Goal: Task Accomplishment & Management: Complete application form

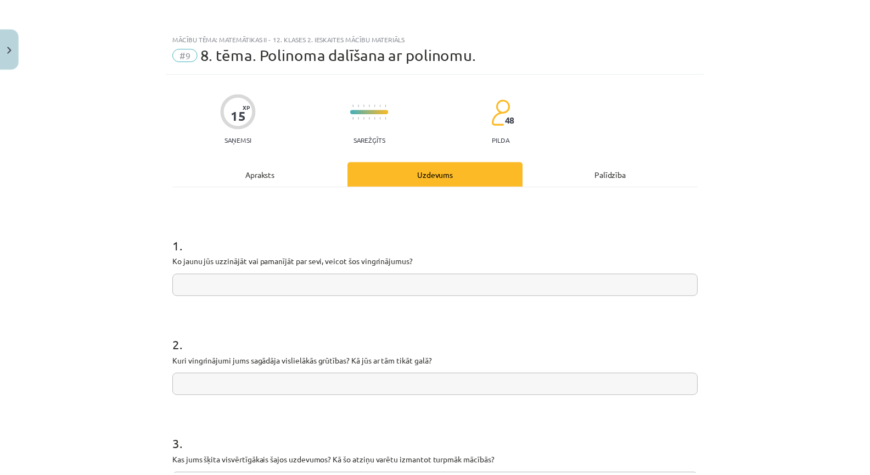
scroll to position [27, 0]
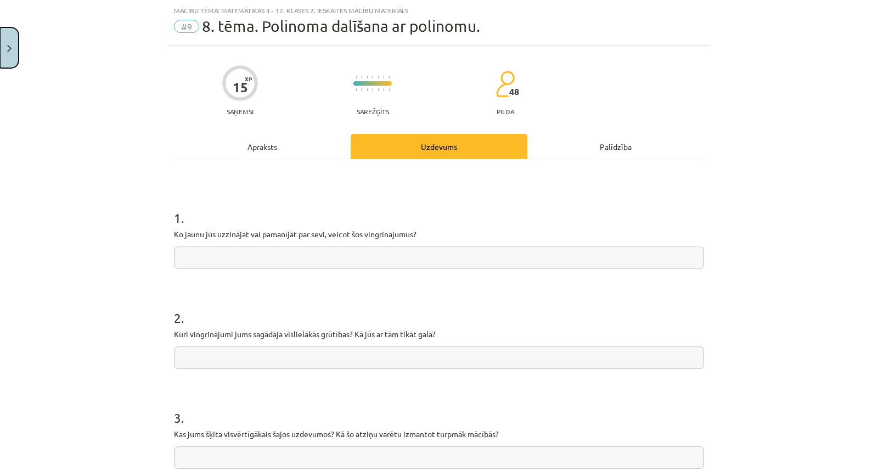
click at [11, 53] on button "Close" at bounding box center [9, 47] width 19 height 41
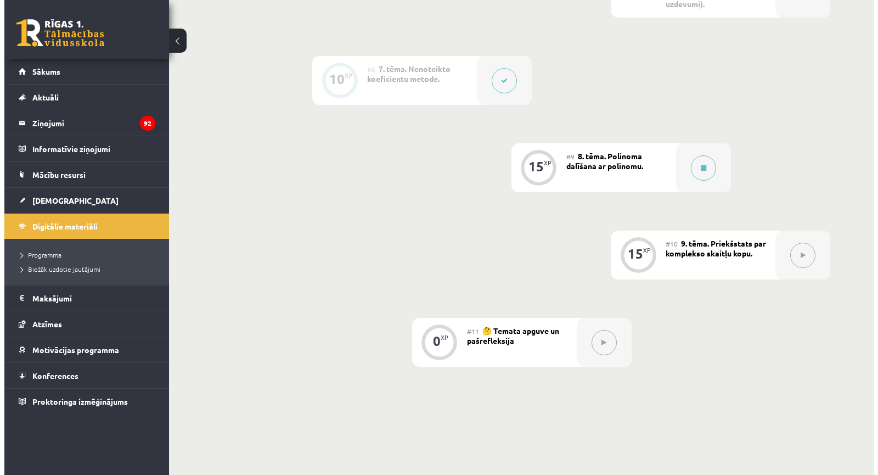
scroll to position [896, 0]
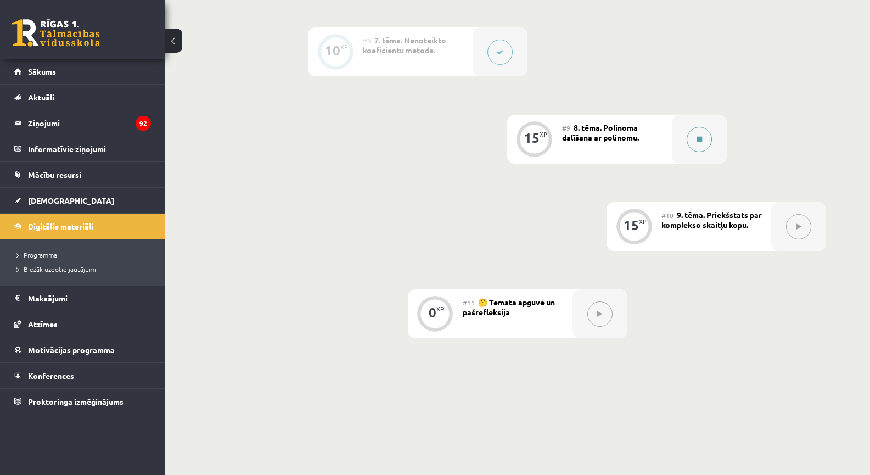
click at [701, 137] on icon at bounding box center [698, 139] width 5 height 7
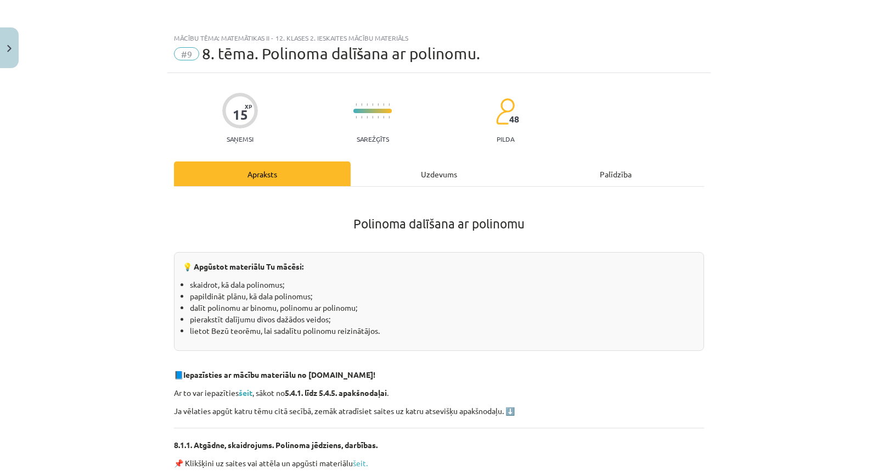
click at [446, 181] on div "Uzdevums" at bounding box center [439, 173] width 177 height 25
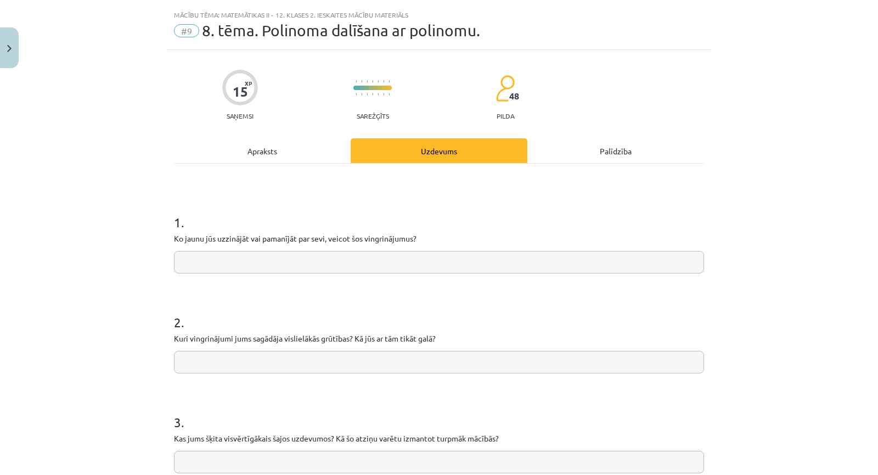
scroll to position [27, 0]
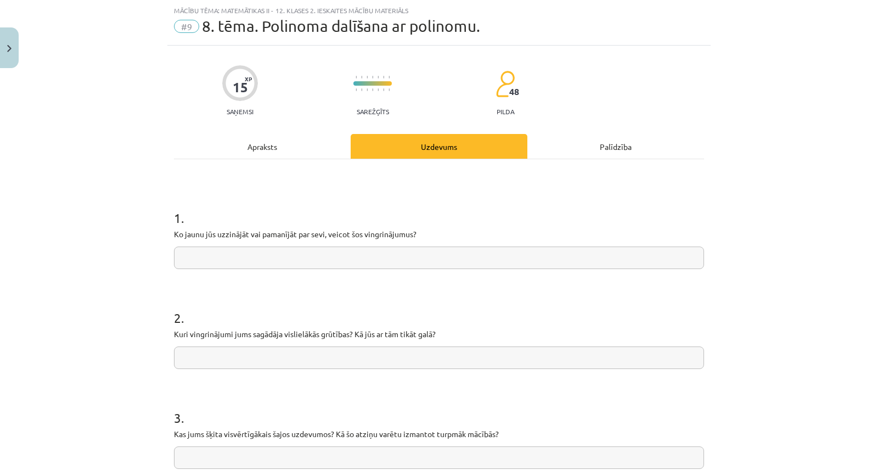
click at [405, 249] on input "text" at bounding box center [439, 257] width 530 height 22
click at [342, 360] on input "text" at bounding box center [439, 357] width 530 height 22
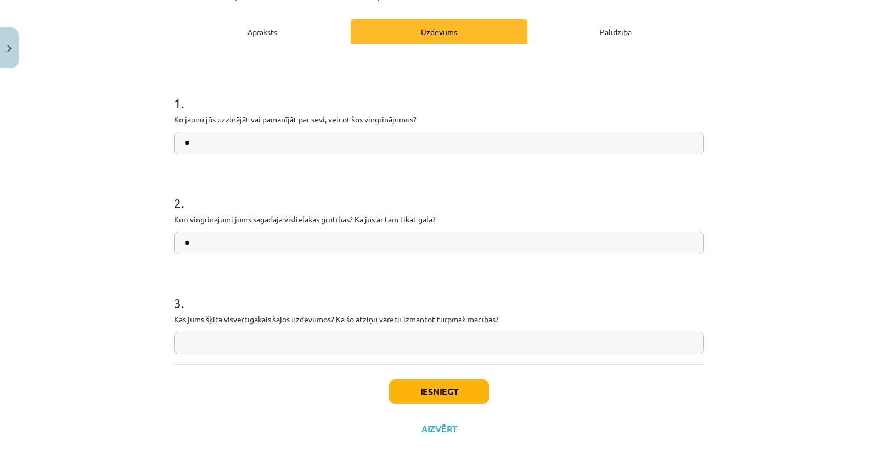
click at [313, 335] on input "text" at bounding box center [439, 342] width 530 height 22
click at [453, 393] on button "Iesniegt" at bounding box center [439, 391] width 100 height 24
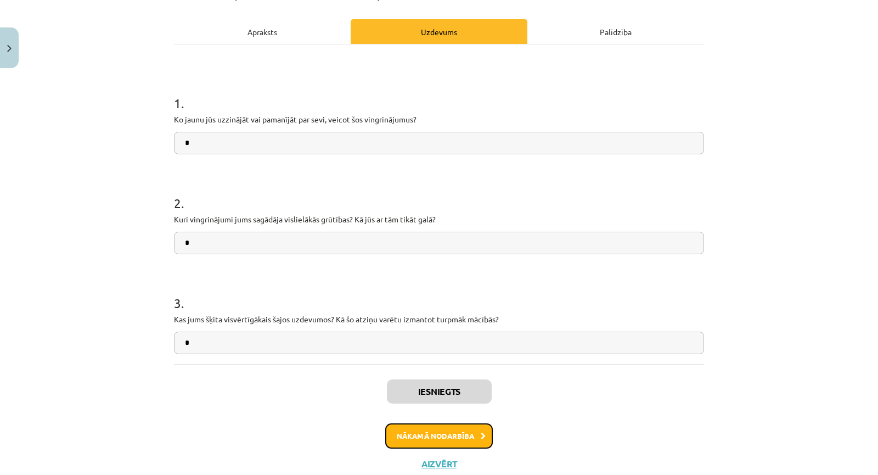
click at [455, 433] on button "Nākamā nodarbība" at bounding box center [439, 435] width 108 height 25
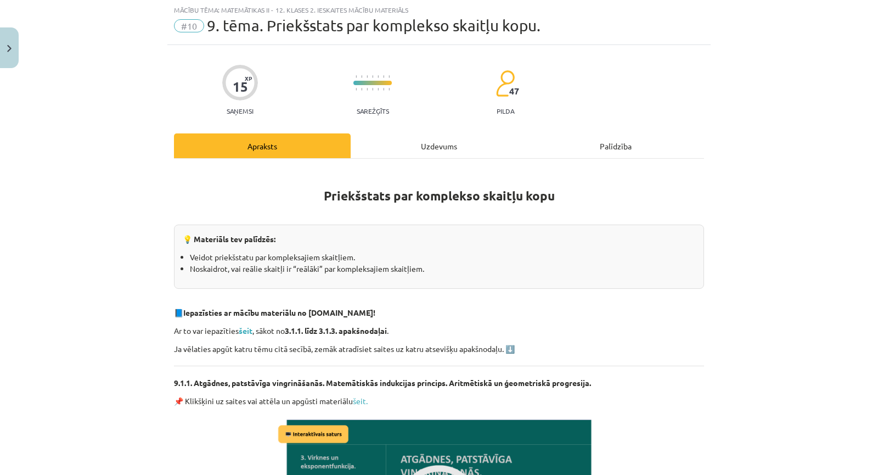
scroll to position [27, 0]
click at [421, 151] on div "Uzdevums" at bounding box center [439, 146] width 177 height 25
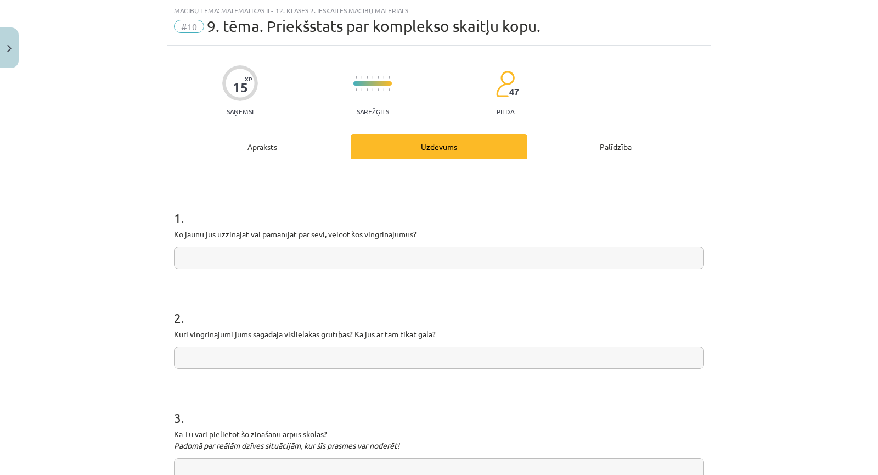
click at [368, 266] on input "text" at bounding box center [439, 257] width 530 height 22
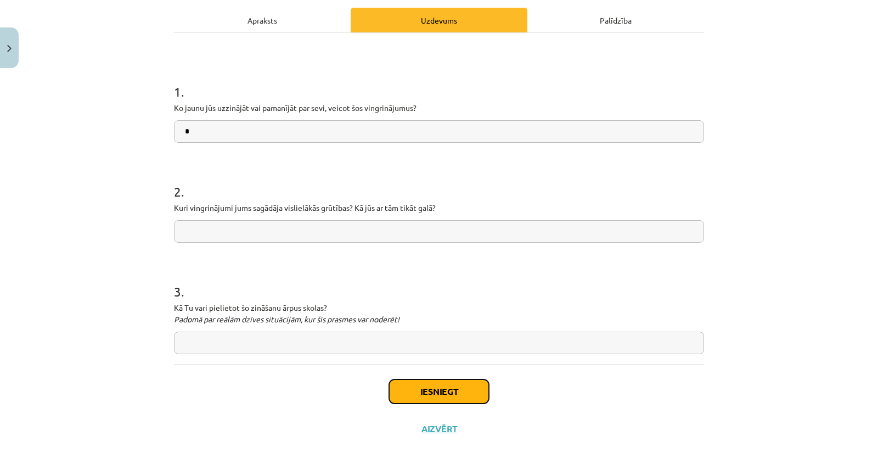
click at [435, 384] on button "Iesniegt" at bounding box center [439, 391] width 100 height 24
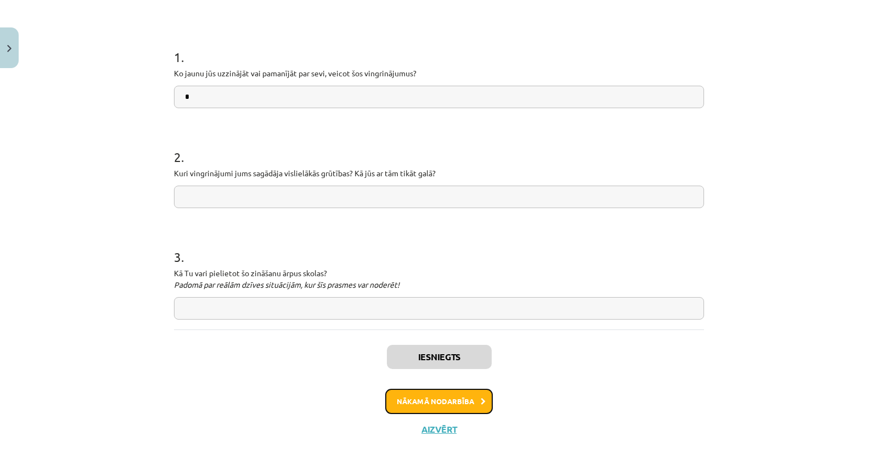
click at [440, 392] on button "Nākamā nodarbība" at bounding box center [439, 400] width 108 height 25
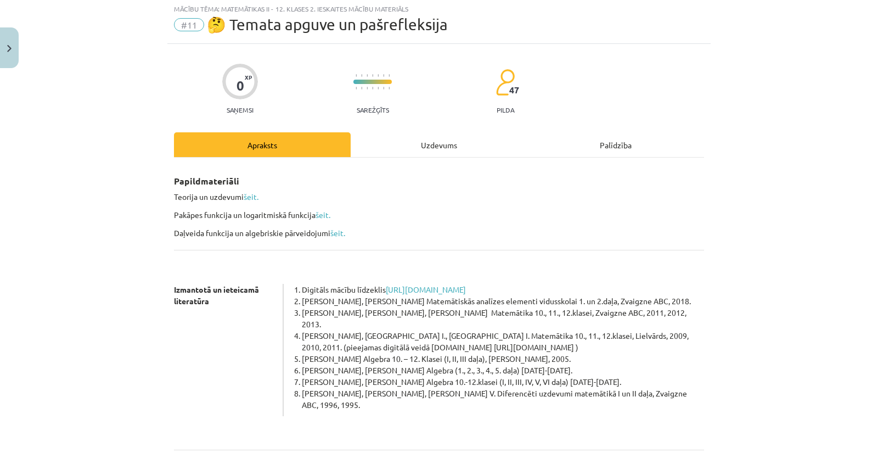
scroll to position [27, 0]
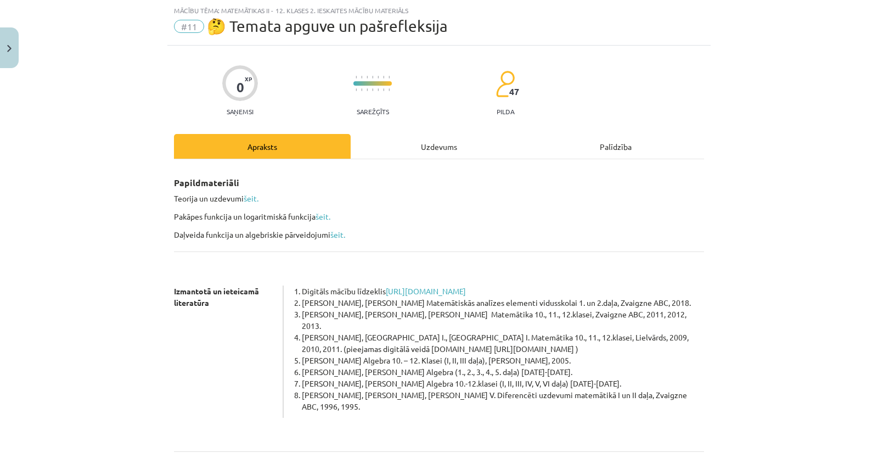
click at [417, 151] on div "Uzdevums" at bounding box center [439, 146] width 177 height 25
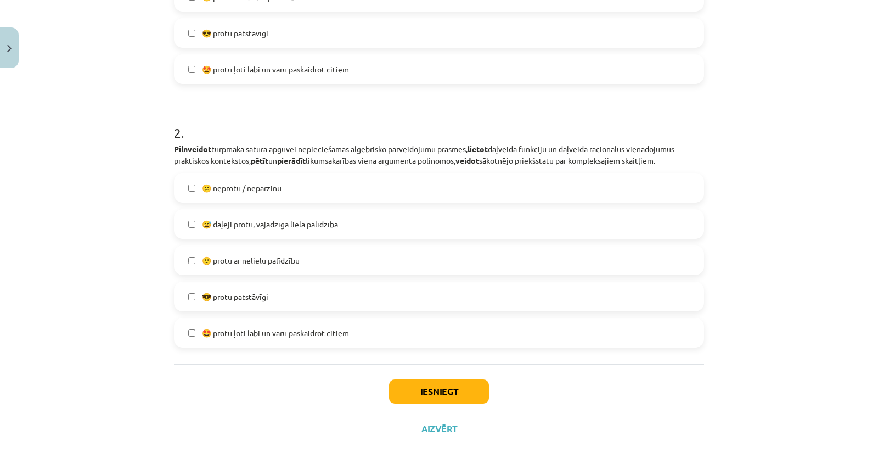
scroll to position [0, 0]
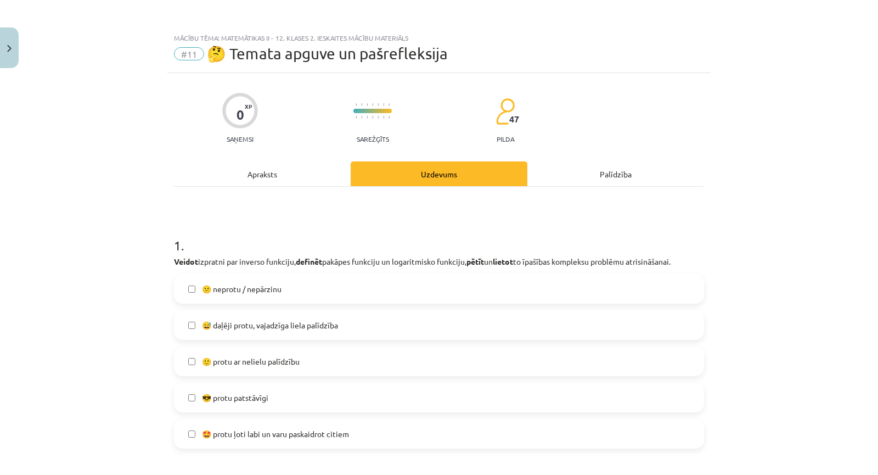
click at [284, 166] on div "Apraksts" at bounding box center [262, 173] width 177 height 25
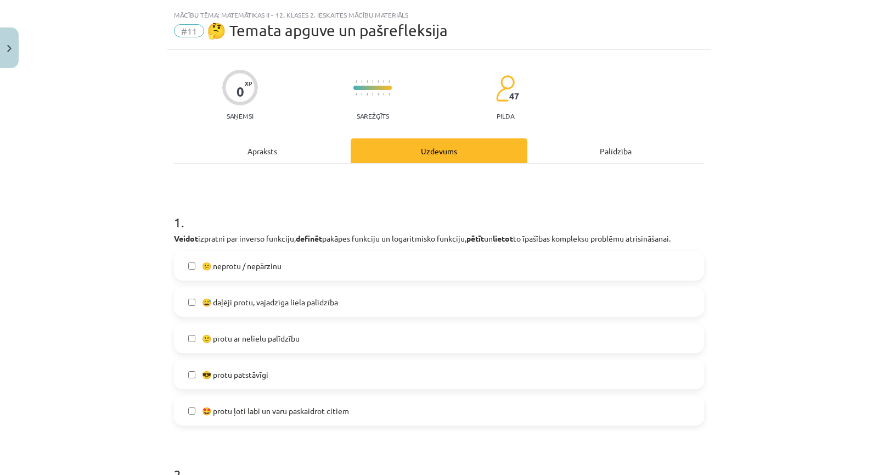
scroll to position [27, 0]
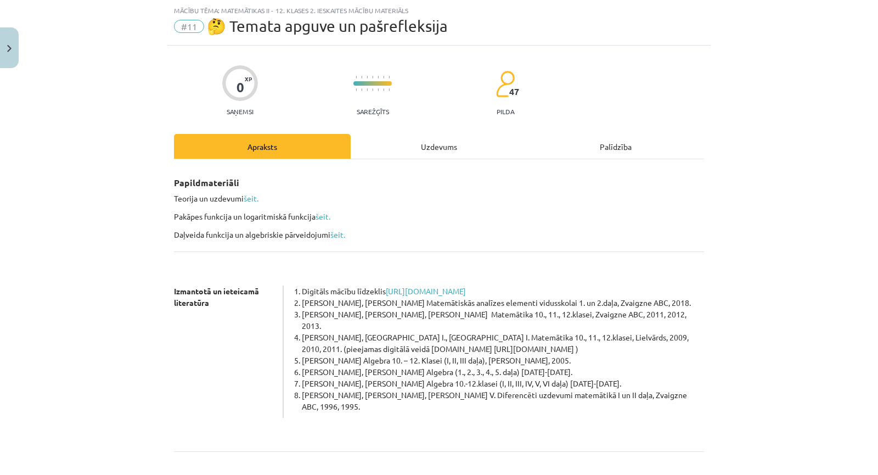
click at [391, 150] on div "Uzdevums" at bounding box center [439, 146] width 177 height 25
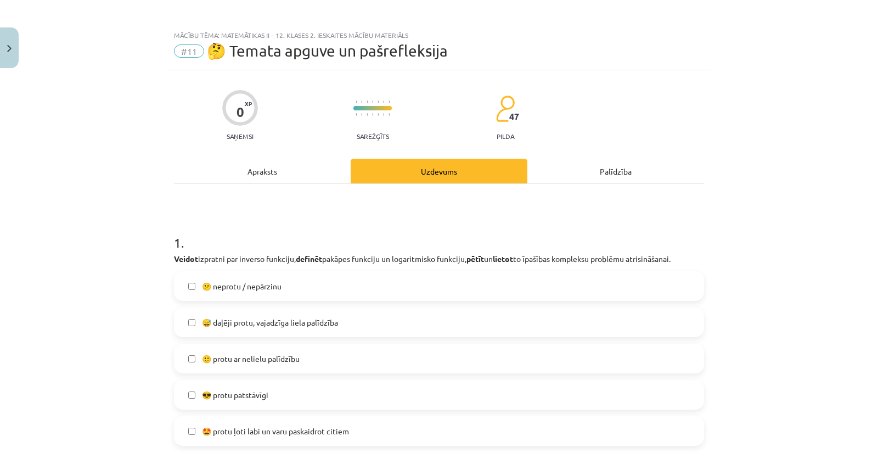
scroll to position [0, 0]
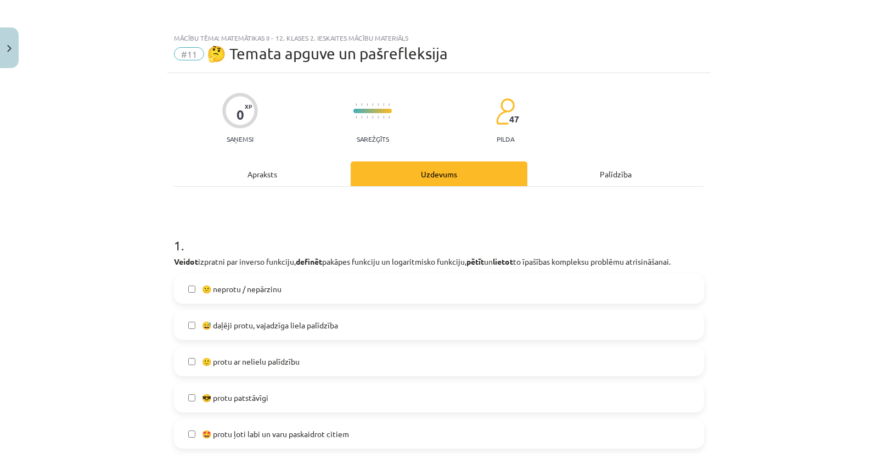
click at [302, 178] on div "Apraksts" at bounding box center [262, 173] width 177 height 25
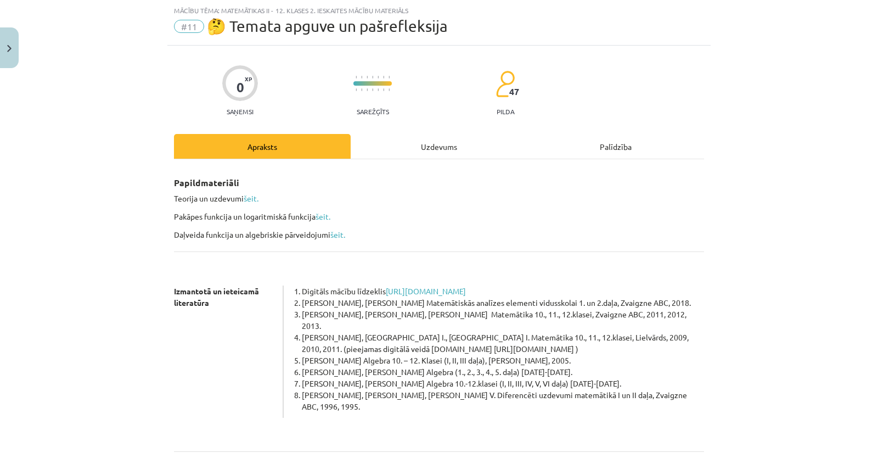
scroll to position [149, 0]
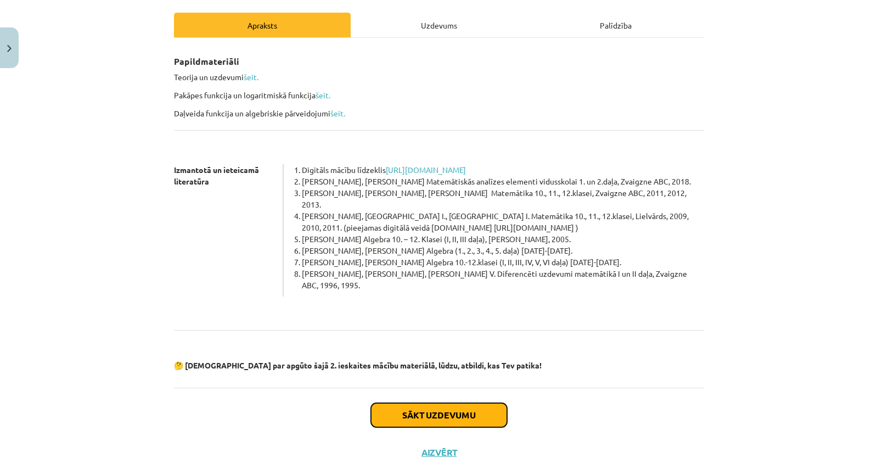
click at [442, 403] on button "Sākt uzdevumu" at bounding box center [439, 415] width 136 height 24
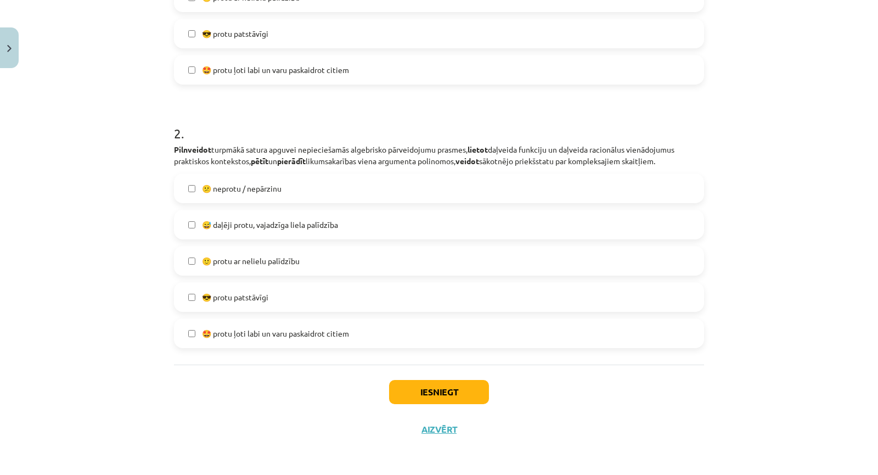
scroll to position [364, 0]
click at [429, 385] on button "Iesniegt" at bounding box center [439, 391] width 100 height 24
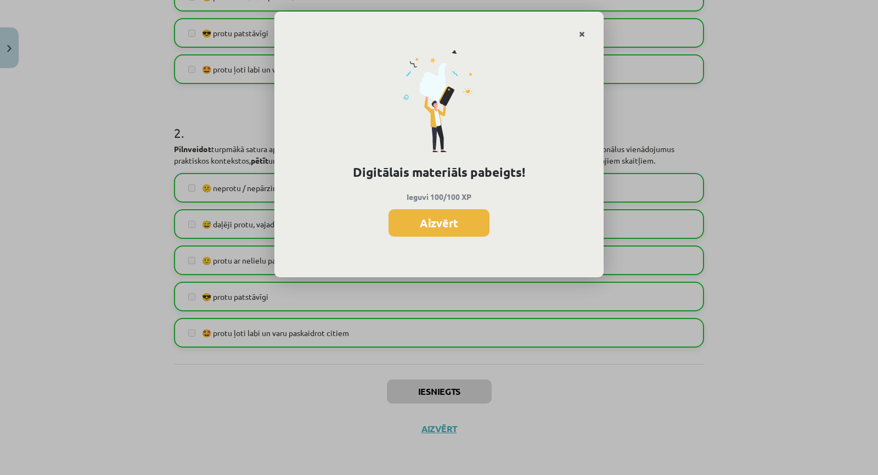
click at [582, 36] on icon "Close" at bounding box center [582, 35] width 6 height 8
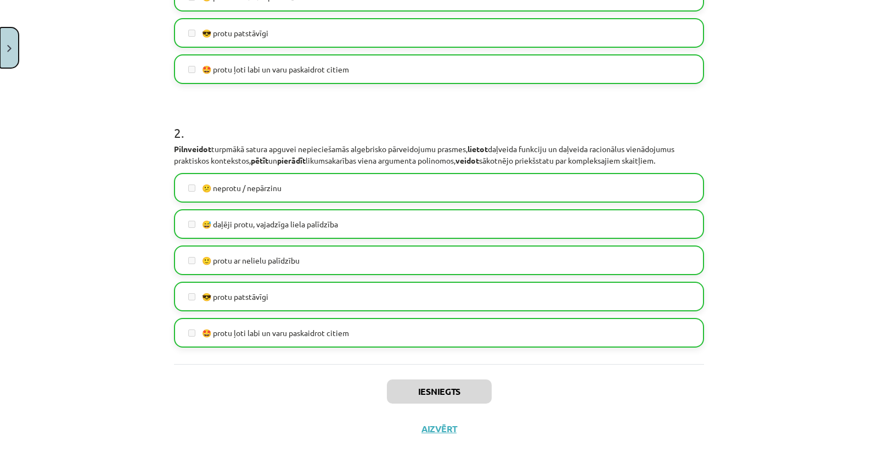
click at [8, 53] on button "Close" at bounding box center [9, 47] width 19 height 41
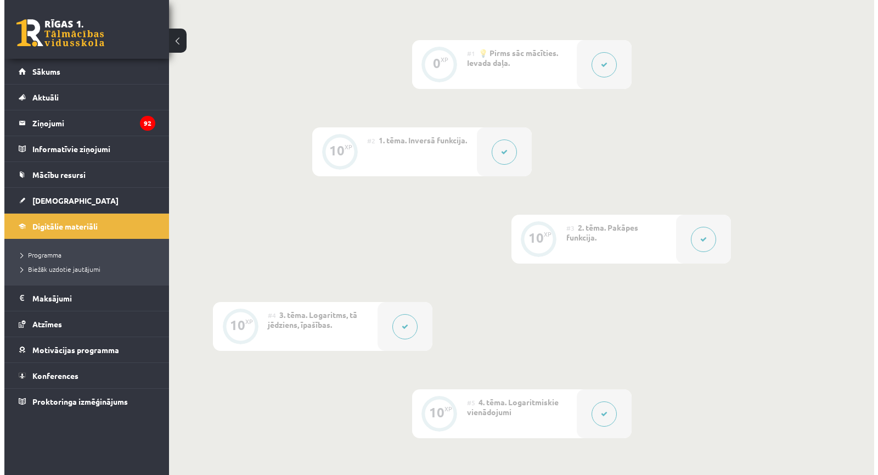
scroll to position [0, 0]
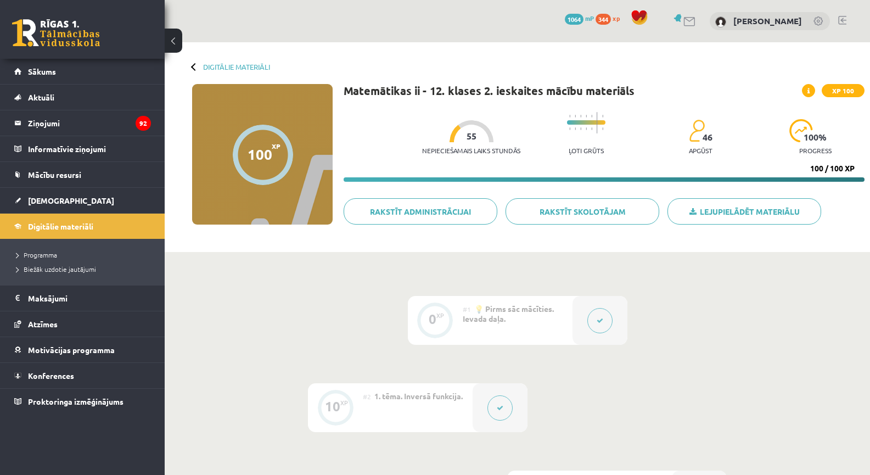
click at [807, 86] on span at bounding box center [808, 90] width 13 height 13
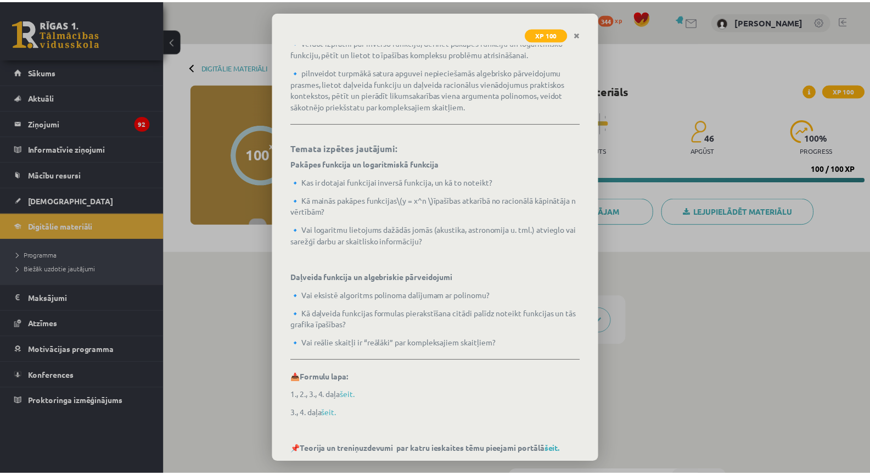
scroll to position [195, 0]
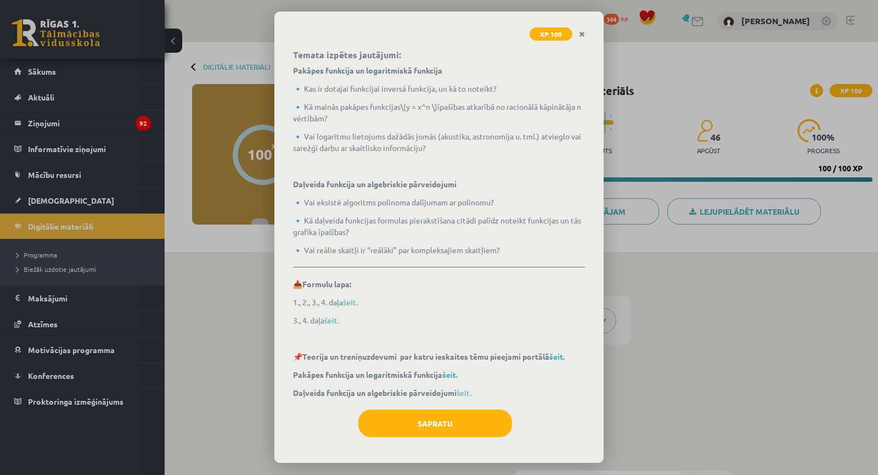
click at [621, 97] on div "XP 100 Matemātikas ii - 12. klases 2. ieskaites mācību materiāls Ko tu iemācīsi…" at bounding box center [439, 237] width 878 height 475
click at [585, 35] on link "Close" at bounding box center [581, 34] width 19 height 21
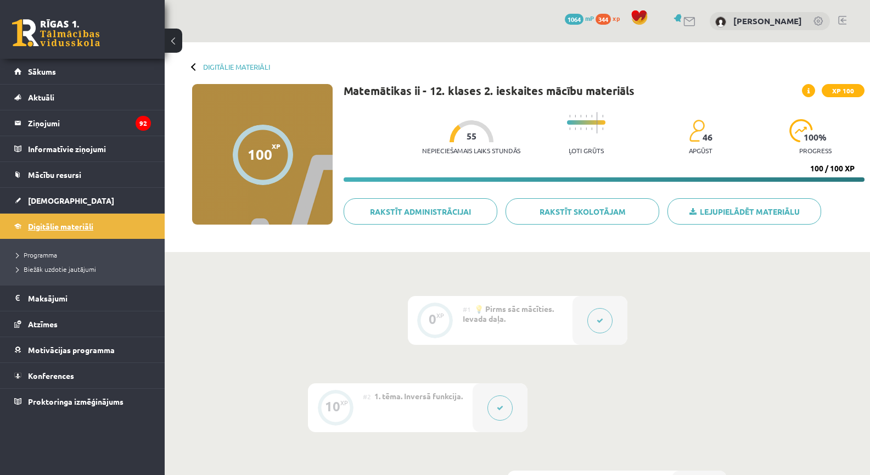
click at [125, 224] on link "Digitālie materiāli" at bounding box center [82, 225] width 137 height 25
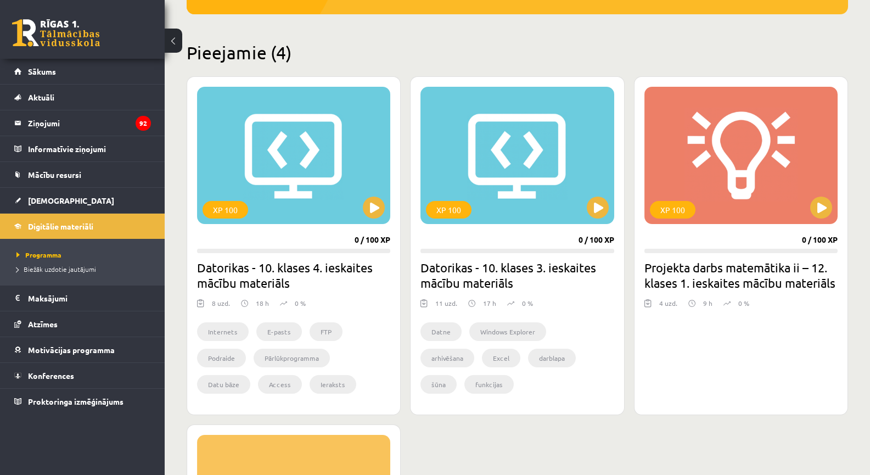
scroll to position [256, 0]
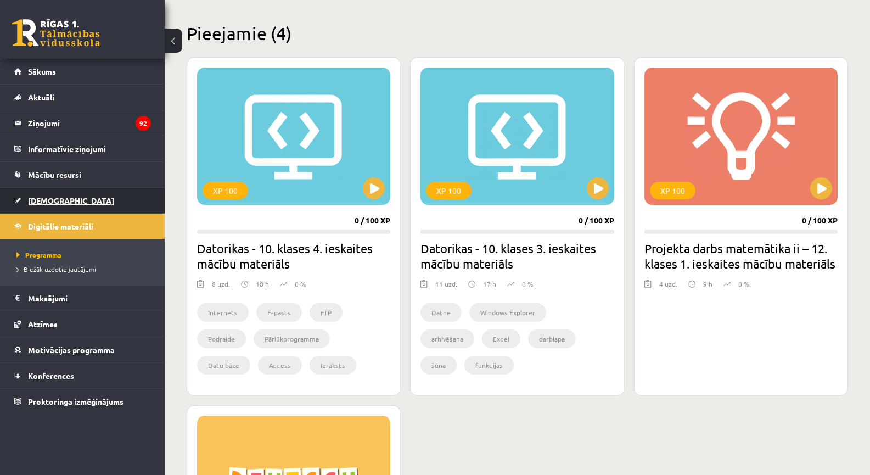
click at [75, 202] on link "[DEMOGRAPHIC_DATA]" at bounding box center [82, 200] width 137 height 25
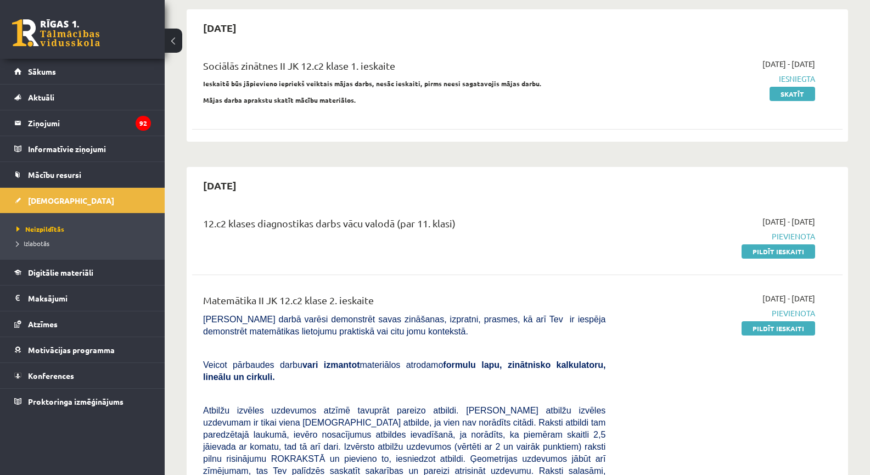
scroll to position [128, 0]
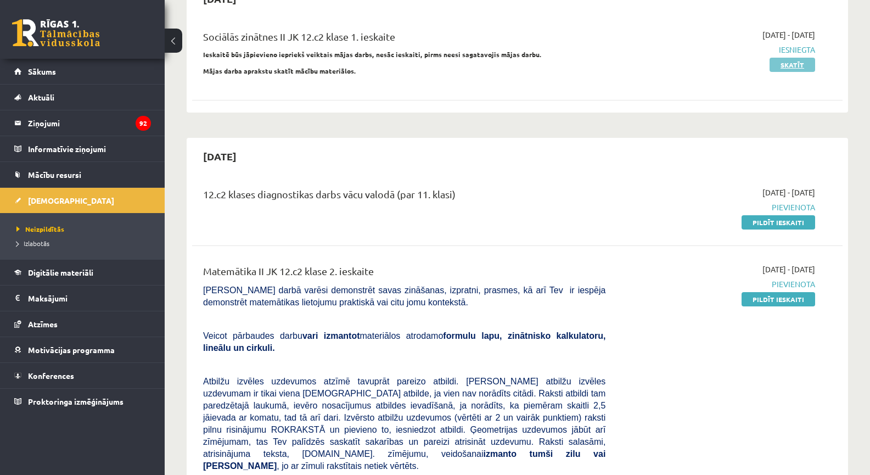
click at [784, 64] on link "Skatīt" at bounding box center [792, 65] width 46 height 14
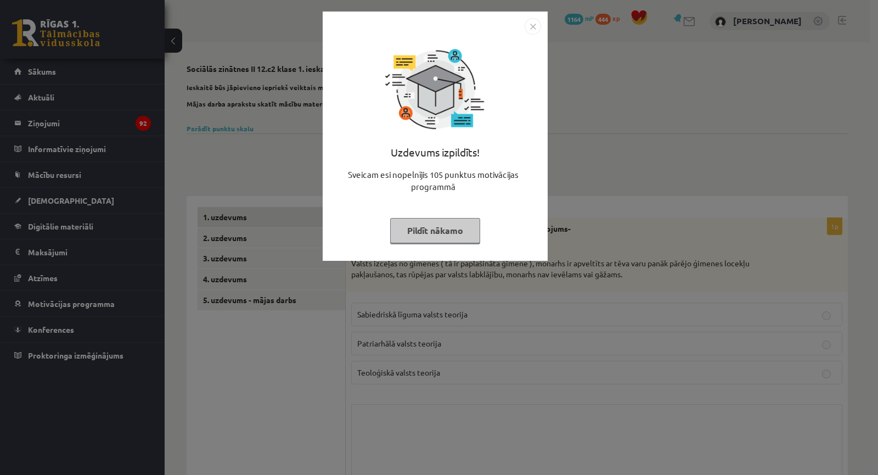
click at [589, 154] on div "Uzdevums izpildīts! Sveicam esi nopelnījis 105 punktus motivācijas programmā Pi…" at bounding box center [439, 237] width 878 height 475
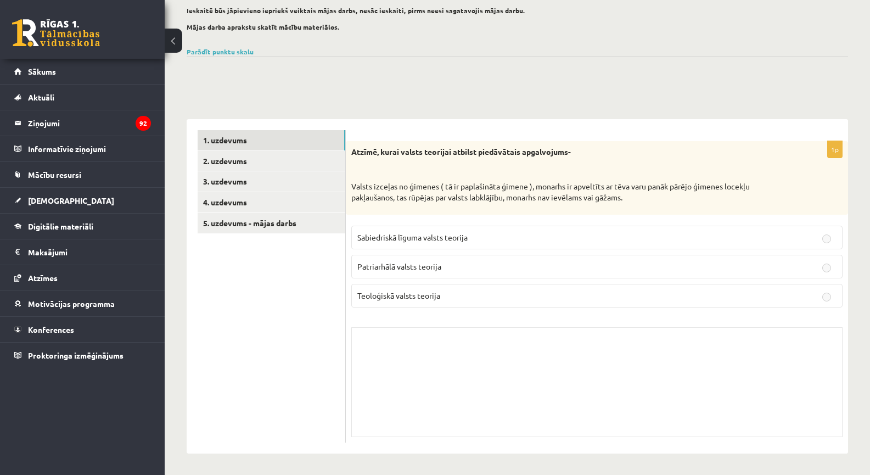
scroll to position [77, 0]
click at [272, 216] on link "5. uzdevums - mājas darbs" at bounding box center [272, 222] width 148 height 20
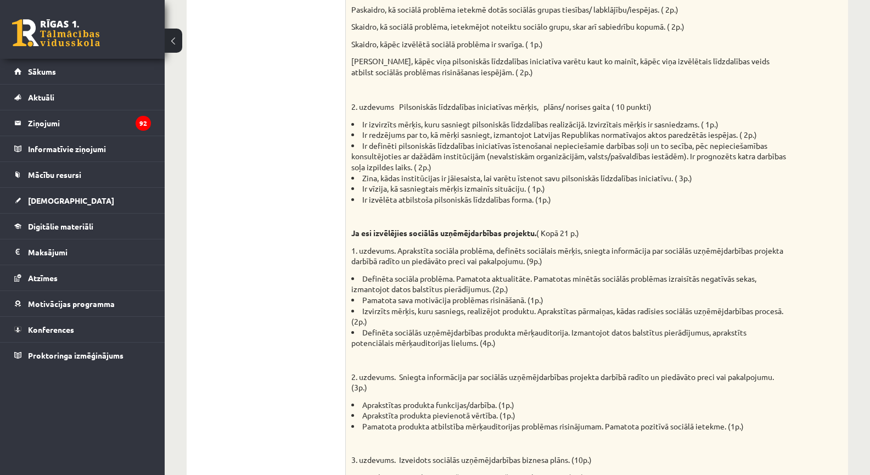
scroll to position [717, 0]
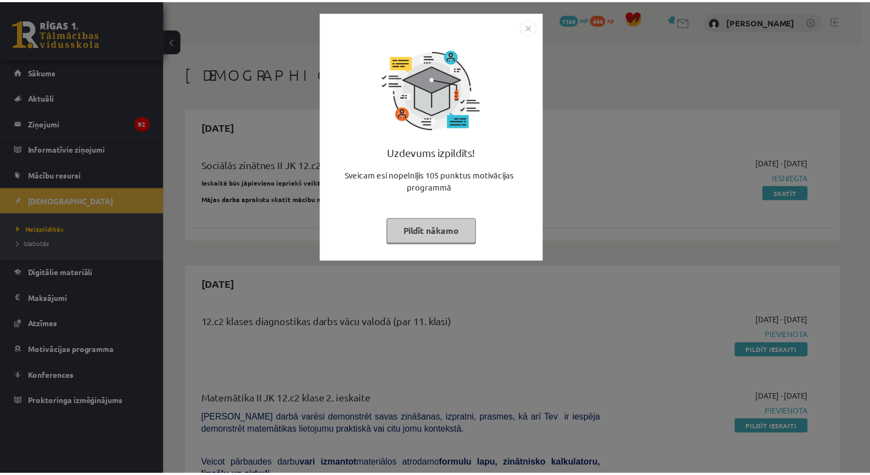
scroll to position [121, 0]
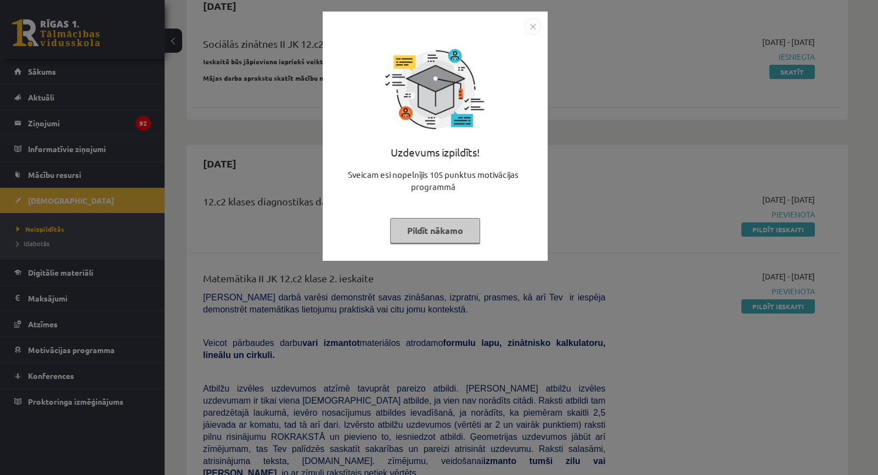
click at [580, 144] on div "Uzdevums izpildīts! Sveicam esi nopelnījis 105 punktus motivācijas programmā Pi…" at bounding box center [439, 237] width 878 height 475
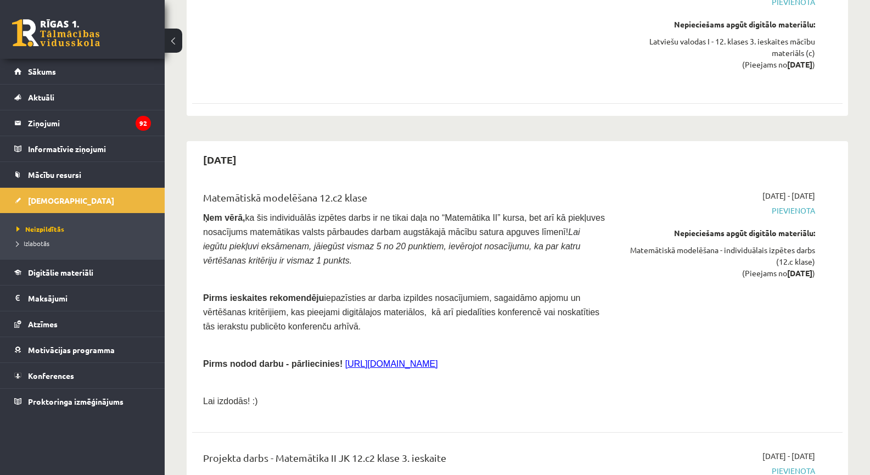
scroll to position [3035, 0]
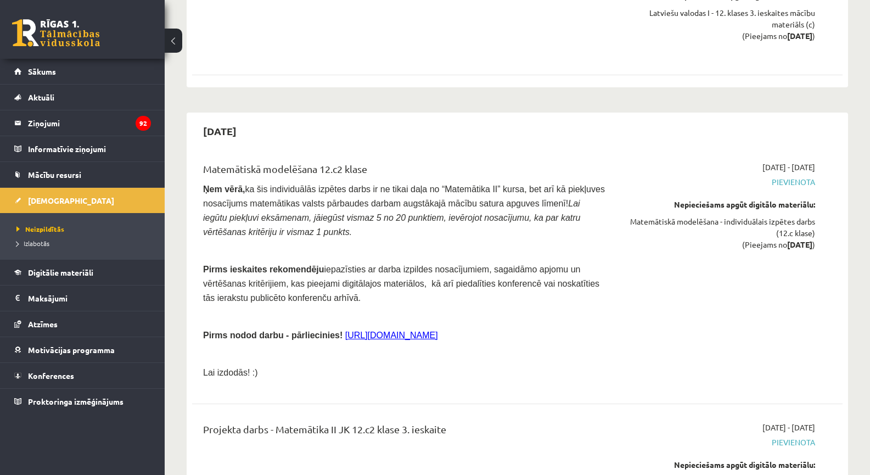
click at [763, 161] on span "2026-01-16 - 2026-01-31" at bounding box center [788, 167] width 53 height 12
click at [765, 161] on span "2026-01-16 - 2026-01-31" at bounding box center [788, 167] width 53 height 12
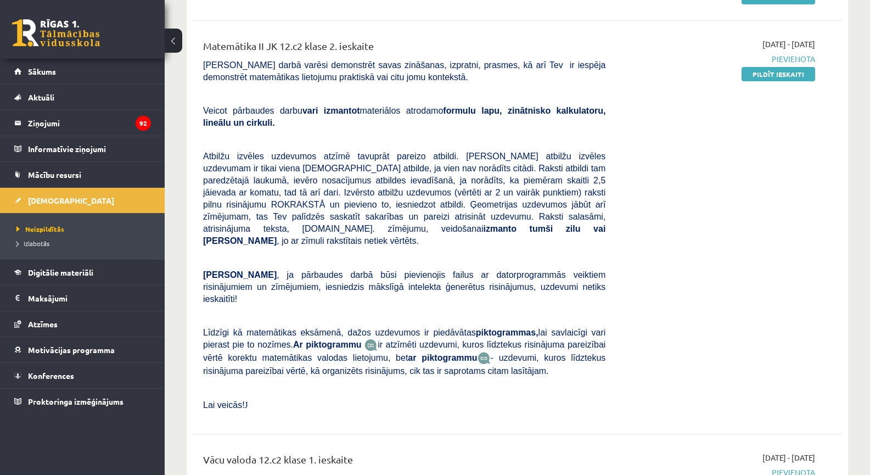
scroll to position [0, 0]
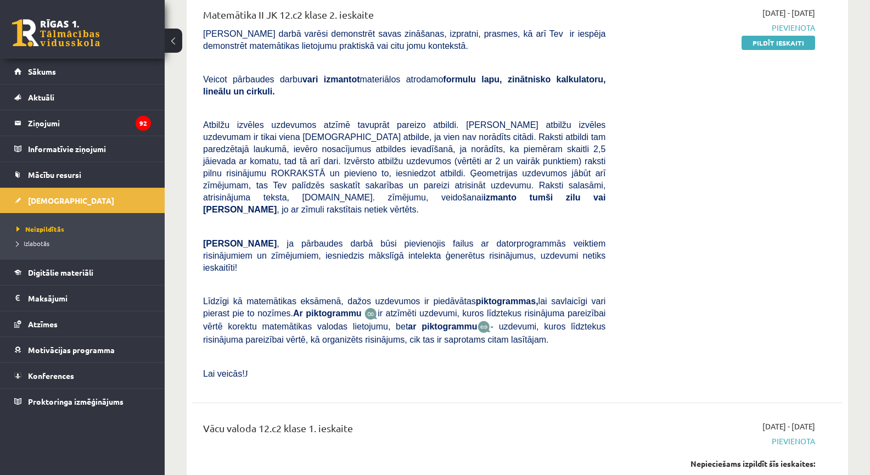
click at [416, 223] on div "Matemātika II JK 12.c2 klase 2. ieskaite Pārbaudes darbā varēsi demonstrēt sava…" at bounding box center [404, 196] width 419 height 378
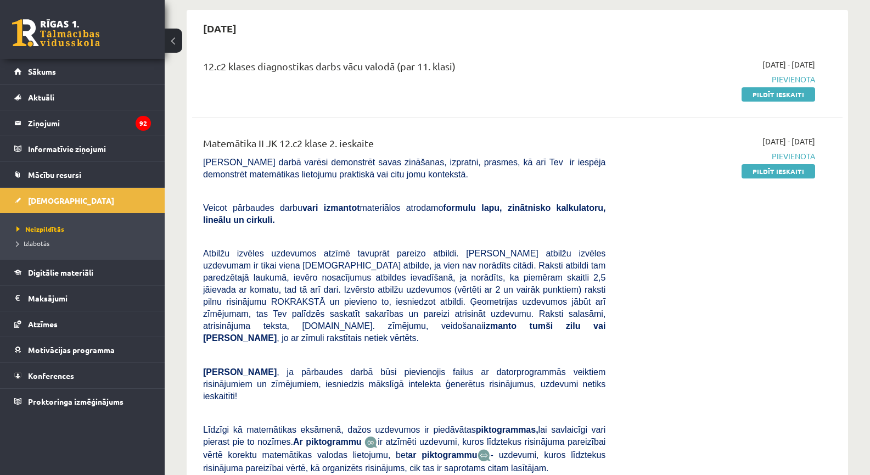
drag, startPoint x: 780, startPoint y: 173, endPoint x: 488, endPoint y: 63, distance: 312.4
click at [780, 173] on link "Pildīt ieskaiti" at bounding box center [778, 171] width 74 height 14
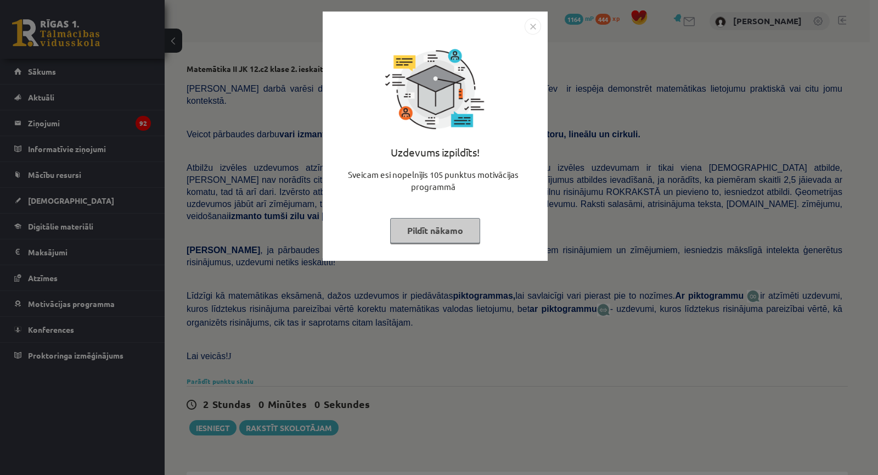
click at [612, 189] on div "Uzdevums izpildīts! Sveicam esi nopelnījis 105 punktus motivācijas programmā Pi…" at bounding box center [439, 237] width 878 height 475
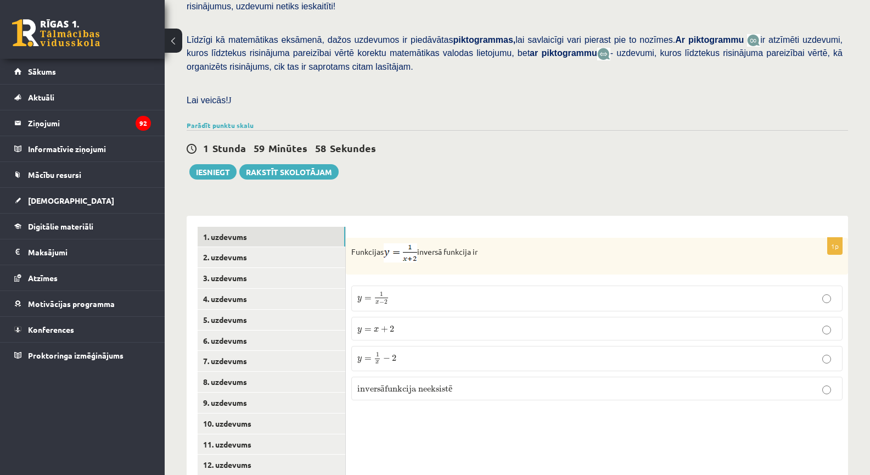
scroll to position [348, 0]
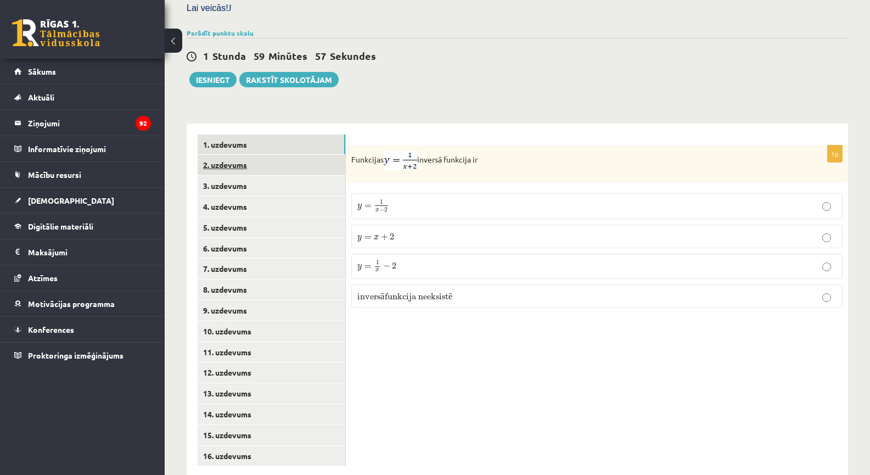
click at [257, 155] on link "2. uzdevums" at bounding box center [272, 165] width 148 height 20
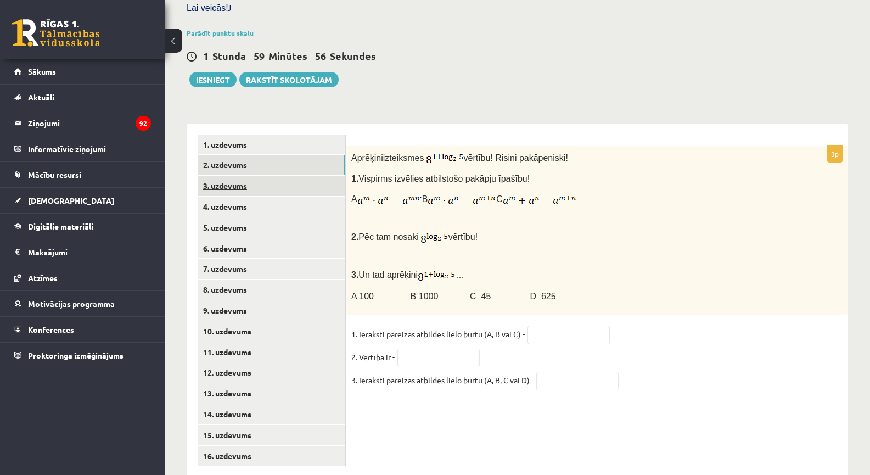
click at [262, 176] on link "3. uzdevums" at bounding box center [272, 186] width 148 height 20
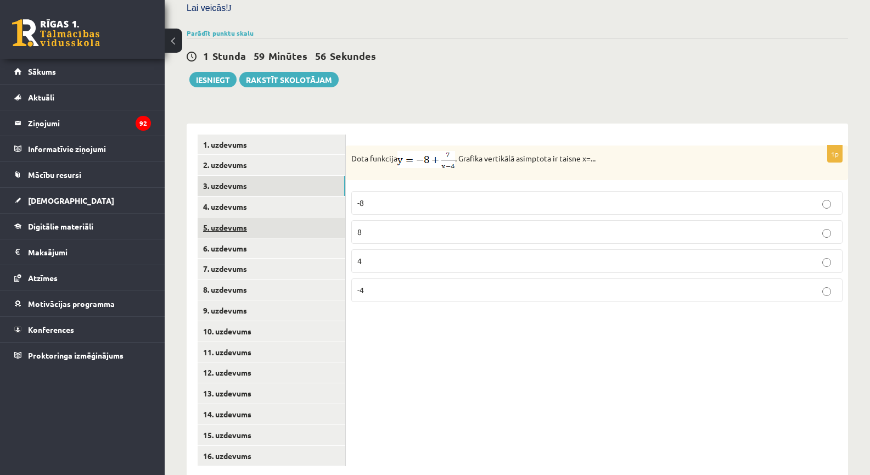
click at [269, 217] on link "5. uzdevums" at bounding box center [272, 227] width 148 height 20
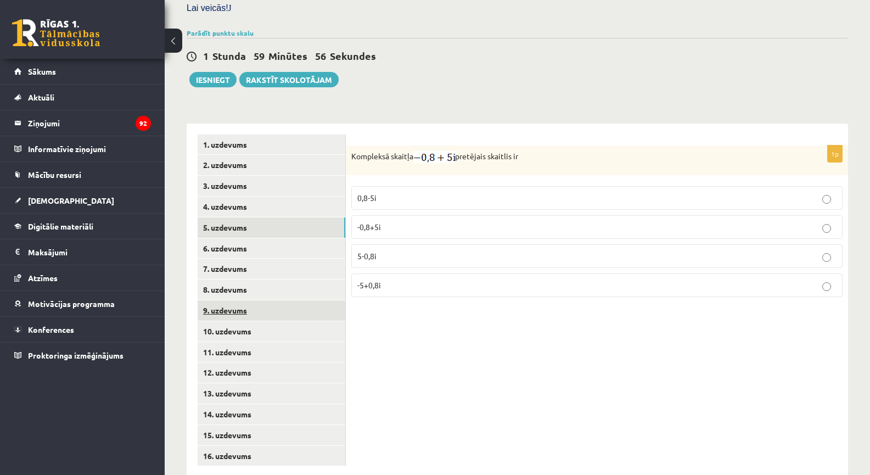
click at [260, 300] on link "9. uzdevums" at bounding box center [272, 310] width 148 height 20
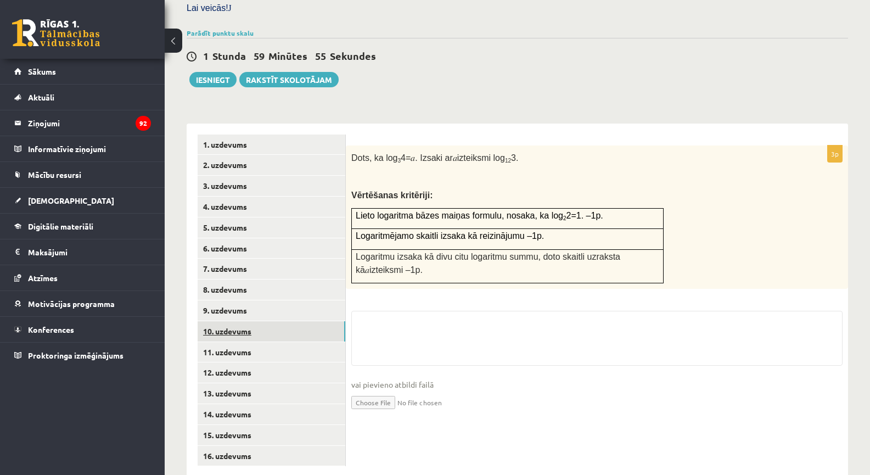
click at [260, 321] on link "10. uzdevums" at bounding box center [272, 331] width 148 height 20
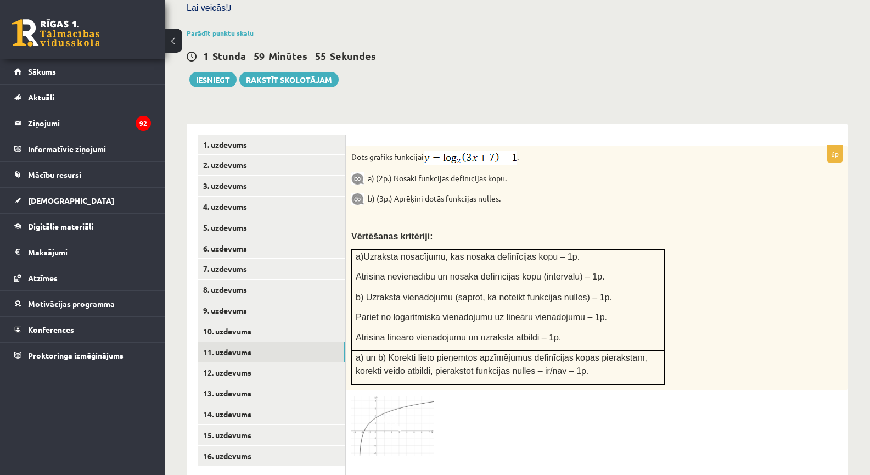
click at [274, 342] on link "11. uzdevums" at bounding box center [272, 352] width 148 height 20
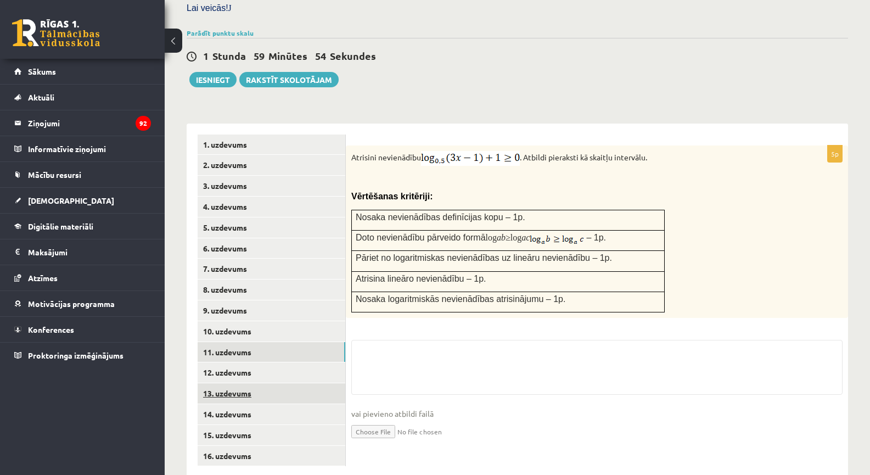
click at [295, 383] on link "13. uzdevums" at bounding box center [272, 393] width 148 height 20
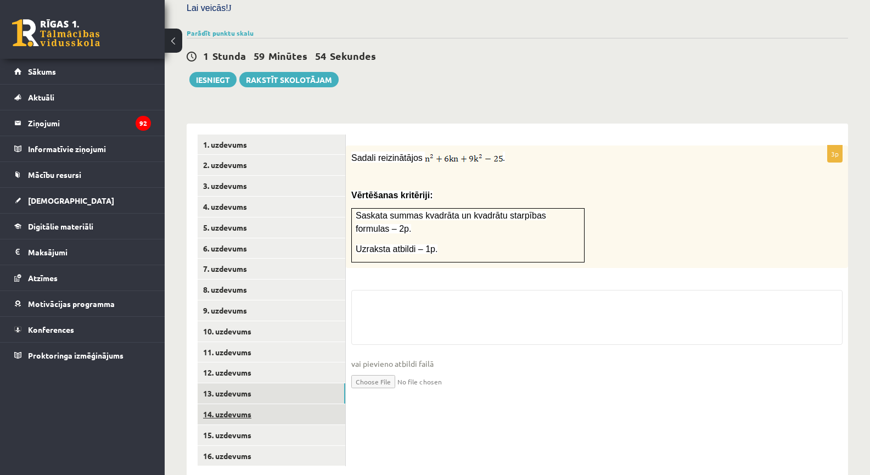
click at [300, 404] on link "14. uzdevums" at bounding box center [272, 414] width 148 height 20
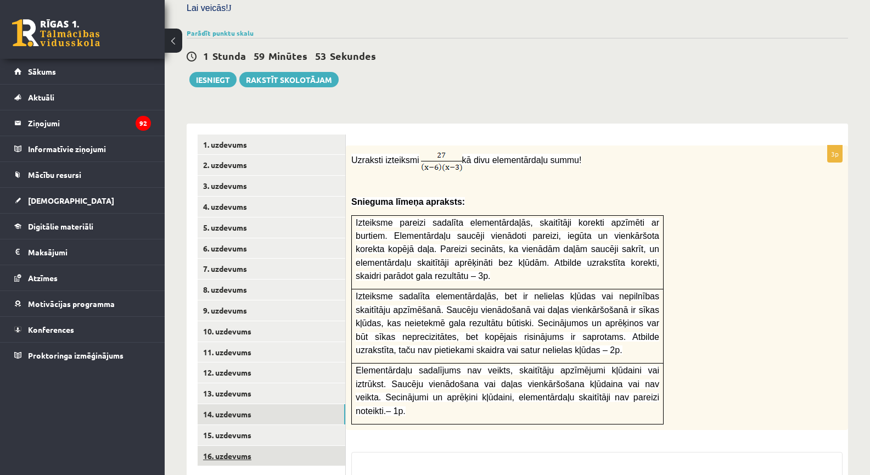
drag, startPoint x: 297, startPoint y: 413, endPoint x: 297, endPoint y: 422, distance: 9.3
click at [297, 425] on link "15. uzdevums" at bounding box center [272, 435] width 148 height 20
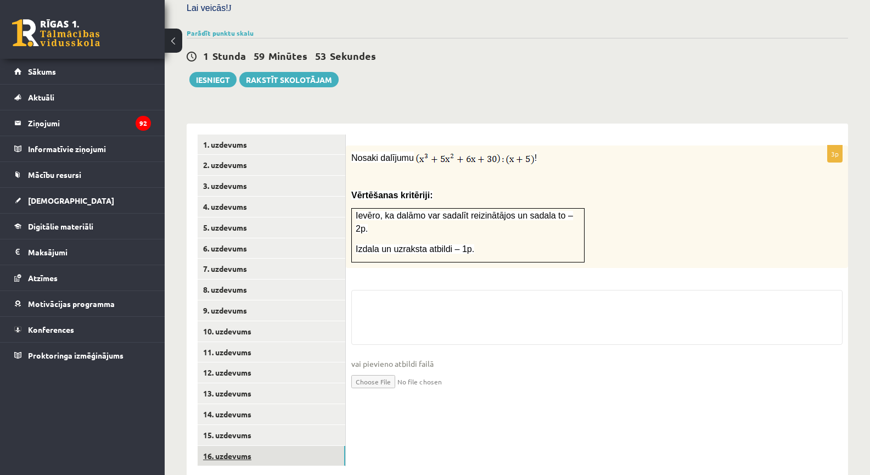
click at [296, 446] on link "16. uzdevums" at bounding box center [272, 456] width 148 height 20
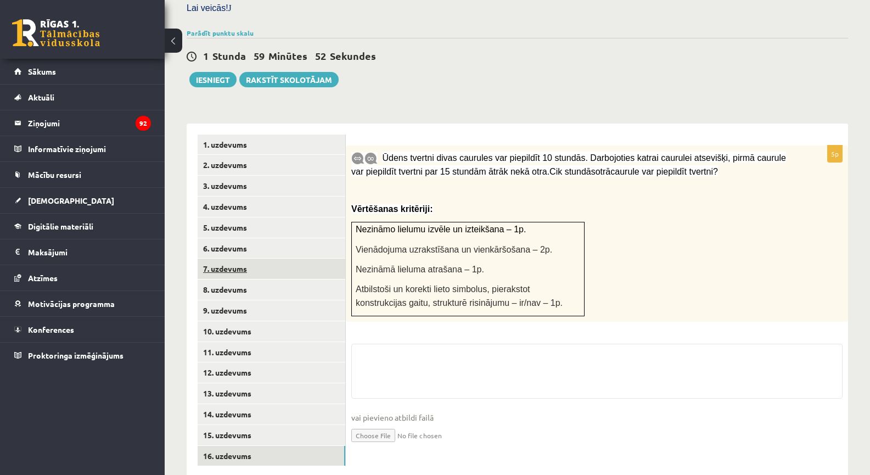
click at [281, 258] on link "7. uzdevums" at bounding box center [272, 268] width 148 height 20
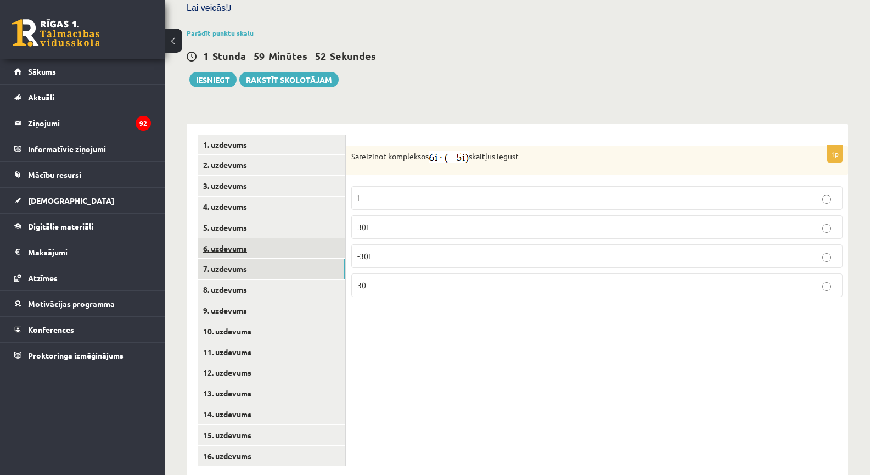
click at [279, 238] on link "6. uzdevums" at bounding box center [272, 248] width 148 height 20
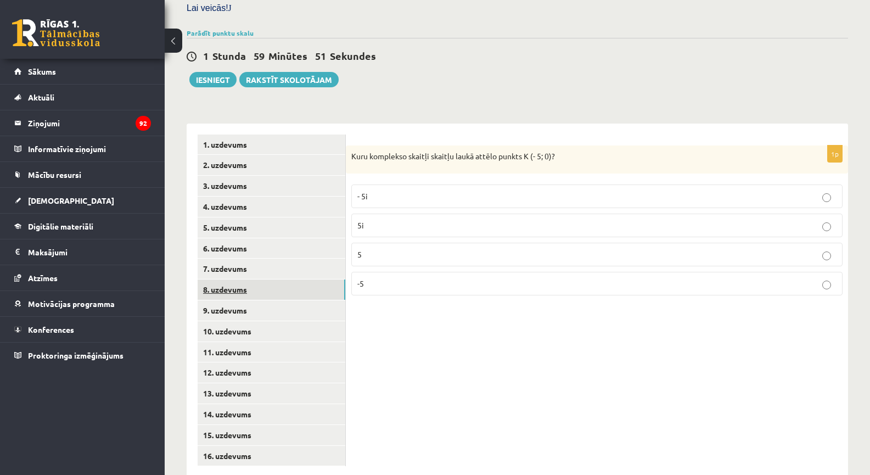
click at [284, 279] on link "8. uzdevums" at bounding box center [272, 289] width 148 height 20
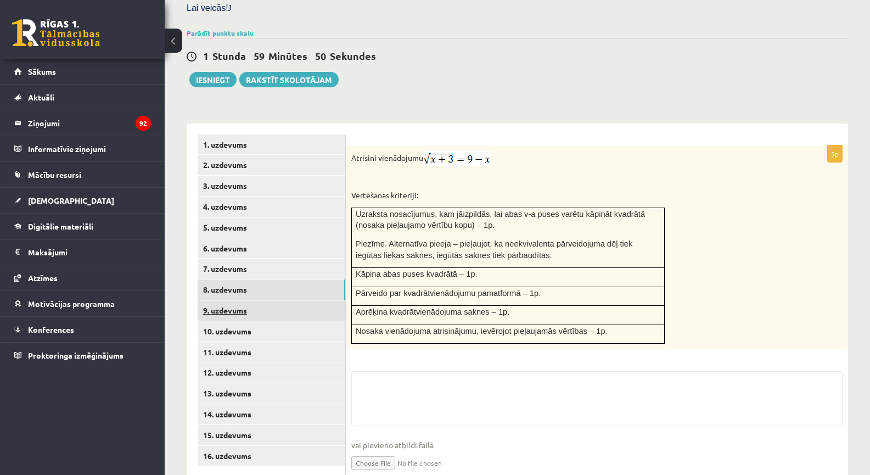
click at [286, 300] on link "9. uzdevums" at bounding box center [272, 310] width 148 height 20
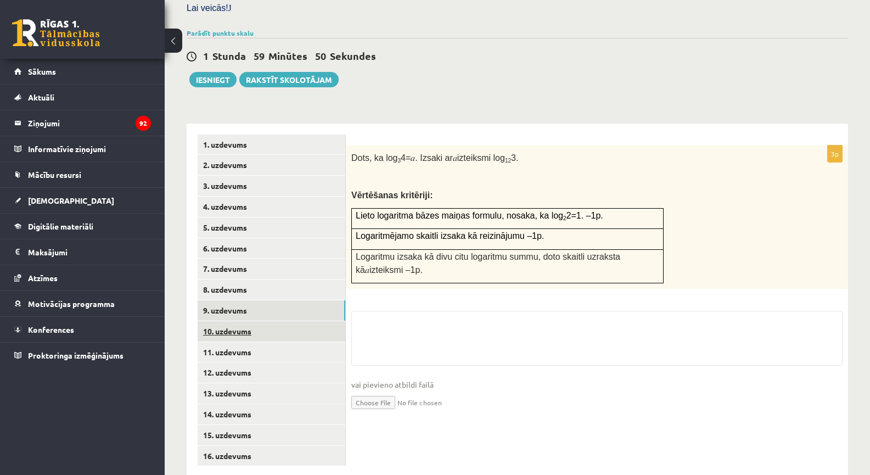
click at [290, 321] on link "10. uzdevums" at bounding box center [272, 331] width 148 height 20
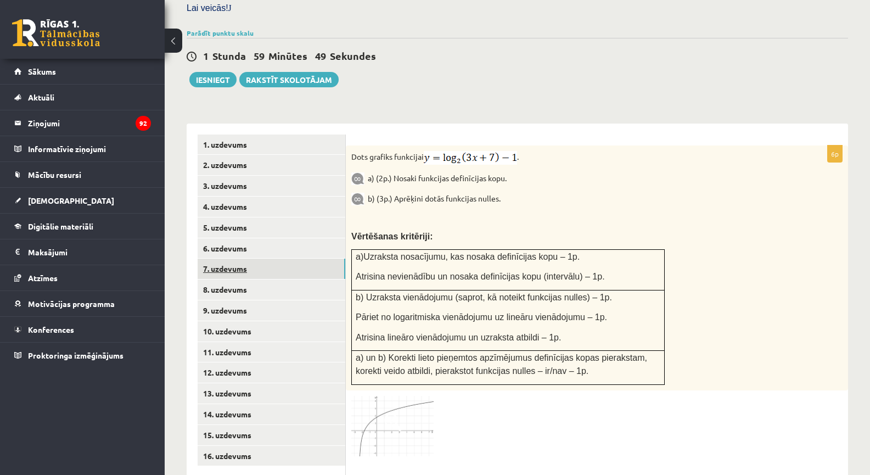
click at [278, 258] on link "7. uzdevums" at bounding box center [272, 268] width 148 height 20
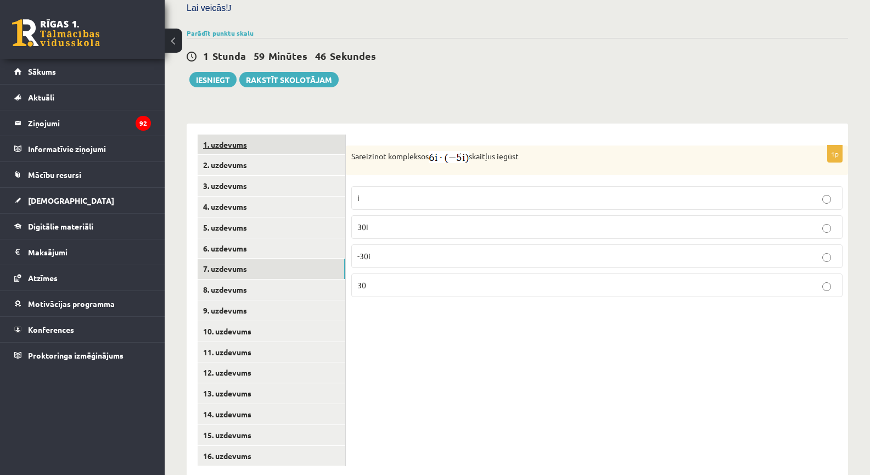
click at [270, 134] on link "1. uzdevums" at bounding box center [272, 144] width 148 height 20
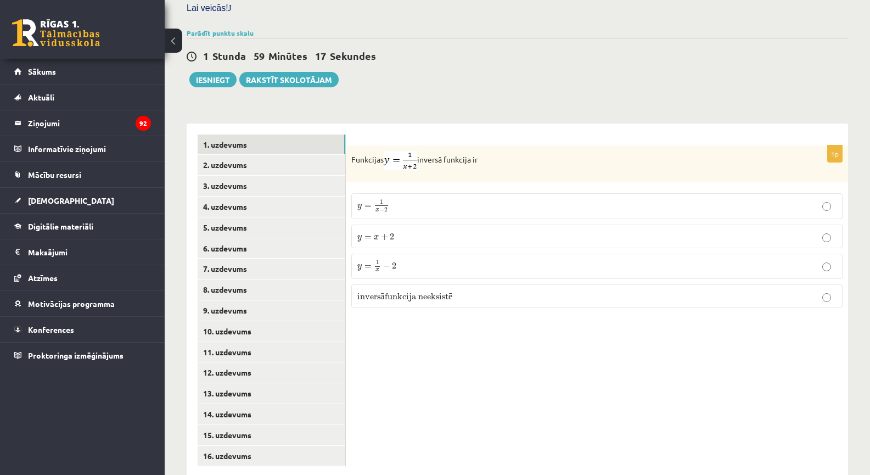
click at [477, 151] on p "Funkcijas inversā funkcija ir" at bounding box center [569, 160] width 436 height 19
click at [232, 155] on link "2. uzdevums" at bounding box center [272, 165] width 148 height 20
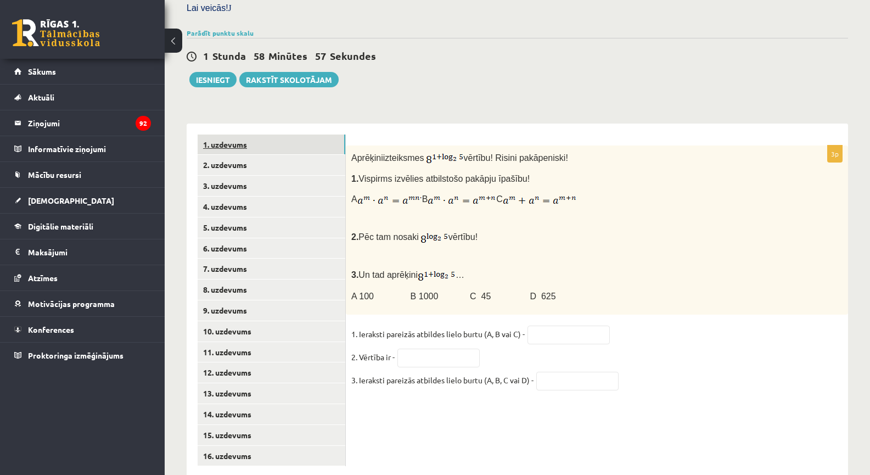
click at [301, 134] on link "1. uzdevums" at bounding box center [272, 144] width 148 height 20
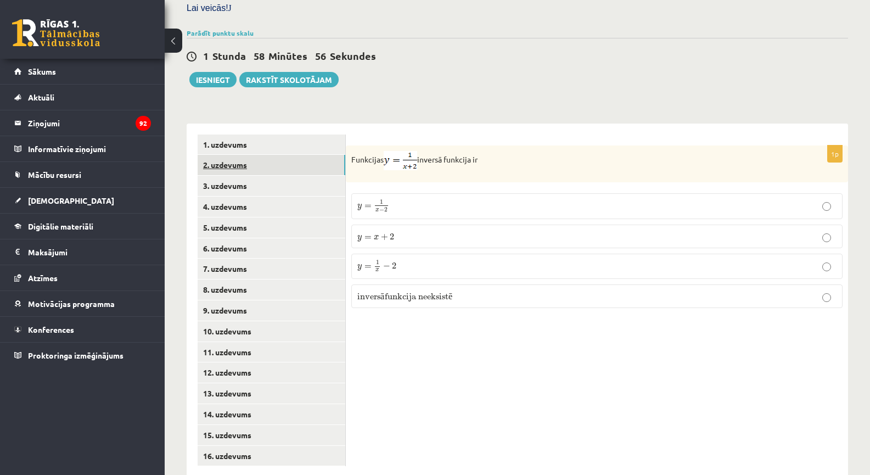
click at [301, 155] on link "2. uzdevums" at bounding box center [272, 165] width 148 height 20
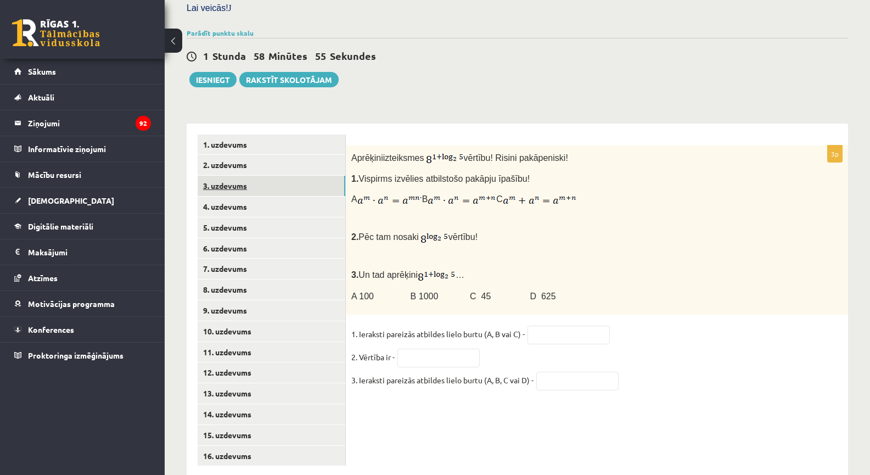
click at [300, 176] on link "3. uzdevums" at bounding box center [272, 186] width 148 height 20
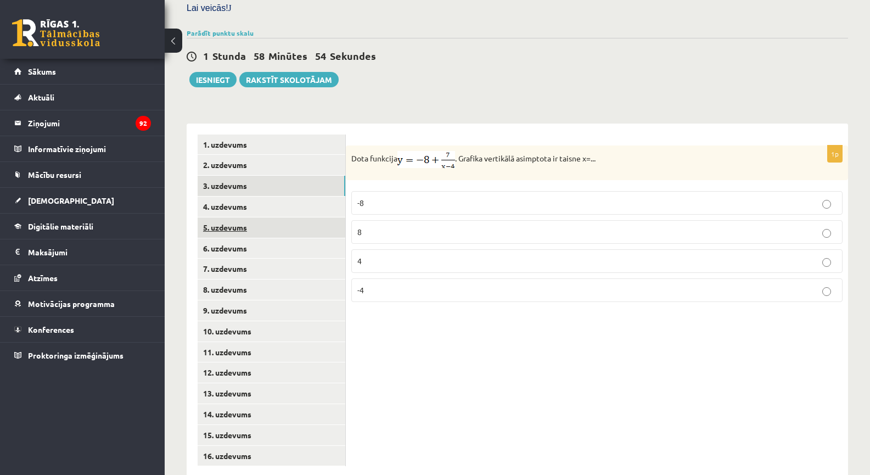
click at [287, 217] on link "5. uzdevums" at bounding box center [272, 227] width 148 height 20
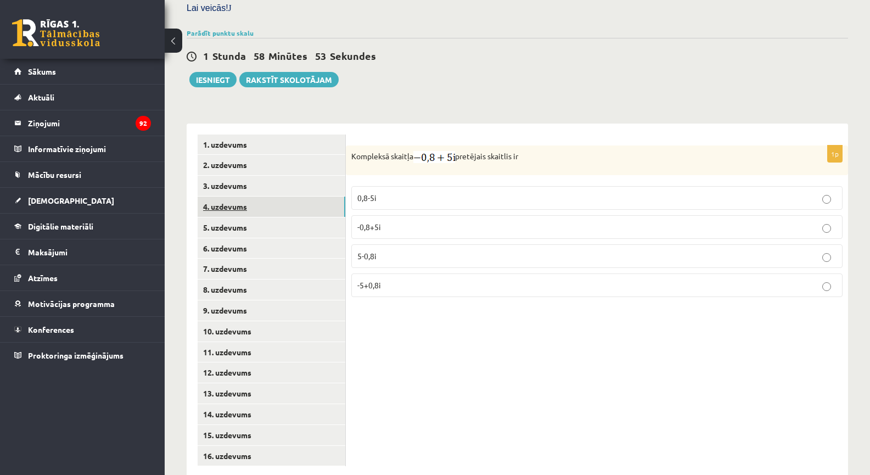
click at [308, 196] on link "4. uzdevums" at bounding box center [272, 206] width 148 height 20
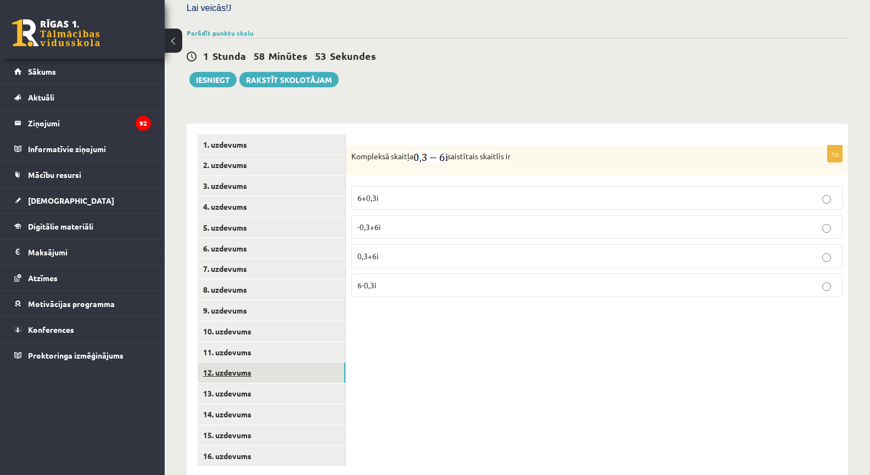
click at [244, 362] on link "12. uzdevums" at bounding box center [272, 372] width 148 height 20
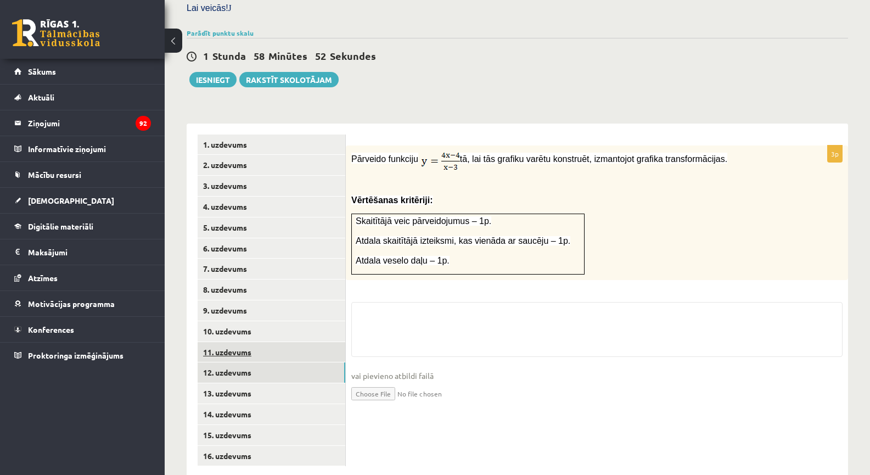
click at [249, 342] on link "11. uzdevums" at bounding box center [272, 352] width 148 height 20
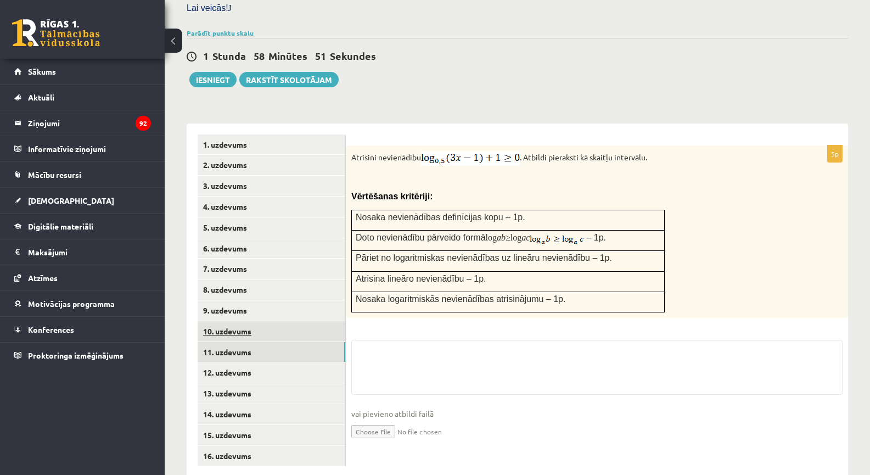
click at [272, 321] on link "10. uzdevums" at bounding box center [272, 331] width 148 height 20
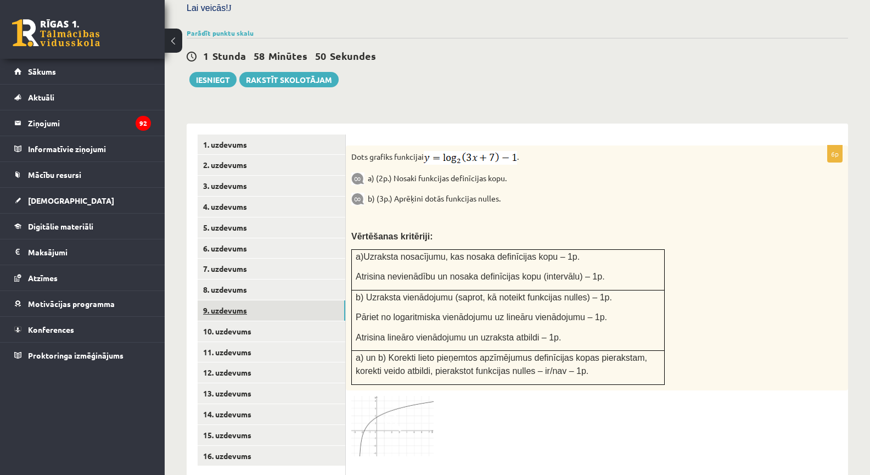
click at [288, 300] on link "9. uzdevums" at bounding box center [272, 310] width 148 height 20
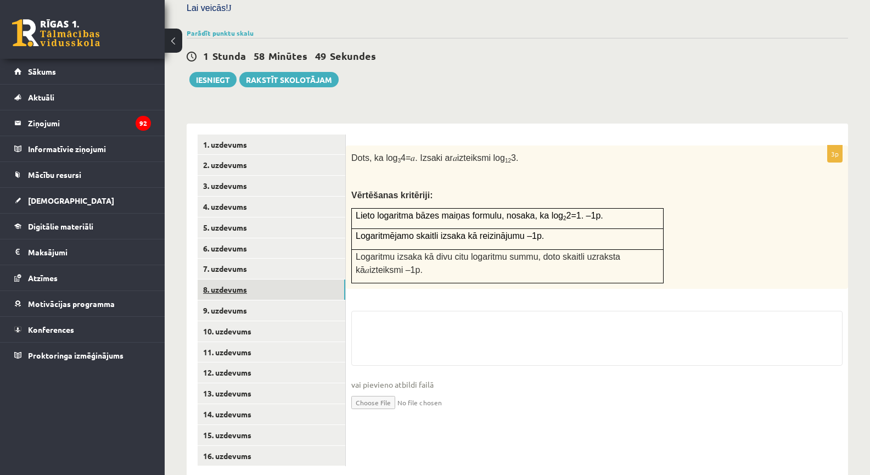
click at [311, 279] on link "8. uzdevums" at bounding box center [272, 289] width 148 height 20
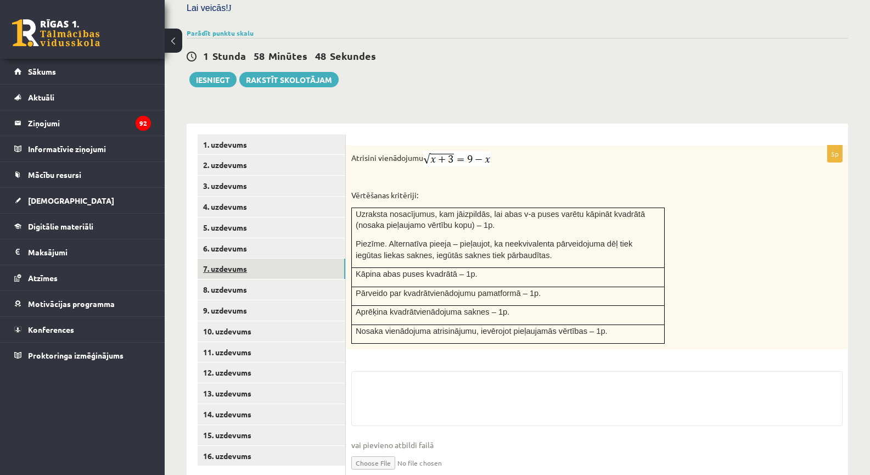
click at [311, 258] on link "7. uzdevums" at bounding box center [272, 268] width 148 height 20
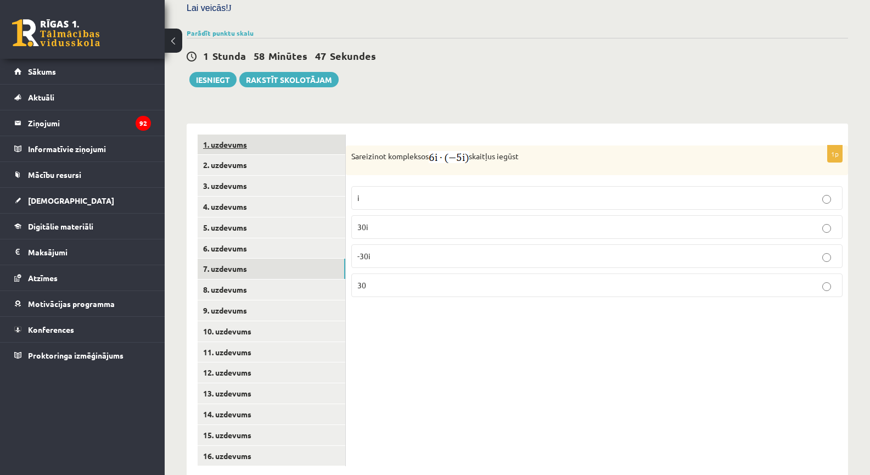
click at [289, 134] on link "1. uzdevums" at bounding box center [272, 144] width 148 height 20
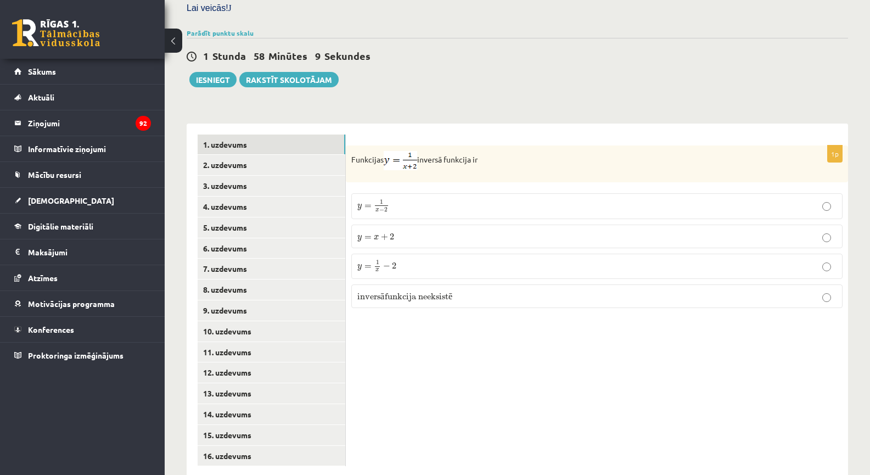
click at [384, 193] on label "y = 1 x − 2 y = 1 x − 2" at bounding box center [596, 206] width 491 height 26
click at [279, 155] on link "2. uzdevums" at bounding box center [272, 165] width 148 height 20
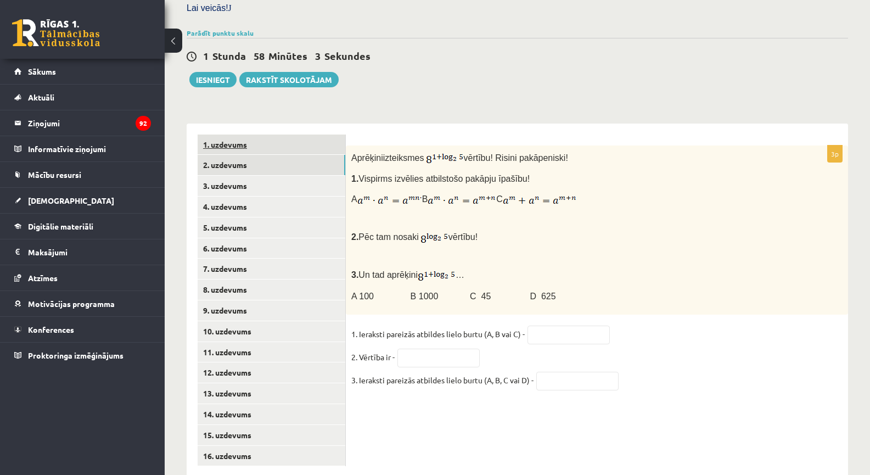
drag, startPoint x: 255, startPoint y: 109, endPoint x: 250, endPoint y: 119, distance: 10.3
click at [250, 123] on div "1. uzdevums 2. uzdevums 3. uzdevums 4. uzdevums 5. uzdevums 6. uzdevums 7. uzde…" at bounding box center [266, 300] width 159 height 354
click at [250, 134] on link "1. uzdevums" at bounding box center [272, 144] width 148 height 20
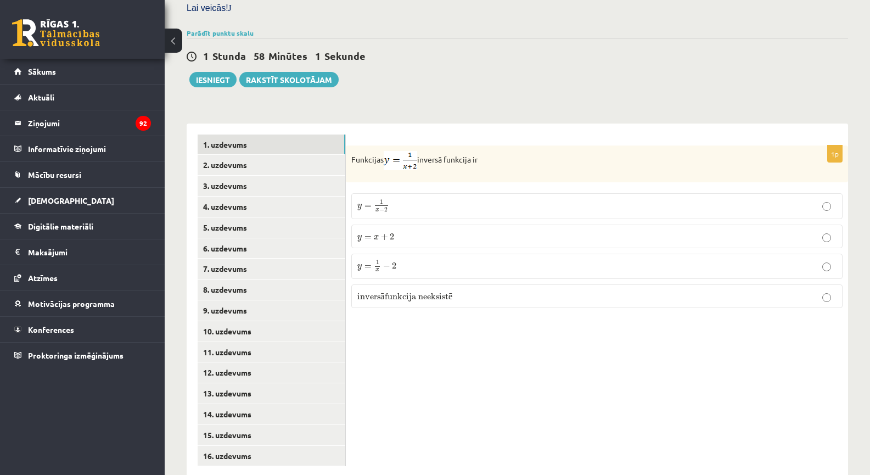
click at [374, 260] on span "1 x" at bounding box center [377, 266] width 7 height 12
click at [276, 155] on link "2. uzdevums" at bounding box center [272, 165] width 148 height 20
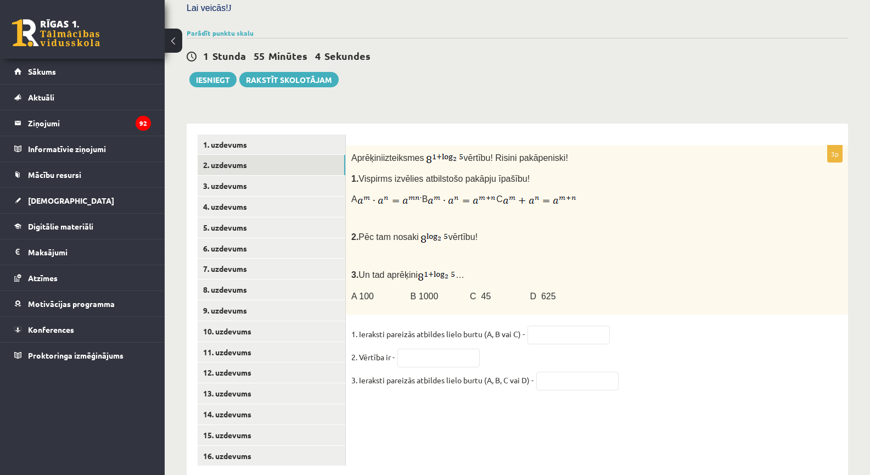
click at [534, 289] on p "A 100 B 1000 C 45 D 625" at bounding box center [569, 295] width 436 height 13
click at [545, 371] on input "text" at bounding box center [577, 380] width 82 height 19
click at [458, 348] on input "text" at bounding box center [438, 357] width 82 height 19
click at [532, 325] on input "text" at bounding box center [568, 334] width 82 height 19
click at [567, 325] on input "text" at bounding box center [568, 334] width 82 height 19
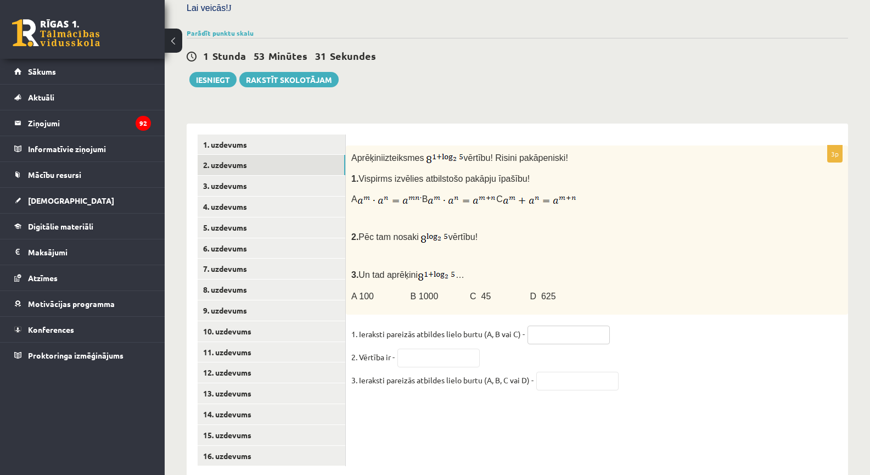
type input "*"
click at [548, 325] on fieldset "1. Ieraksti pareizās atbildes lielo burtu (A, B vai C) - * 2. Vērtība ir - 3. I…" at bounding box center [596, 359] width 491 height 69
click at [467, 348] on input "text" at bounding box center [438, 357] width 82 height 19
click at [545, 371] on input "text" at bounding box center [577, 380] width 82 height 19
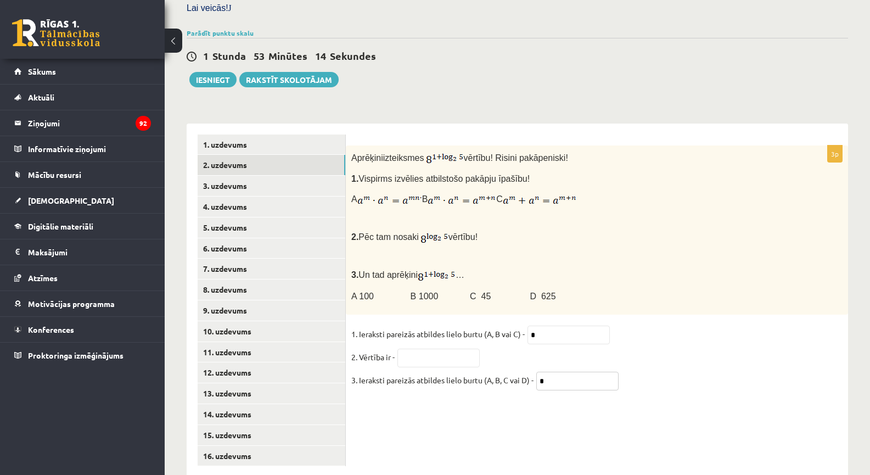
type input "*"
click at [470, 348] on input "text" at bounding box center [438, 357] width 82 height 19
type input "***"
click at [497, 251] on p at bounding box center [569, 256] width 436 height 11
click at [250, 176] on link "3. uzdevums" at bounding box center [272, 186] width 148 height 20
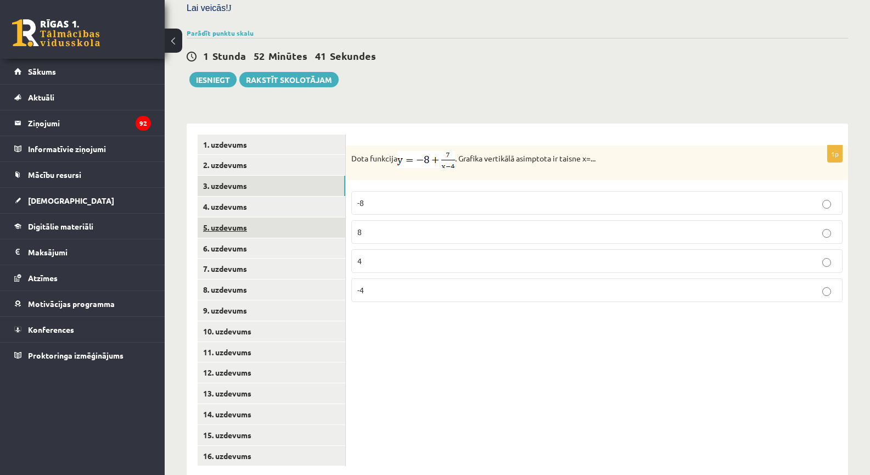
click at [271, 217] on link "5. uzdevums" at bounding box center [272, 227] width 148 height 20
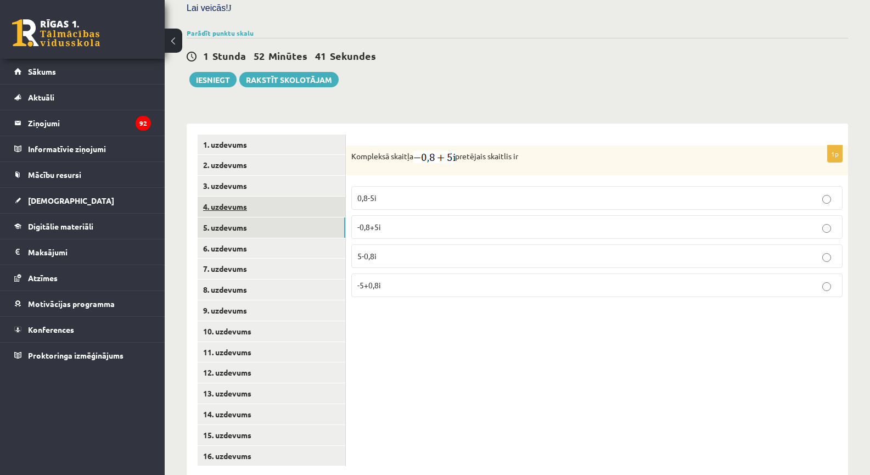
click at [275, 196] on link "4. uzdevums" at bounding box center [272, 206] width 148 height 20
click at [278, 196] on link "4. uzdevums" at bounding box center [272, 206] width 148 height 20
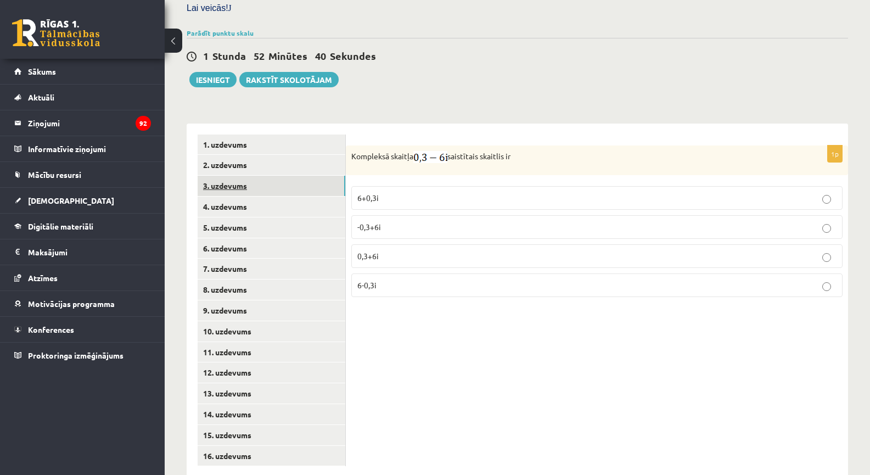
click at [281, 176] on link "3. uzdevums" at bounding box center [272, 186] width 148 height 20
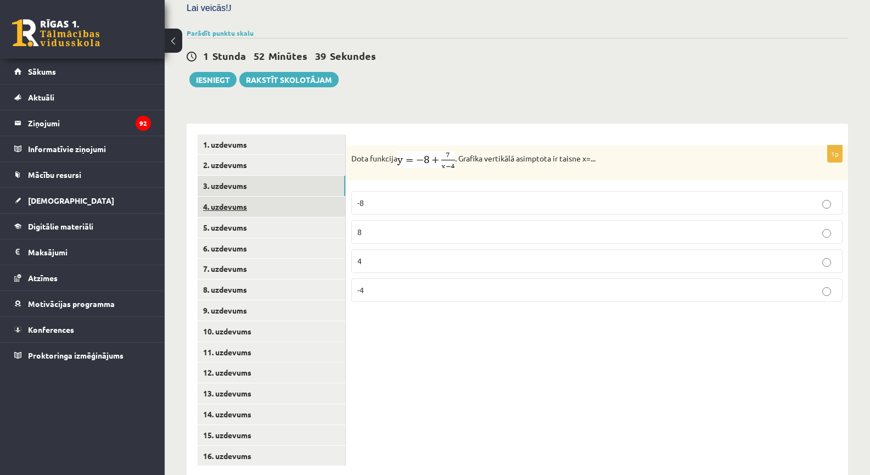
click at [281, 196] on link "4. uzdevums" at bounding box center [272, 206] width 148 height 20
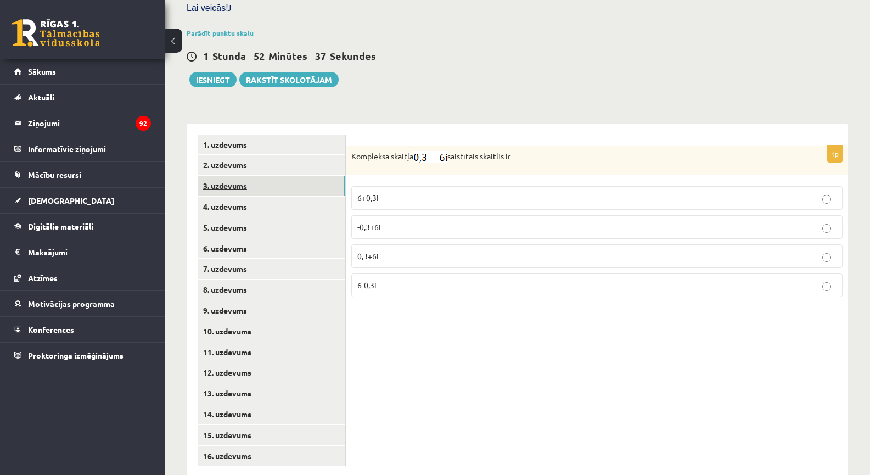
click at [274, 176] on link "3. uzdevums" at bounding box center [272, 186] width 148 height 20
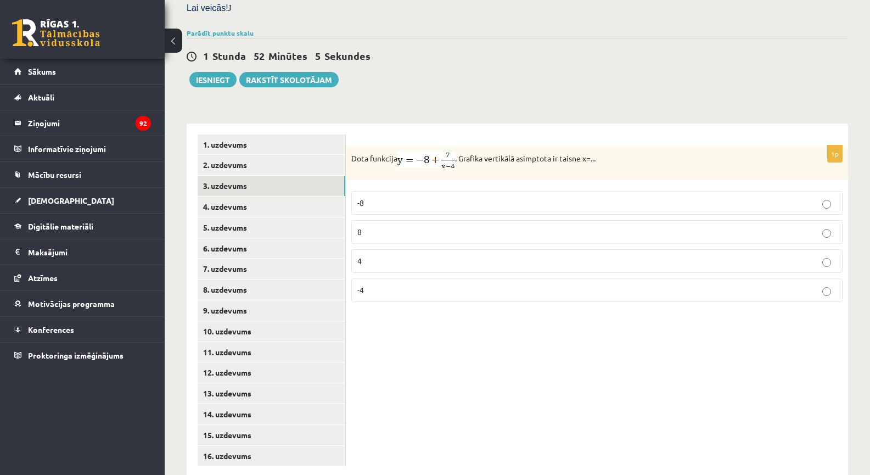
click at [392, 284] on p "-4" at bounding box center [596, 290] width 479 height 12
click at [378, 255] on p "4" at bounding box center [596, 261] width 479 height 12
click at [239, 196] on link "4. uzdevums" at bounding box center [272, 206] width 148 height 20
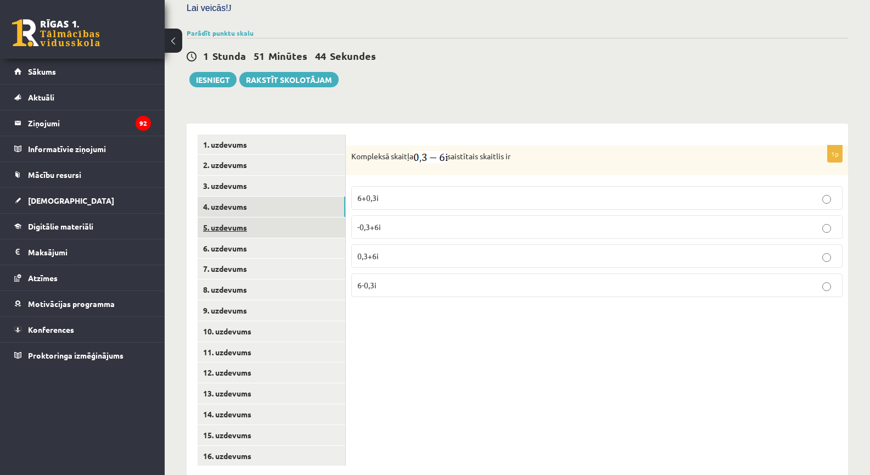
click at [244, 217] on link "5. uzdevums" at bounding box center [272, 227] width 148 height 20
click at [249, 196] on link "4. uzdevums" at bounding box center [272, 206] width 148 height 20
click at [247, 217] on link "5. uzdevums" at bounding box center [272, 227] width 148 height 20
click at [250, 196] on link "4. uzdevums" at bounding box center [272, 206] width 148 height 20
click at [394, 250] on p "0,3+6i" at bounding box center [596, 256] width 479 height 12
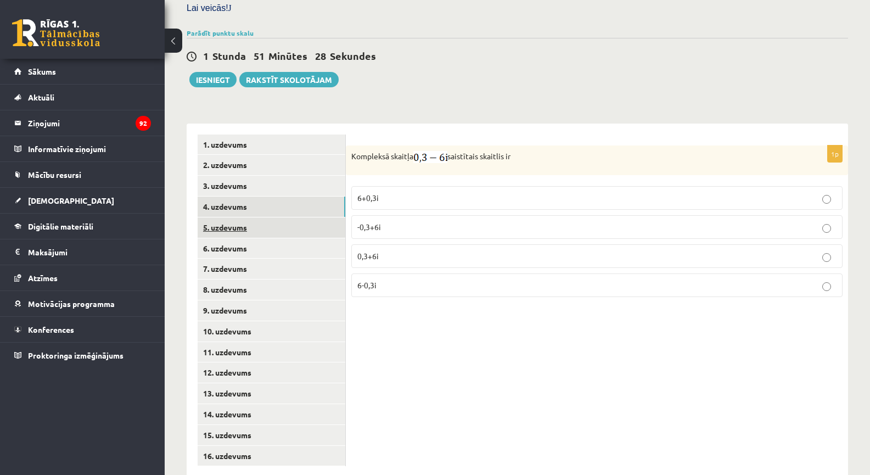
click at [285, 217] on link "5. uzdevums" at bounding box center [272, 227] width 148 height 20
click at [394, 151] on p "Kompleksā skaitļa pretējais skaitlis ir" at bounding box center [569, 157] width 436 height 12
click at [399, 151] on p "Kompleksā skaitļa pretējais skaitlis ir" at bounding box center [569, 157] width 436 height 12
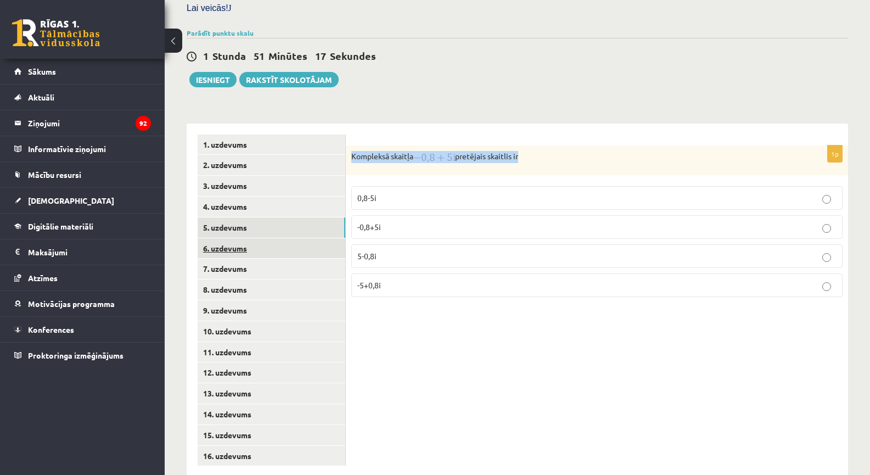
click at [296, 238] on link "6. uzdevums" at bounding box center [272, 248] width 148 height 20
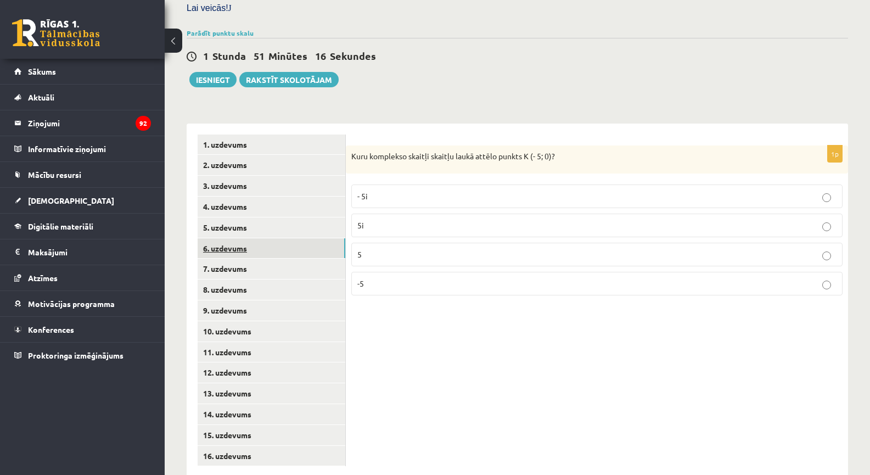
click at [297, 238] on link "6. uzdevums" at bounding box center [272, 248] width 148 height 20
click at [305, 217] on link "5. uzdevums" at bounding box center [272, 227] width 148 height 20
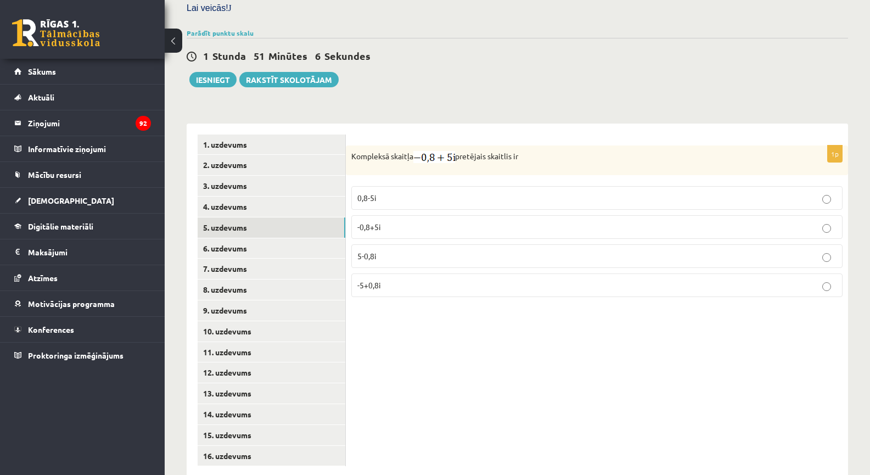
click at [385, 186] on label "0,8-5i" at bounding box center [596, 198] width 491 height 24
click at [309, 238] on link "6. uzdevums" at bounding box center [272, 248] width 148 height 20
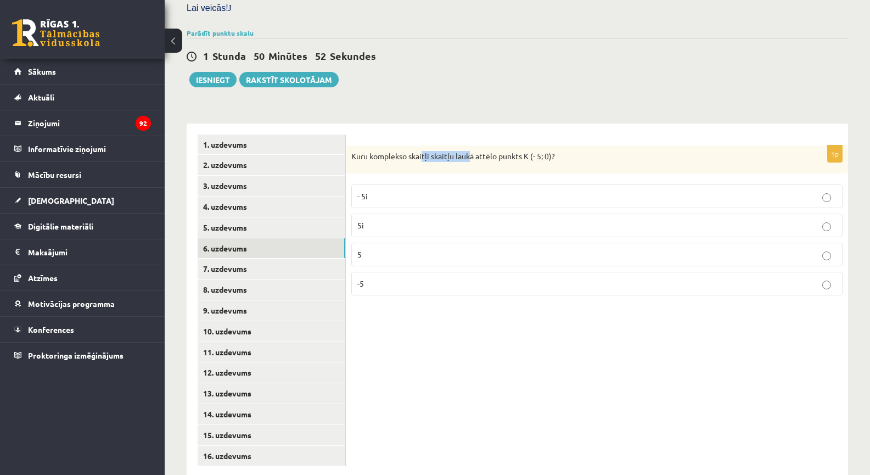
drag, startPoint x: 422, startPoint y: 130, endPoint x: 497, endPoint y: 135, distance: 74.8
click at [476, 151] on p "Kuru komplekso skaitļi skaitļu laukā attēlo punkts K (- 5; 0)?" at bounding box center [569, 156] width 436 height 11
click at [497, 151] on p "Kuru komplekso skaitļi skaitļu laukā attēlo punkts K (- 5; 0)?" at bounding box center [569, 156] width 436 height 11
click at [537, 151] on p "Kuru komplekso skaitļi skaitļu laukā attēlo punkts K (- 5; 0)?" at bounding box center [569, 156] width 436 height 11
drag, startPoint x: 436, startPoint y: 131, endPoint x: 518, endPoint y: 127, distance: 81.9
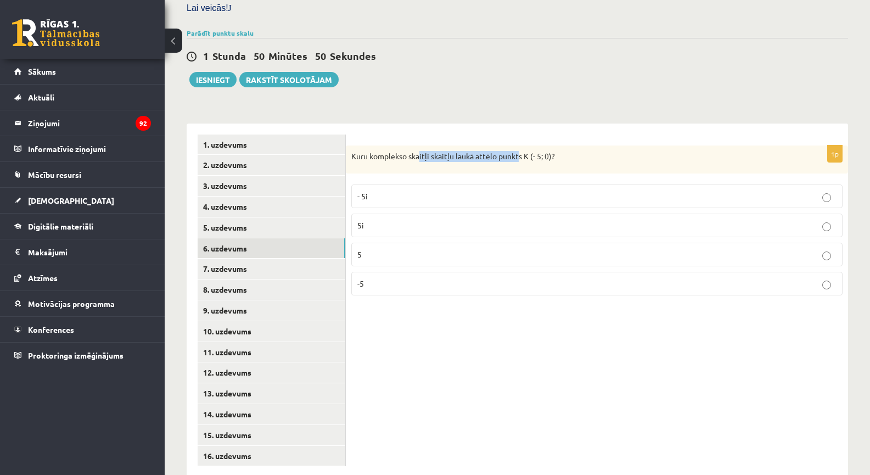
click at [518, 151] on p "Kuru komplekso skaitļi skaitļu laukā attēlo punkts K (- 5; 0)?" at bounding box center [569, 156] width 436 height 11
click at [520, 151] on p "Kuru komplekso skaitļi skaitļu laukā attēlo punkts K (- 5; 0)?" at bounding box center [569, 156] width 436 height 11
drag, startPoint x: 538, startPoint y: 131, endPoint x: 478, endPoint y: 134, distance: 59.3
click at [478, 151] on p "Kuru komplekso skaitļi skaitļu laukā attēlo punkts K (- 5; 0)?" at bounding box center [569, 156] width 436 height 11
click at [527, 151] on p "Kuru komplekso skaitļi skaitļu laukā attēlo punkts K (- 5; 0)?" at bounding box center [569, 156] width 436 height 11
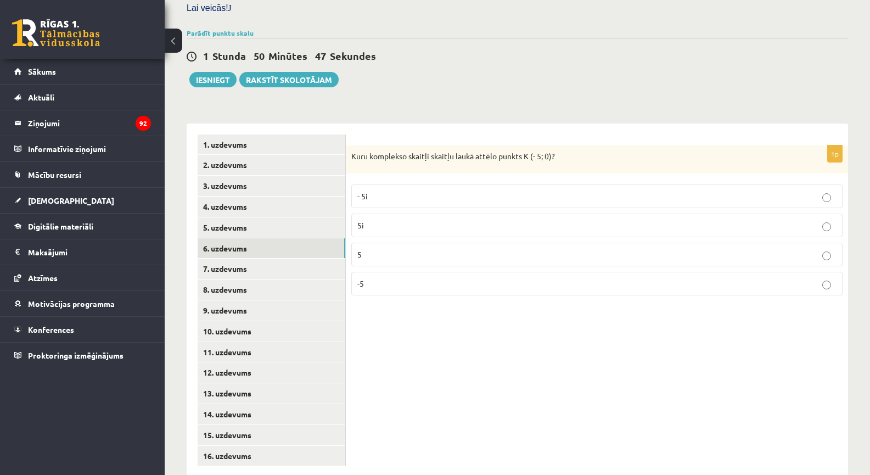
click at [374, 278] on p "-5" at bounding box center [596, 284] width 479 height 12
drag, startPoint x: 387, startPoint y: 133, endPoint x: 511, endPoint y: 136, distance: 123.5
click at [510, 151] on p "Kuru komplekso skaitļi skaitļu laukā attēlo punkts K (- 5; 0)?" at bounding box center [569, 156] width 436 height 11
click at [514, 151] on p "Kuru komplekso skaitļi skaitļu laukā attēlo punkts K (- 5; 0)?" at bounding box center [569, 156] width 436 height 11
click at [277, 258] on link "7. uzdevums" at bounding box center [272, 268] width 148 height 20
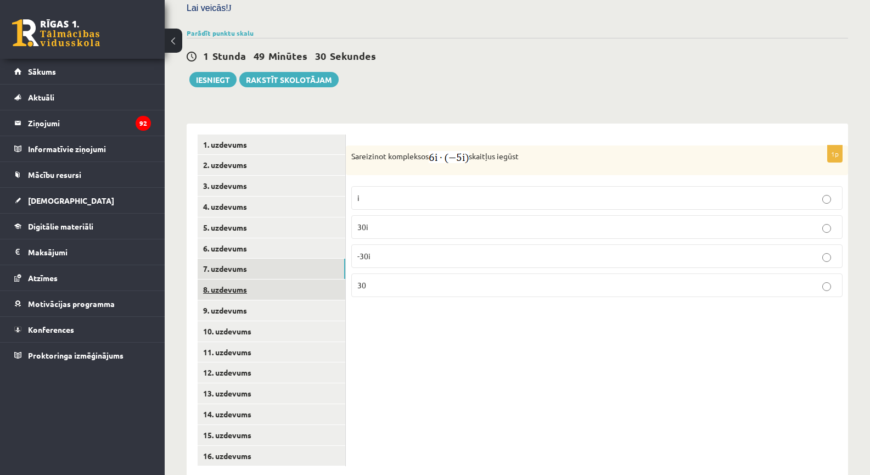
click at [253, 279] on link "8. uzdevums" at bounding box center [272, 289] width 148 height 20
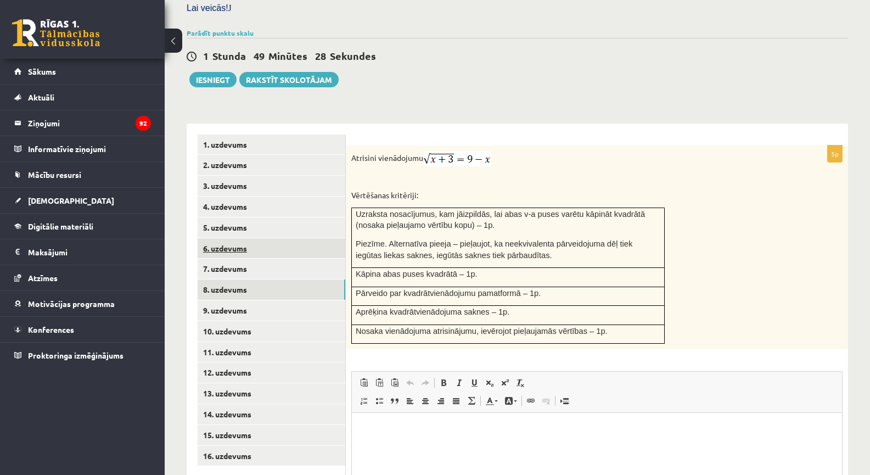
scroll to position [0, 0]
click at [260, 258] on link "7. uzdevums" at bounding box center [272, 268] width 148 height 20
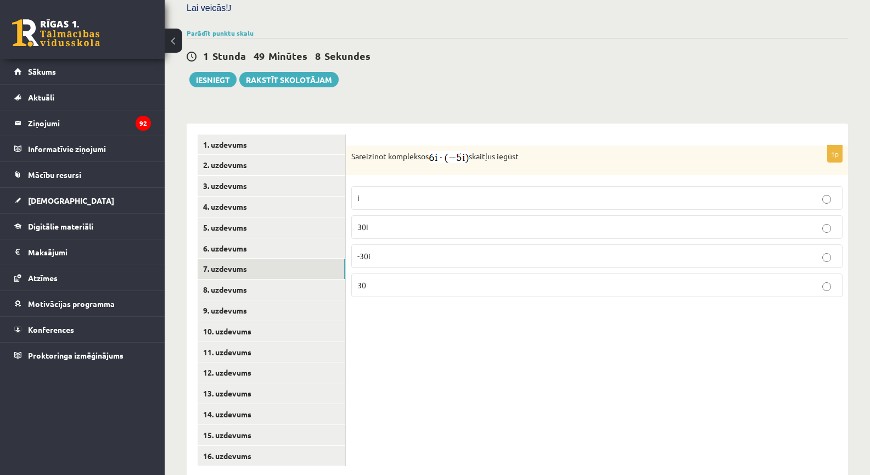
click at [373, 279] on p "30" at bounding box center [596, 285] width 479 height 12
click at [276, 279] on link "8. uzdevums" at bounding box center [272, 289] width 148 height 20
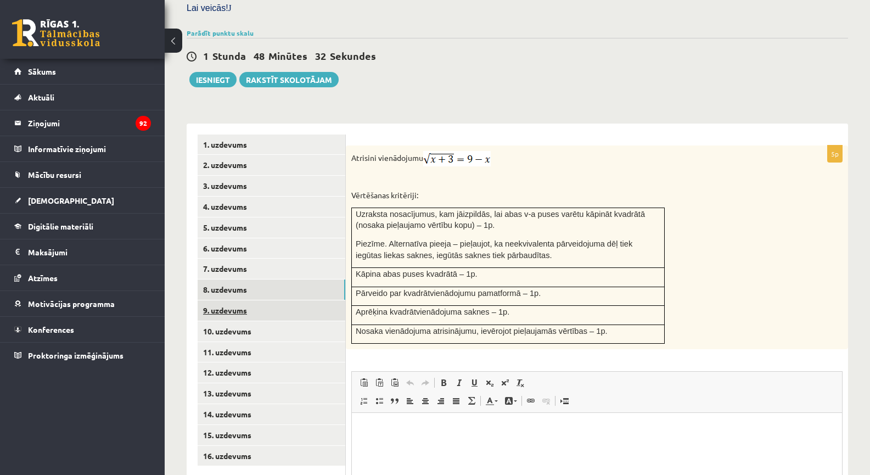
click at [212, 300] on link "9. uzdevums" at bounding box center [272, 310] width 148 height 20
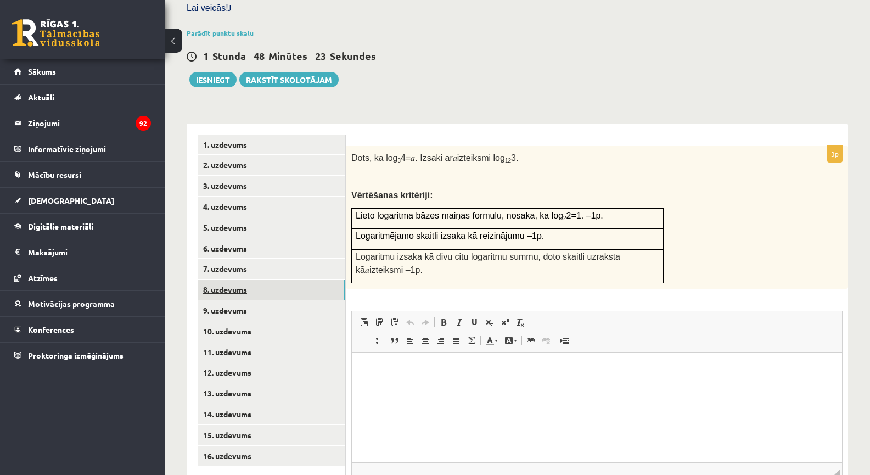
click at [270, 279] on link "8. uzdevums" at bounding box center [272, 289] width 148 height 20
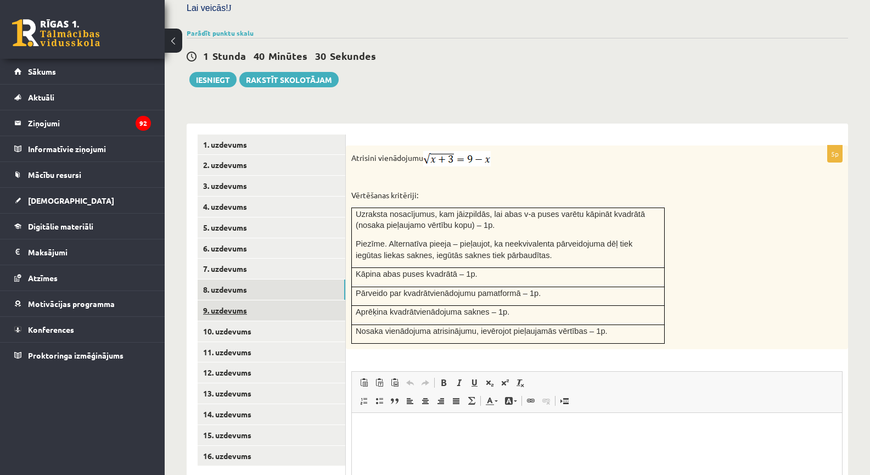
click at [269, 300] on link "9. uzdevums" at bounding box center [272, 310] width 148 height 20
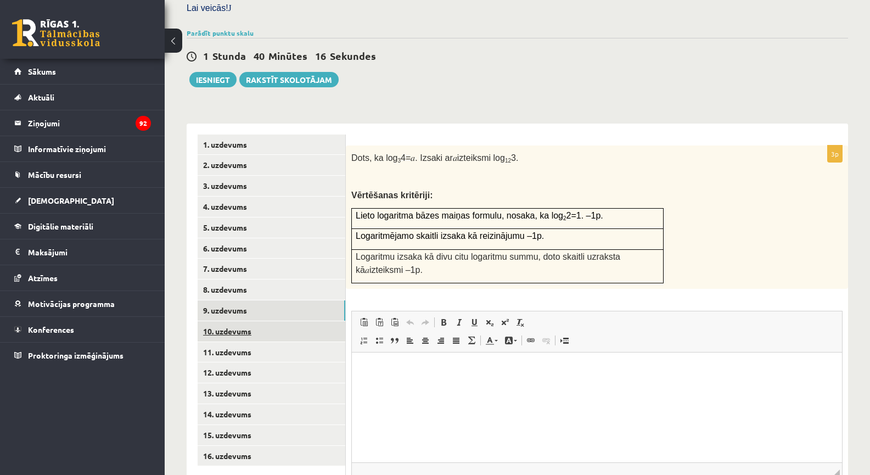
click at [286, 321] on link "10. uzdevums" at bounding box center [272, 331] width 148 height 20
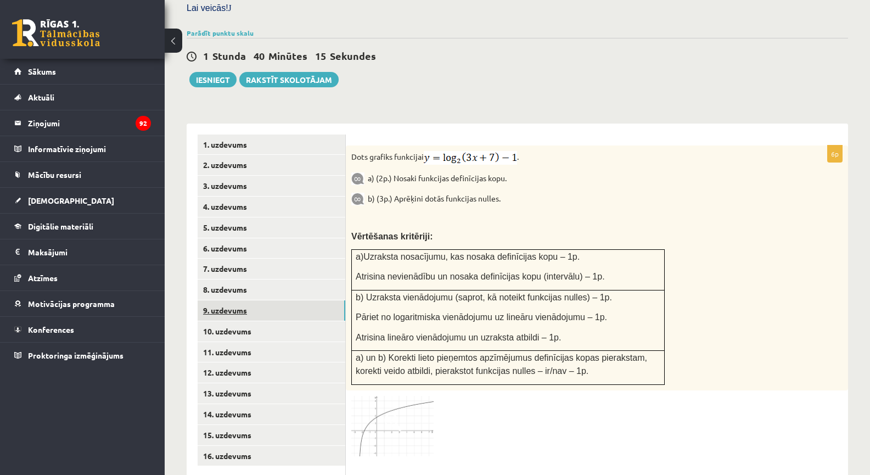
click at [272, 300] on link "9. uzdevums" at bounding box center [272, 310] width 148 height 20
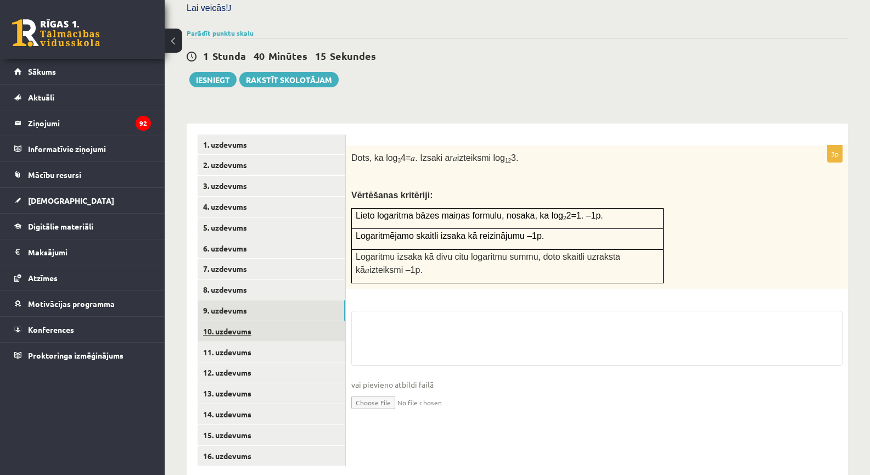
click at [266, 321] on link "10. uzdevums" at bounding box center [272, 331] width 148 height 20
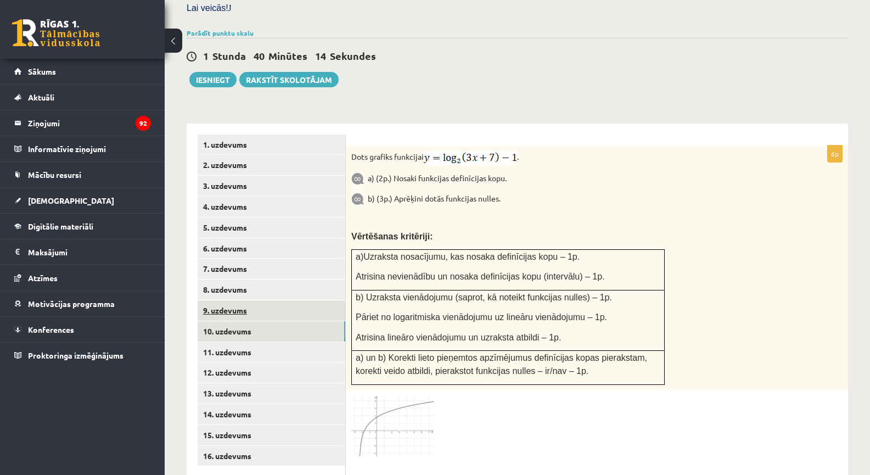
click at [266, 300] on link "9. uzdevums" at bounding box center [272, 310] width 148 height 20
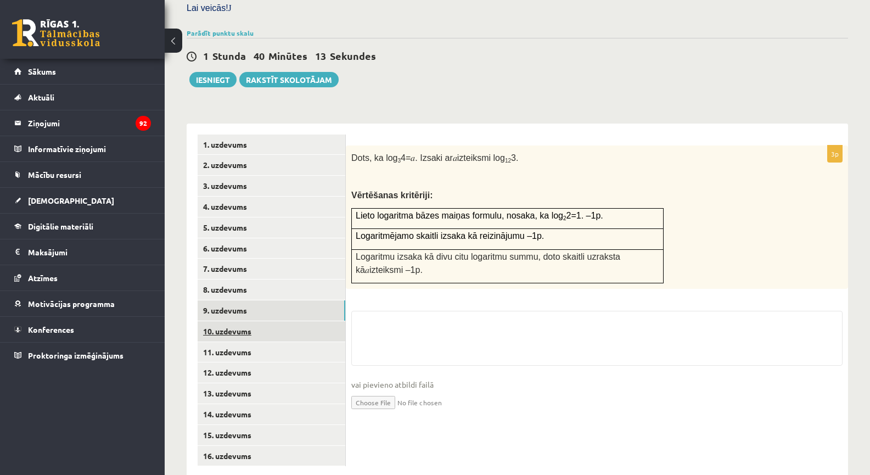
click at [277, 321] on link "10. uzdevums" at bounding box center [272, 331] width 148 height 20
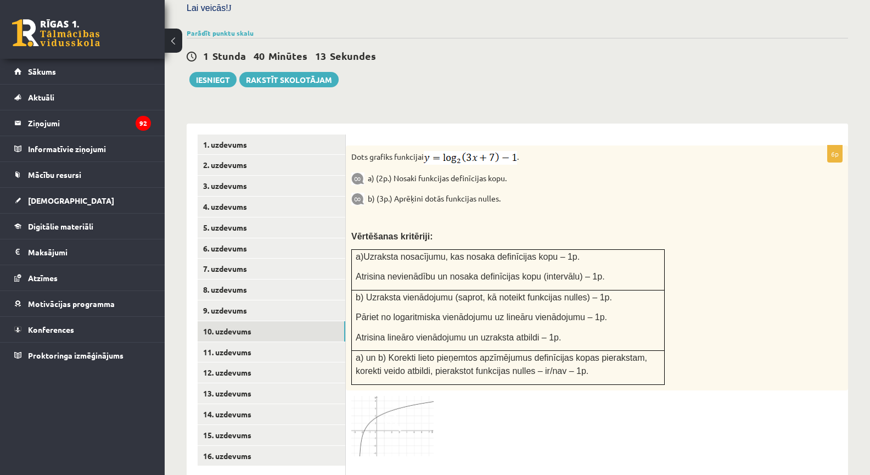
click at [376, 396] on img at bounding box center [392, 426] width 82 height 60
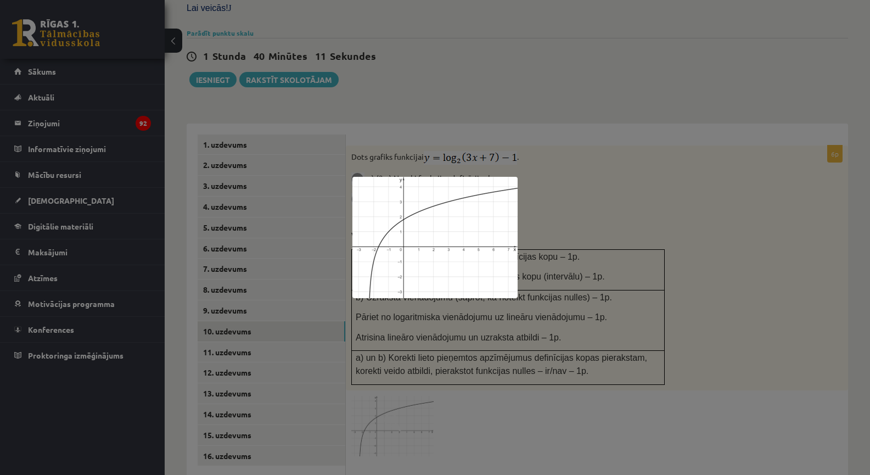
click at [390, 371] on div at bounding box center [435, 237] width 870 height 475
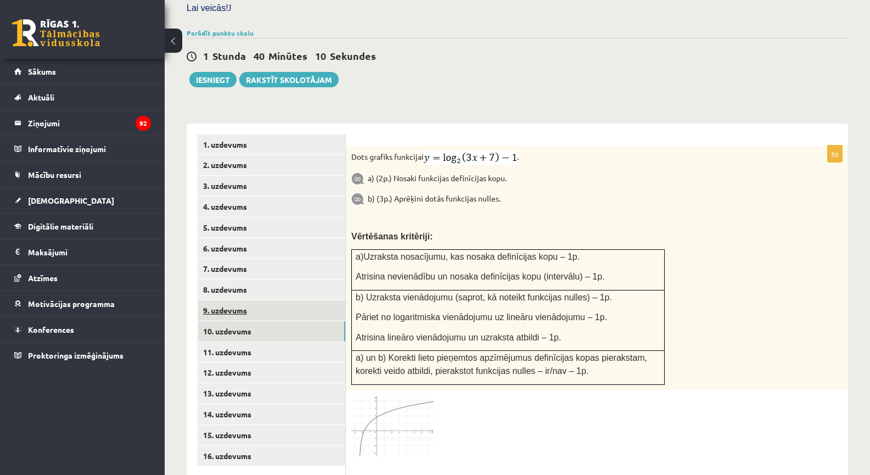
click at [291, 300] on link "9. uzdevums" at bounding box center [272, 310] width 148 height 20
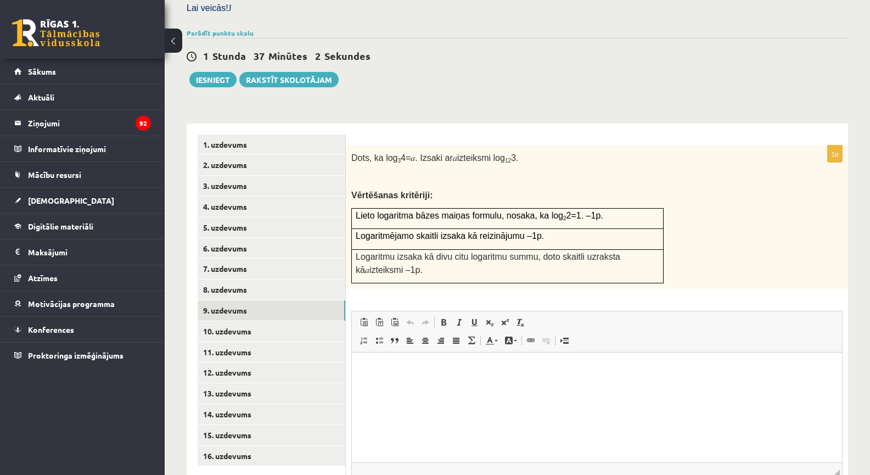
click at [596, 151] on p "Dots, ka log 3 4= 𝑎 . Izsaki ar 𝑎 izteiksmi log 12 3." at bounding box center [569, 157] width 436 height 13
click at [306, 321] on link "10. uzdevums" at bounding box center [272, 331] width 148 height 20
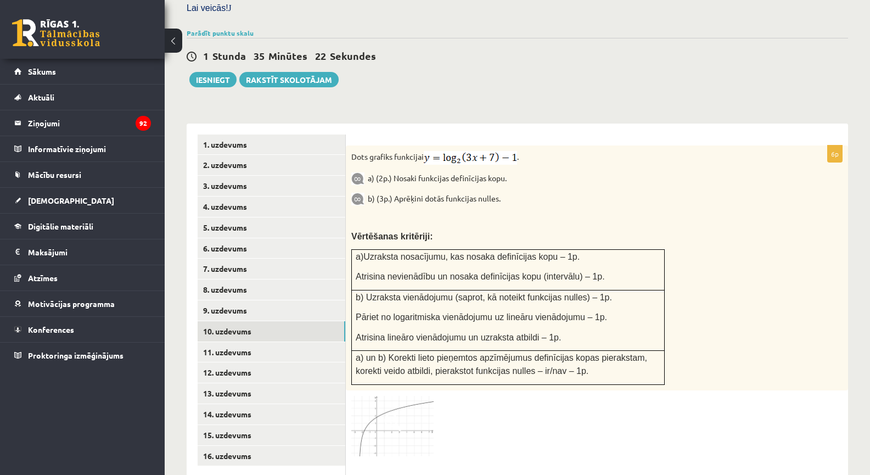
click at [401, 402] on img at bounding box center [392, 426] width 82 height 60
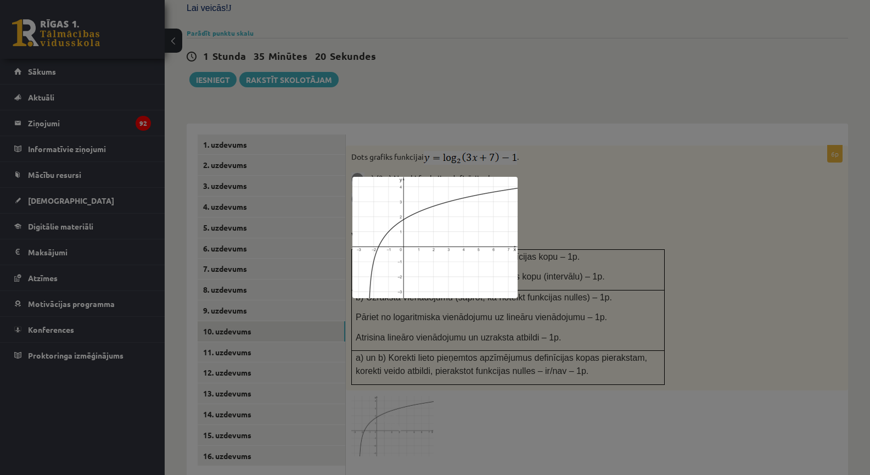
click at [457, 136] on div at bounding box center [435, 237] width 870 height 475
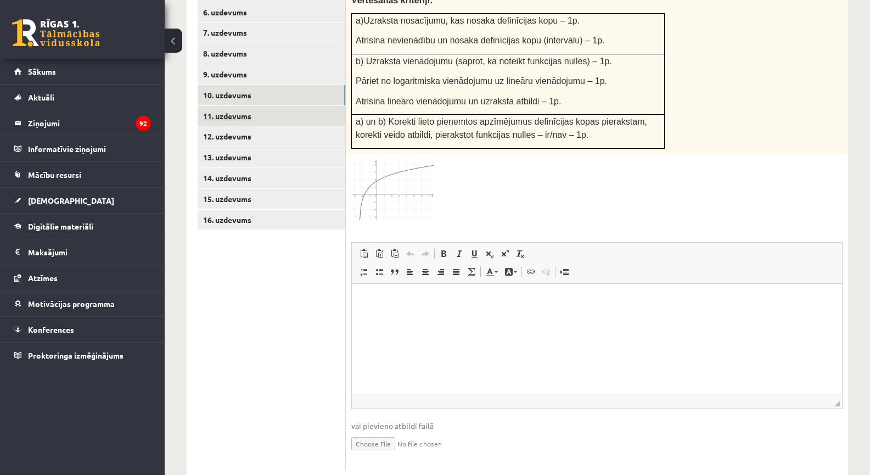
click at [252, 106] on link "11. uzdevums" at bounding box center [272, 116] width 148 height 20
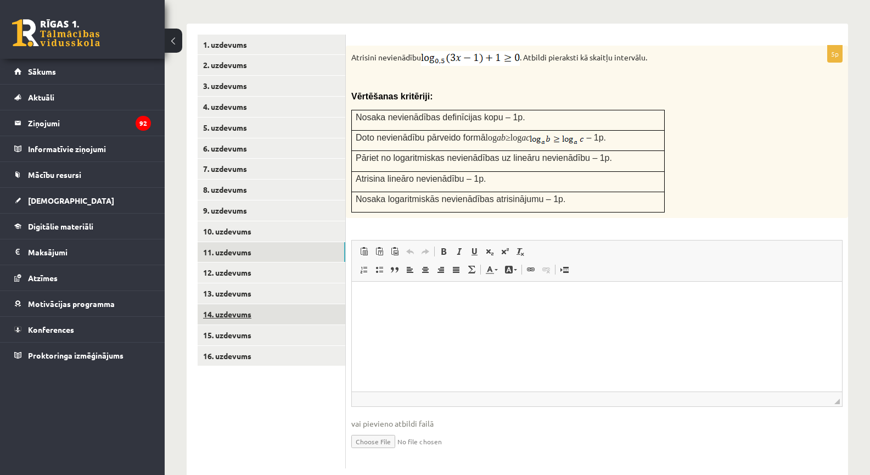
click at [251, 304] on link "14. uzdevums" at bounding box center [272, 314] width 148 height 20
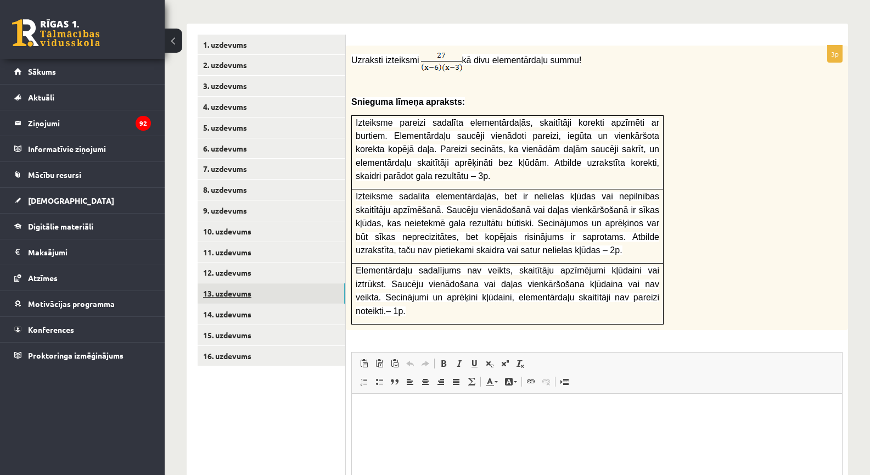
click at [257, 283] on link "13. uzdevums" at bounding box center [272, 293] width 148 height 20
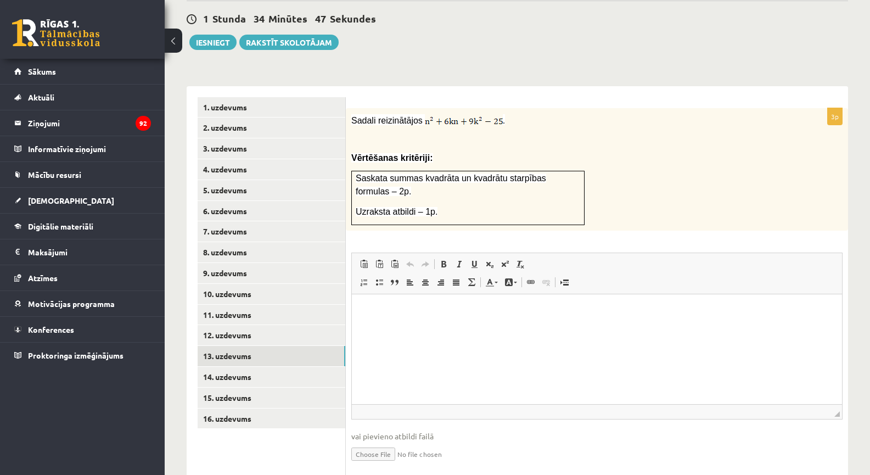
click at [396, 207] on span "Uzraksta atbildi – 1p." at bounding box center [397, 211] width 82 height 9
click at [283, 263] on link "9. uzdevums" at bounding box center [272, 273] width 148 height 20
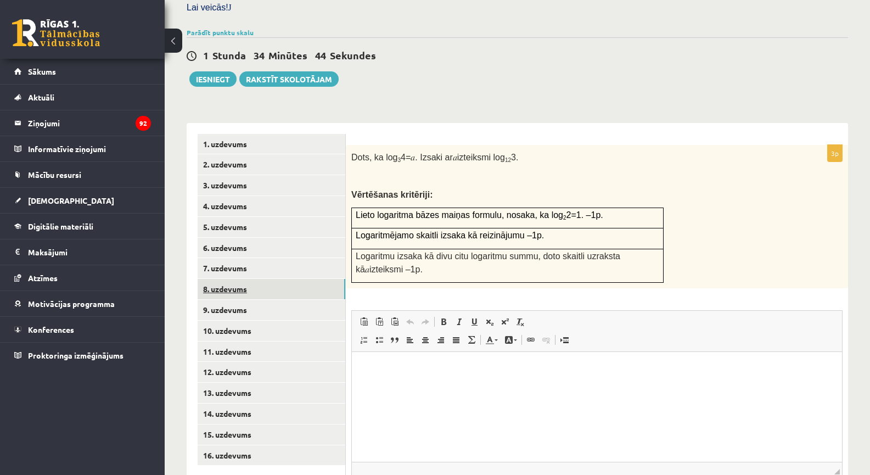
click at [277, 279] on link "8. uzdevums" at bounding box center [272, 289] width 148 height 20
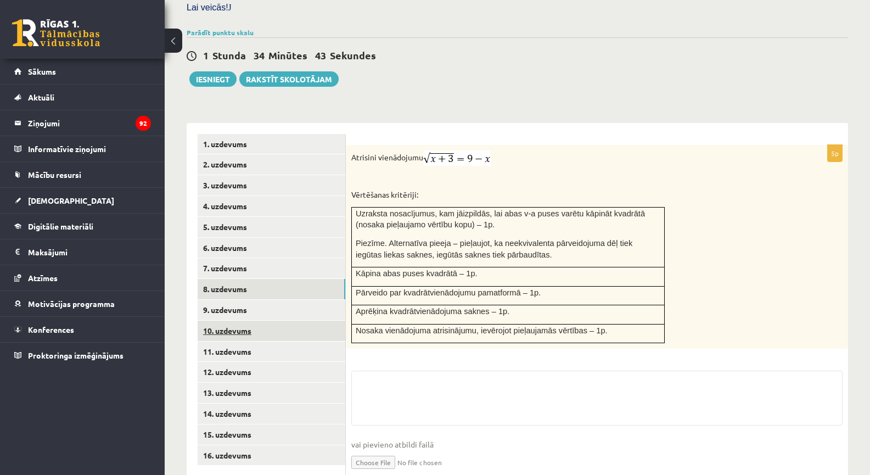
click at [269, 320] on link "10. uzdevums" at bounding box center [272, 330] width 148 height 20
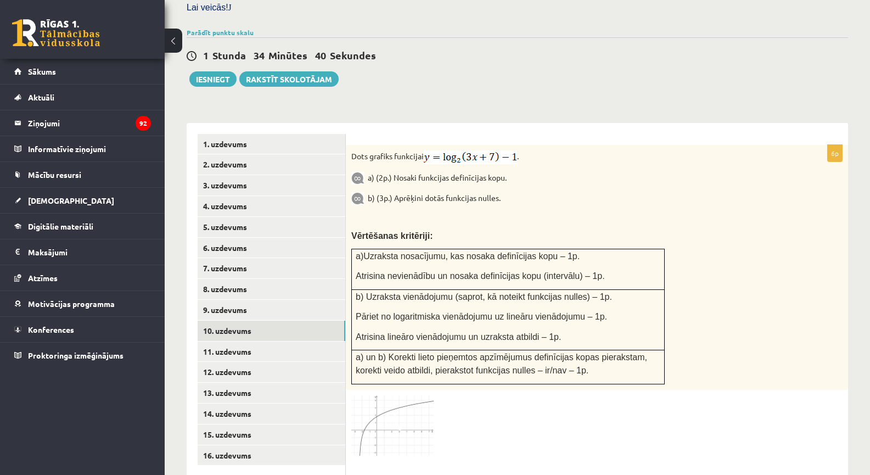
click at [393, 395] on img at bounding box center [392, 425] width 82 height 60
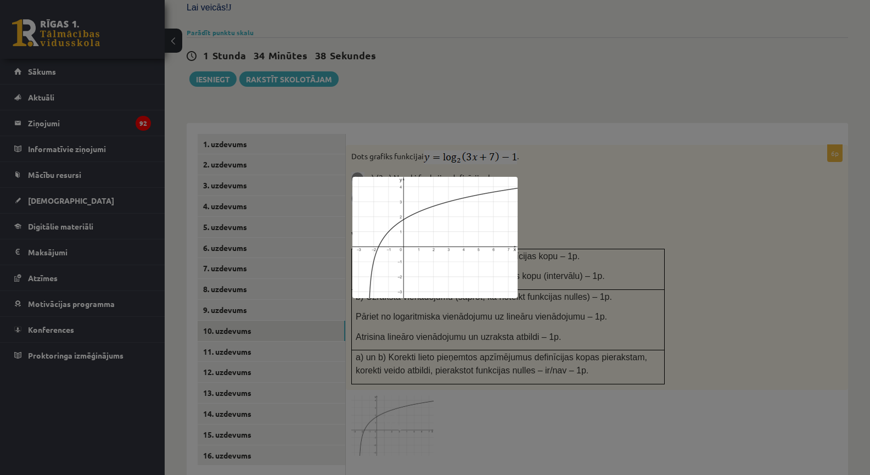
click at [595, 272] on div at bounding box center [435, 237] width 870 height 475
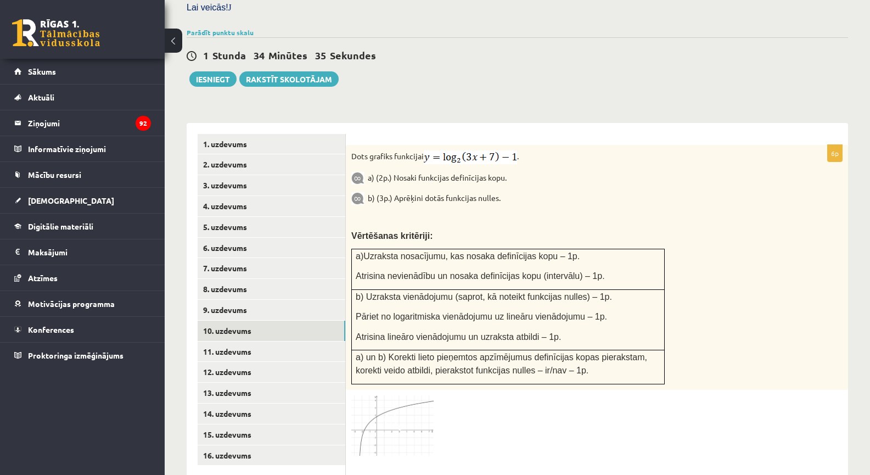
click at [402, 395] on img at bounding box center [392, 425] width 82 height 60
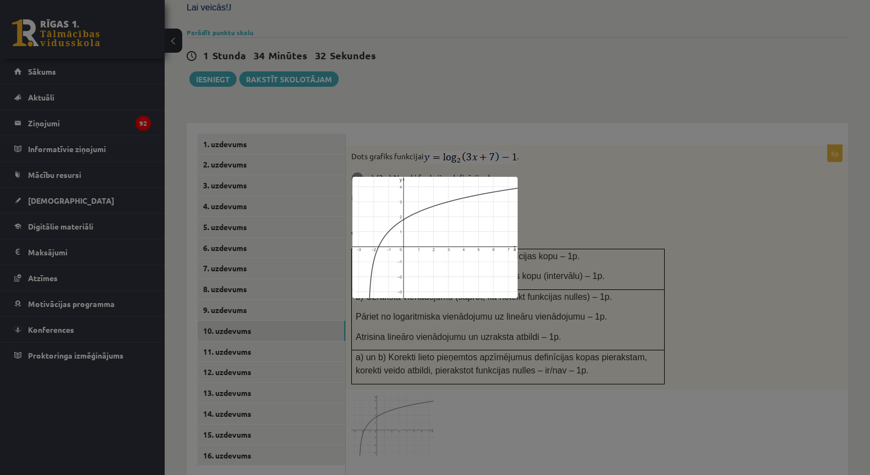
click at [385, 375] on div at bounding box center [435, 237] width 870 height 475
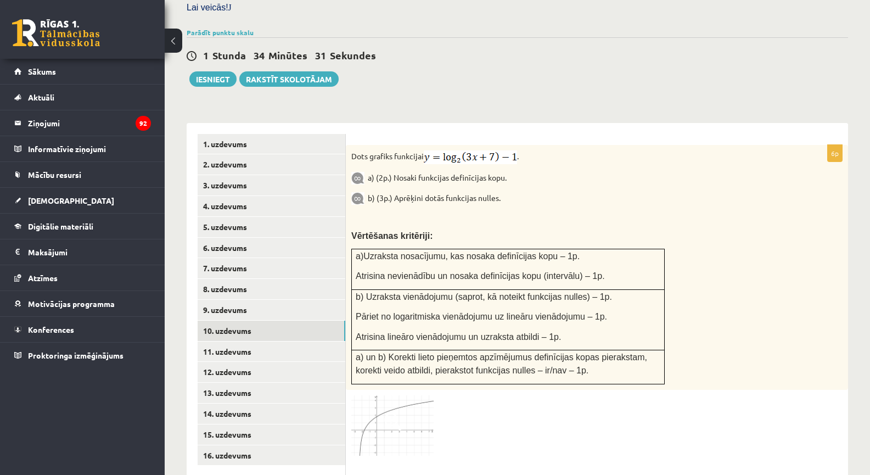
click at [384, 395] on img at bounding box center [392, 425] width 82 height 60
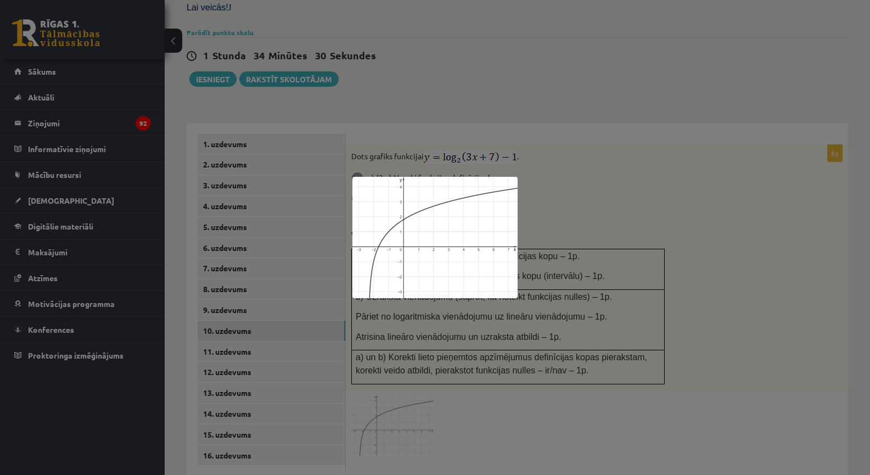
click at [384, 376] on div at bounding box center [435, 237] width 870 height 475
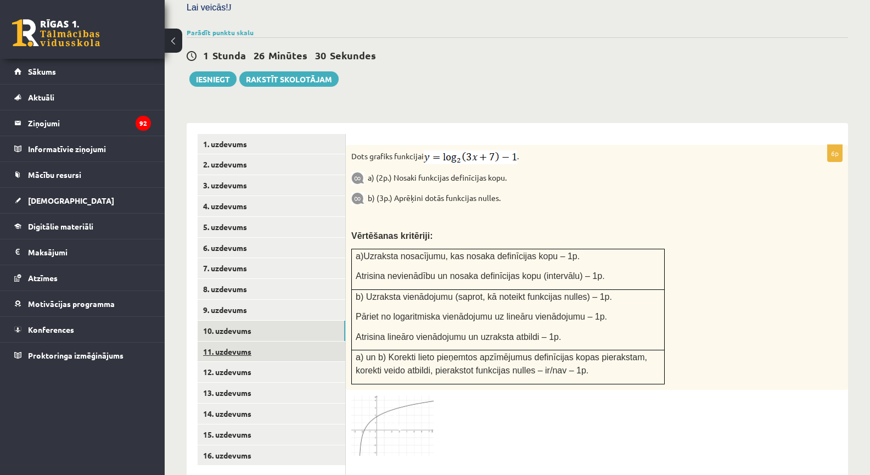
click at [289, 341] on link "11. uzdevums" at bounding box center [272, 351] width 148 height 20
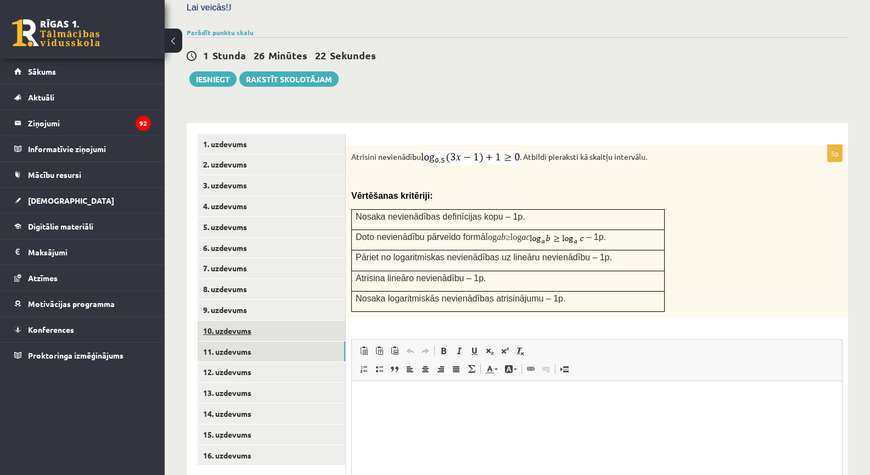
click at [251, 320] on link "10. uzdevums" at bounding box center [272, 330] width 148 height 20
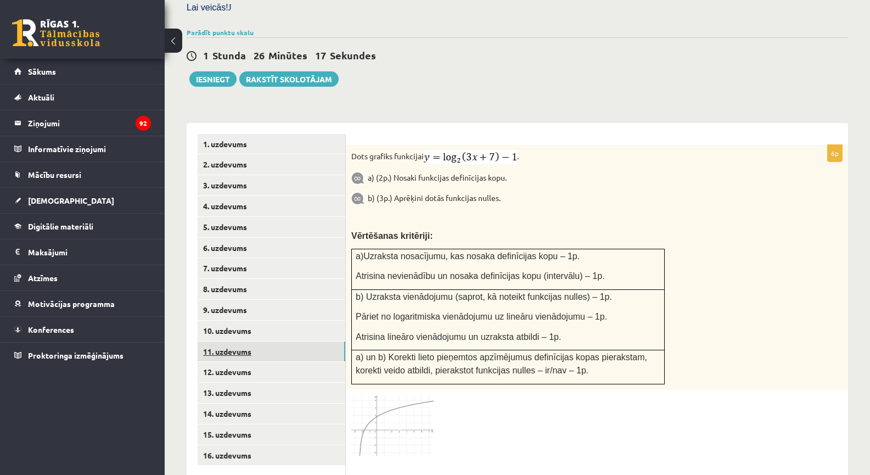
click at [280, 341] on link "11. uzdevums" at bounding box center [272, 351] width 148 height 20
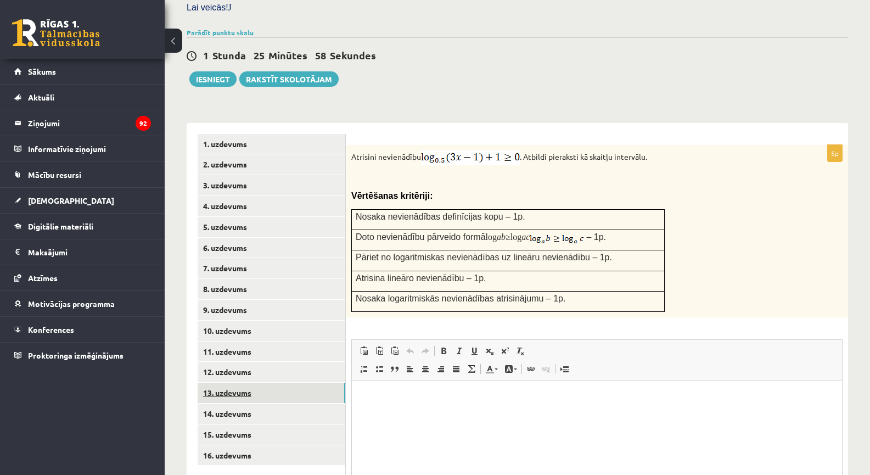
click at [234, 382] on link "13. uzdevums" at bounding box center [272, 392] width 148 height 20
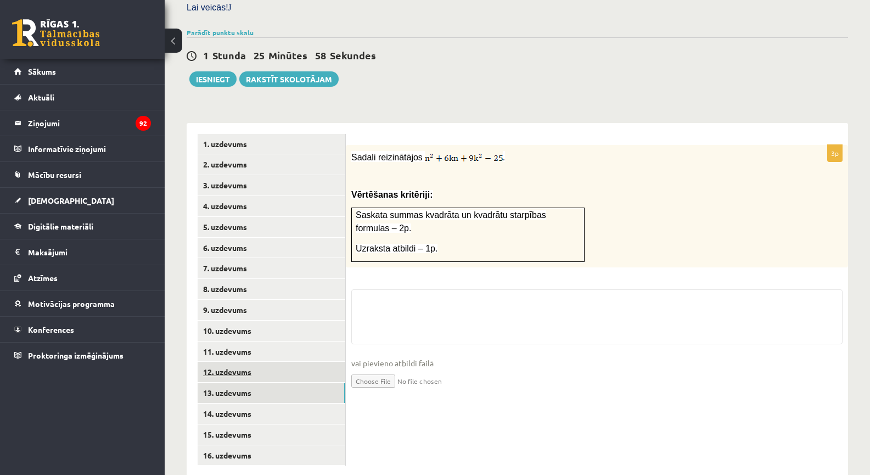
click at [242, 362] on link "12. uzdevums" at bounding box center [272, 372] width 148 height 20
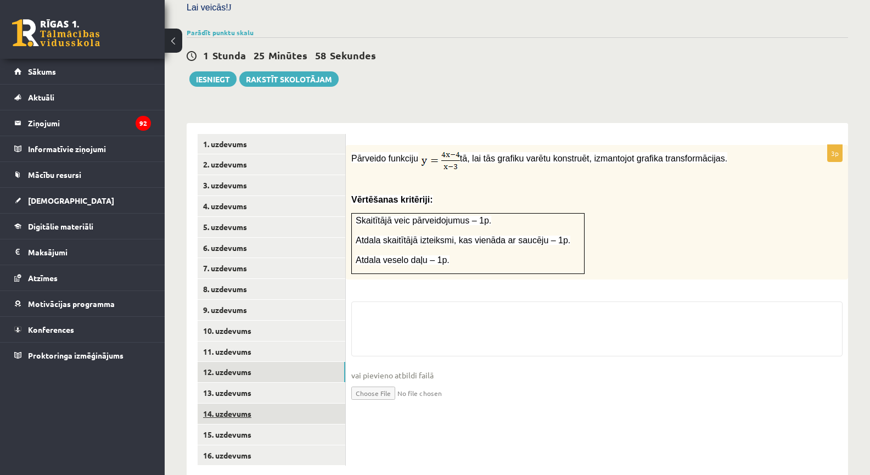
click at [254, 403] on link "14. uzdevums" at bounding box center [272, 413] width 148 height 20
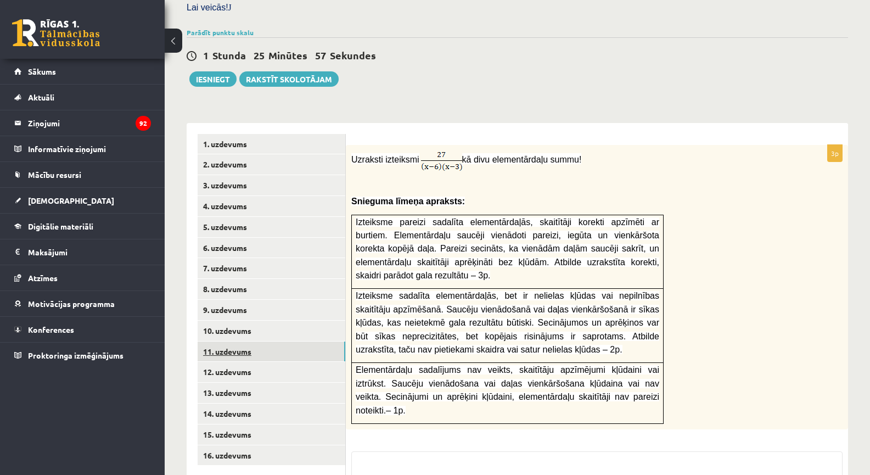
click at [239, 341] on link "11. uzdevums" at bounding box center [272, 351] width 148 height 20
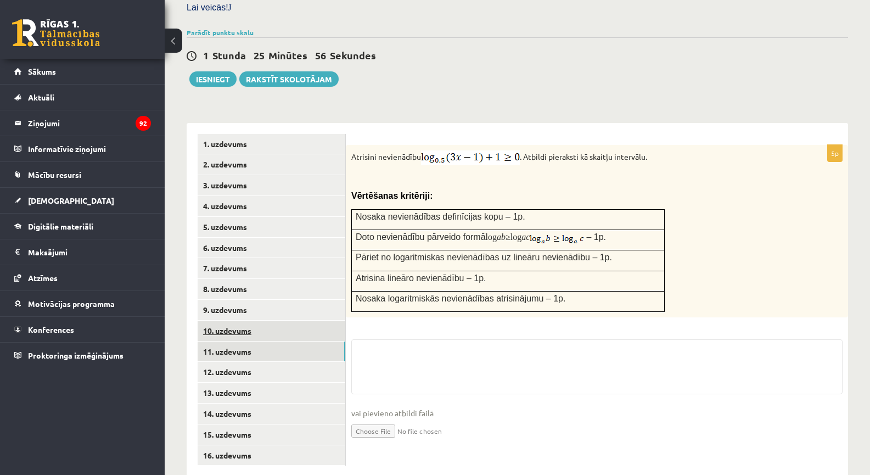
click at [241, 320] on link "10. uzdevums" at bounding box center [272, 330] width 148 height 20
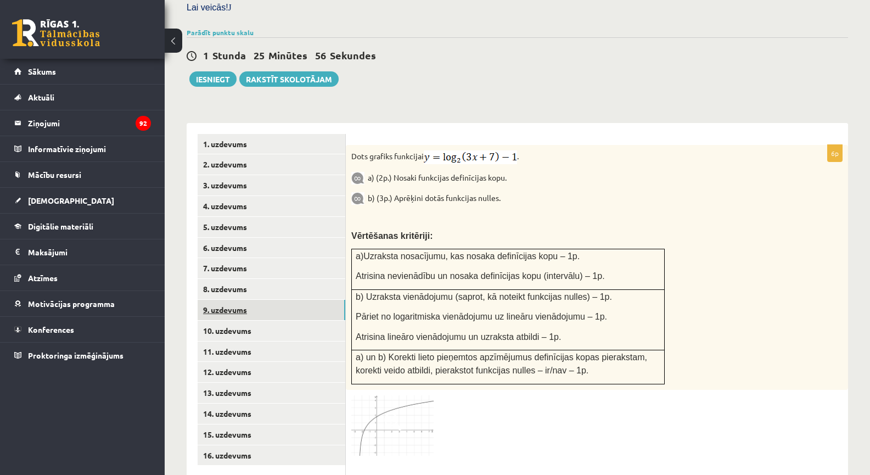
click at [241, 300] on link "9. uzdevums" at bounding box center [272, 310] width 148 height 20
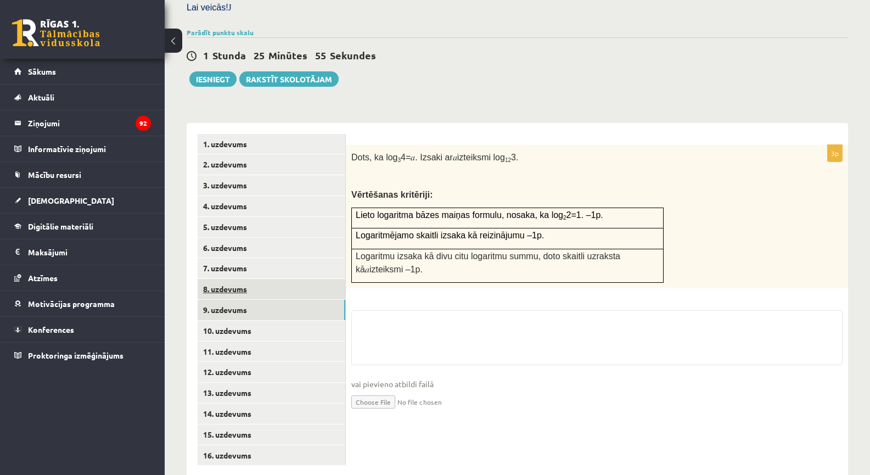
click at [244, 279] on link "8. uzdevums" at bounding box center [272, 289] width 148 height 20
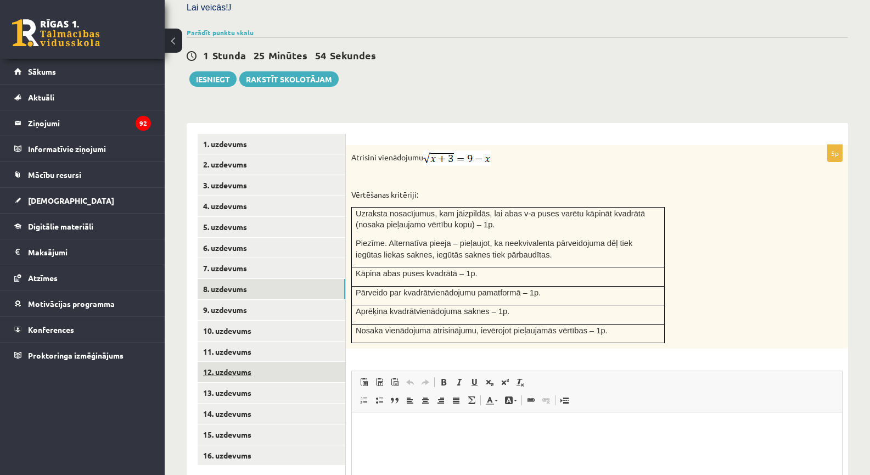
click at [248, 362] on link "12. uzdevums" at bounding box center [272, 372] width 148 height 20
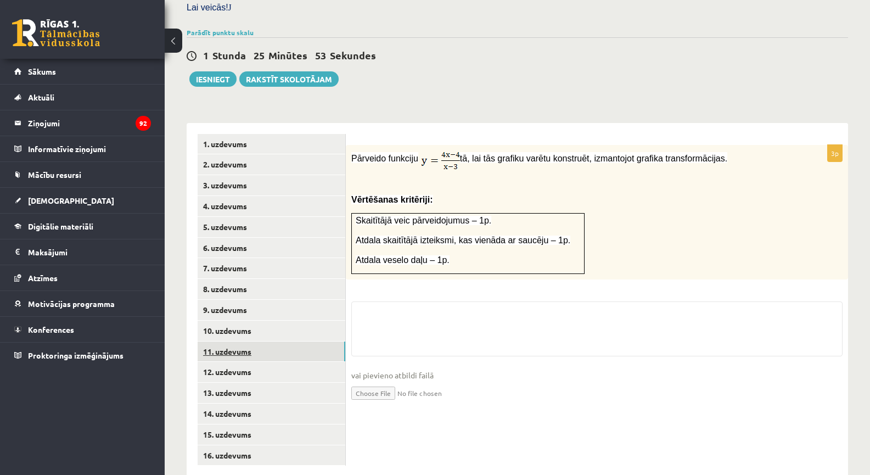
click at [249, 341] on link "11. uzdevums" at bounding box center [272, 351] width 148 height 20
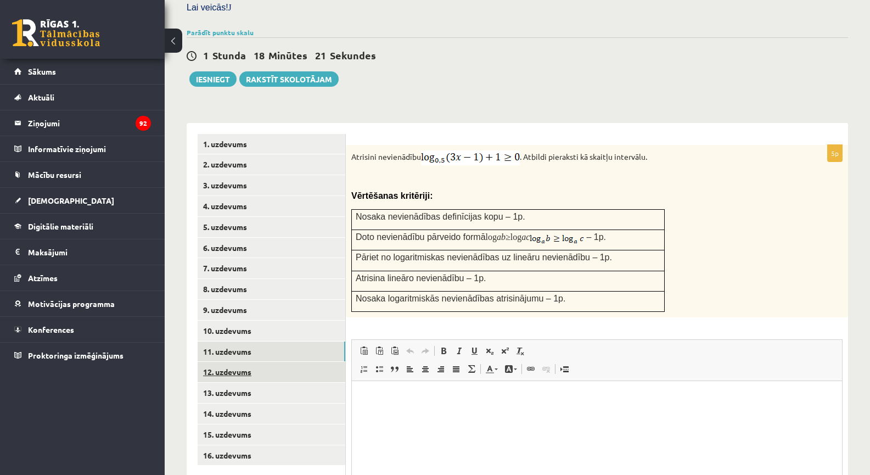
click at [252, 362] on link "12. uzdevums" at bounding box center [272, 372] width 148 height 20
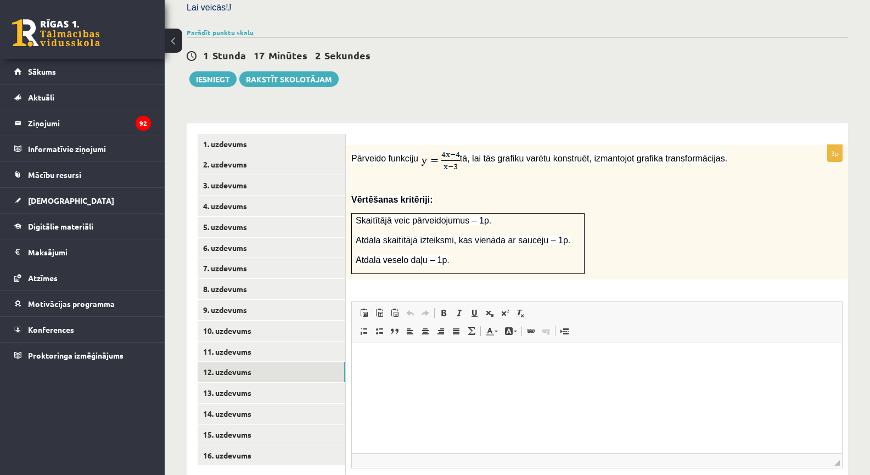
click at [397, 255] on span "Atdala veselo daļu – 1p." at bounding box center [403, 259] width 94 height 9
click at [403, 235] on span "Atdala skaitītājā izteiksmi, kas vienāda ar saucēju – 1p." at bounding box center [463, 239] width 215 height 9
click at [264, 382] on link "13. uzdevums" at bounding box center [272, 392] width 148 height 20
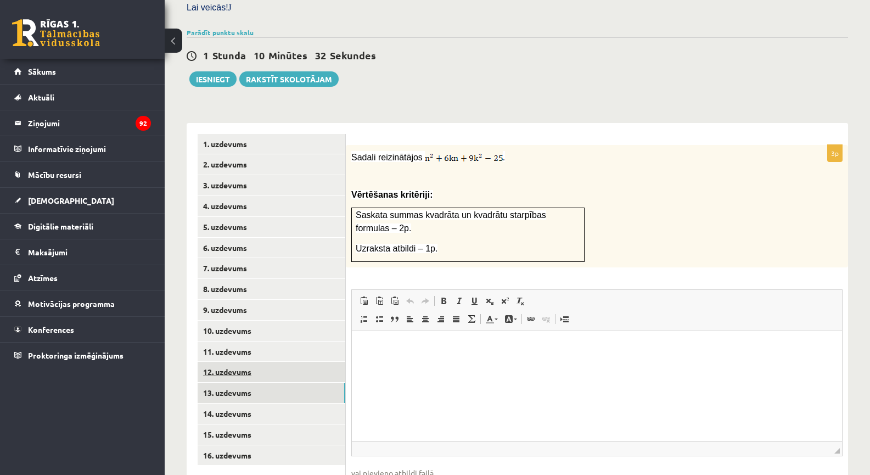
click at [266, 362] on link "12. uzdevums" at bounding box center [272, 372] width 148 height 20
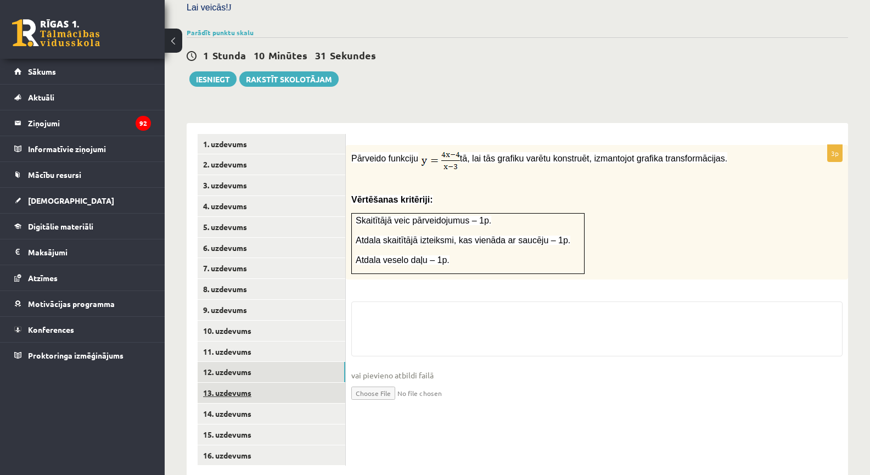
click at [272, 382] on link "13. uzdevums" at bounding box center [272, 392] width 148 height 20
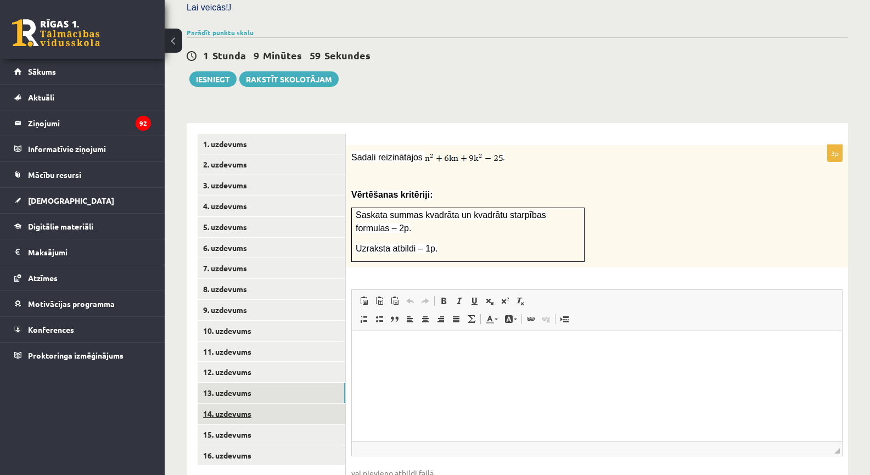
click at [257, 403] on link "14. uzdevums" at bounding box center [272, 413] width 148 height 20
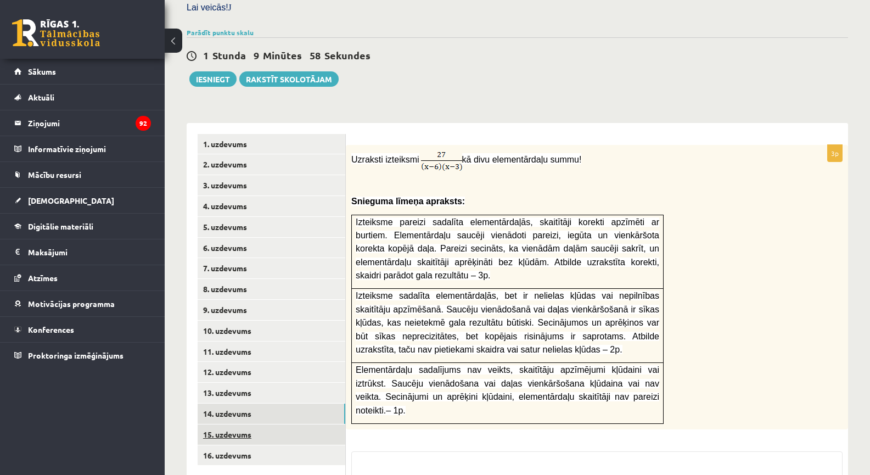
click at [255, 424] on link "15. uzdevums" at bounding box center [272, 434] width 148 height 20
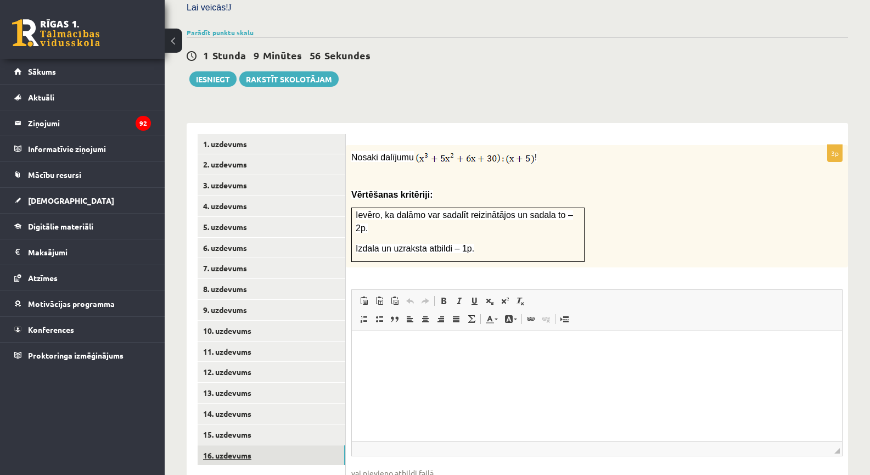
click at [258, 445] on link "16. uzdevums" at bounding box center [272, 455] width 148 height 20
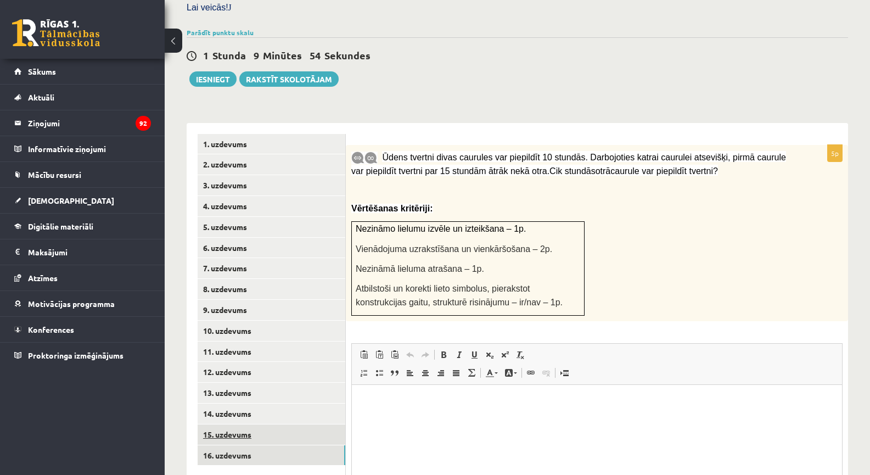
click at [260, 424] on link "15. uzdevums" at bounding box center [272, 434] width 148 height 20
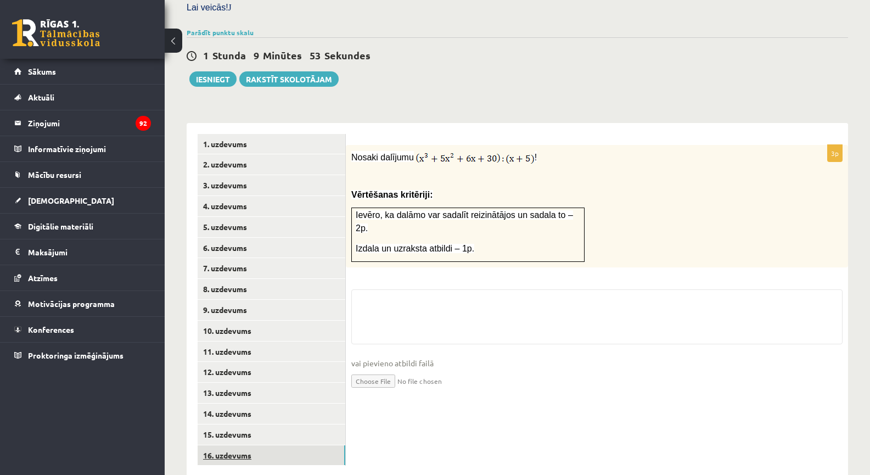
click at [255, 445] on link "16. uzdevums" at bounding box center [272, 455] width 148 height 20
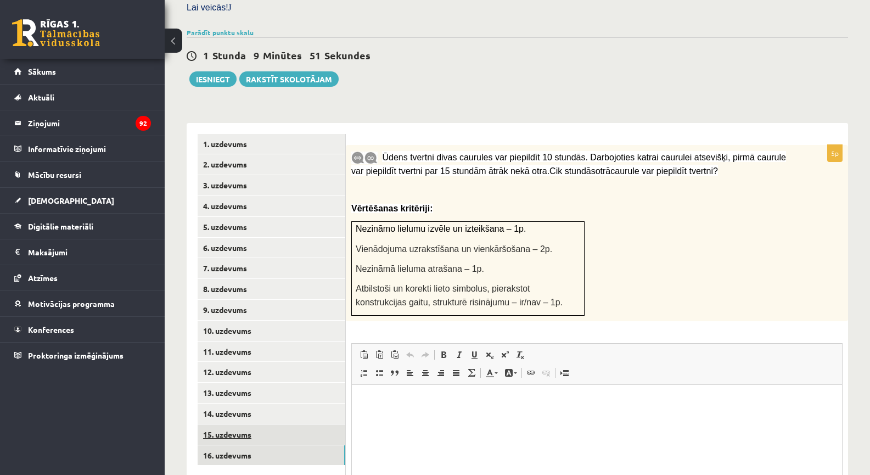
click at [257, 424] on link "15. uzdevums" at bounding box center [272, 434] width 148 height 20
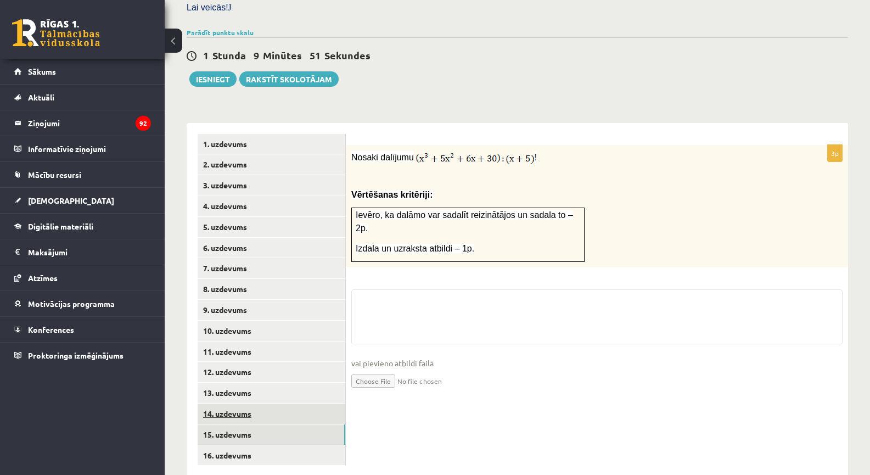
click at [262, 403] on link "14. uzdevums" at bounding box center [272, 413] width 148 height 20
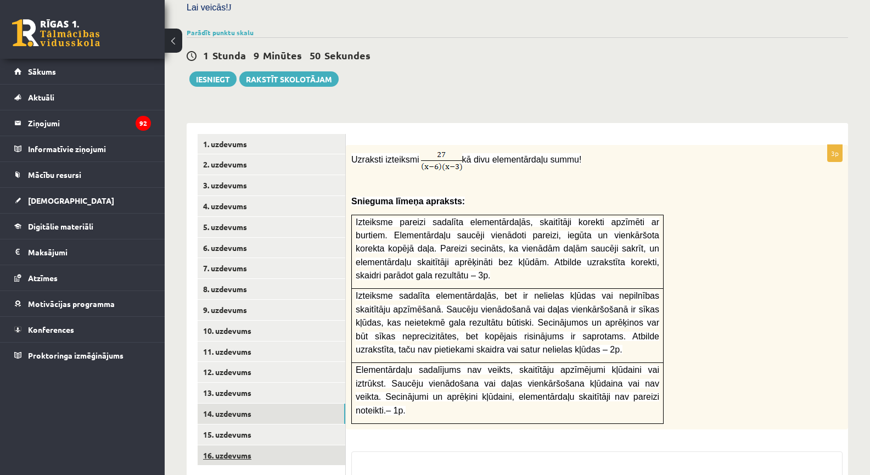
click at [249, 445] on link "16. uzdevums" at bounding box center [272, 455] width 148 height 20
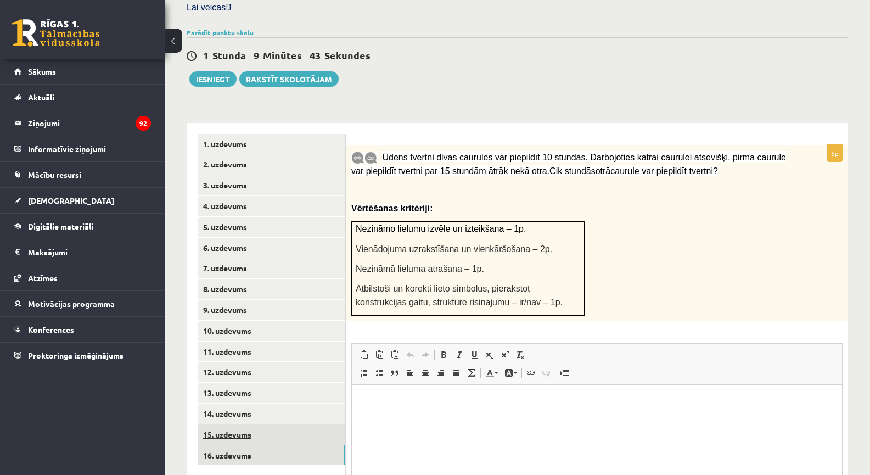
click at [256, 424] on link "15. uzdevums" at bounding box center [272, 434] width 148 height 20
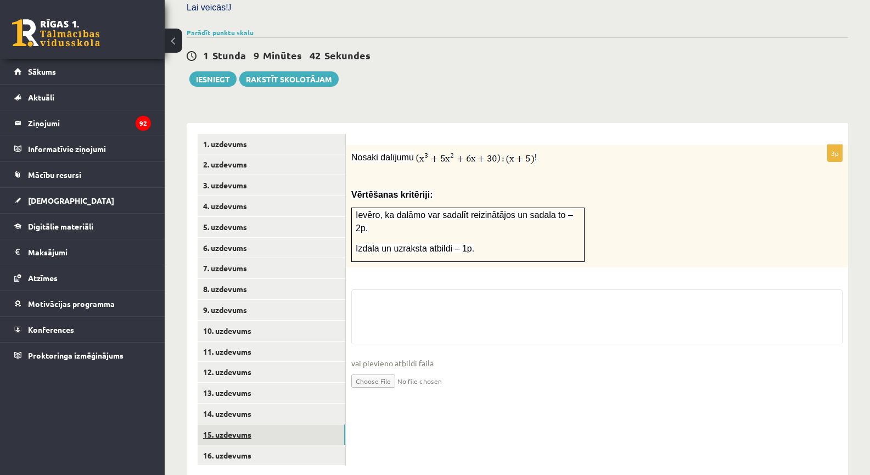
click at [228, 424] on link "15. uzdevums" at bounding box center [272, 434] width 148 height 20
click at [231, 403] on link "14. uzdevums" at bounding box center [272, 413] width 148 height 20
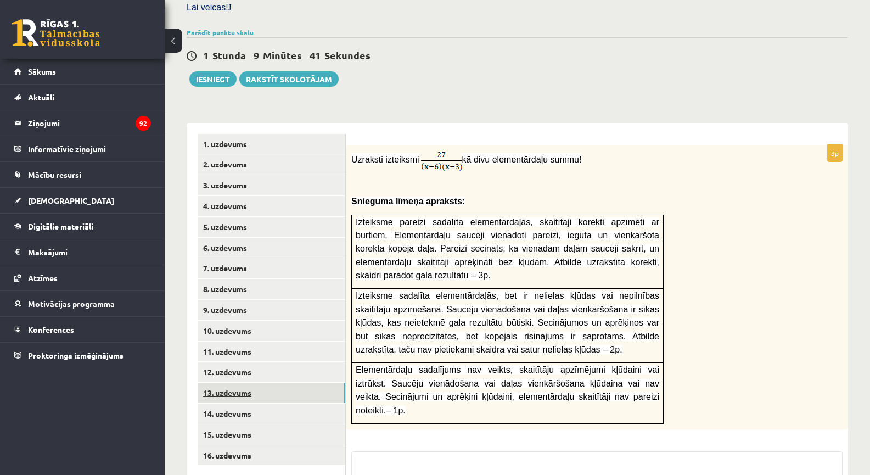
click at [234, 382] on link "13. uzdevums" at bounding box center [272, 392] width 148 height 20
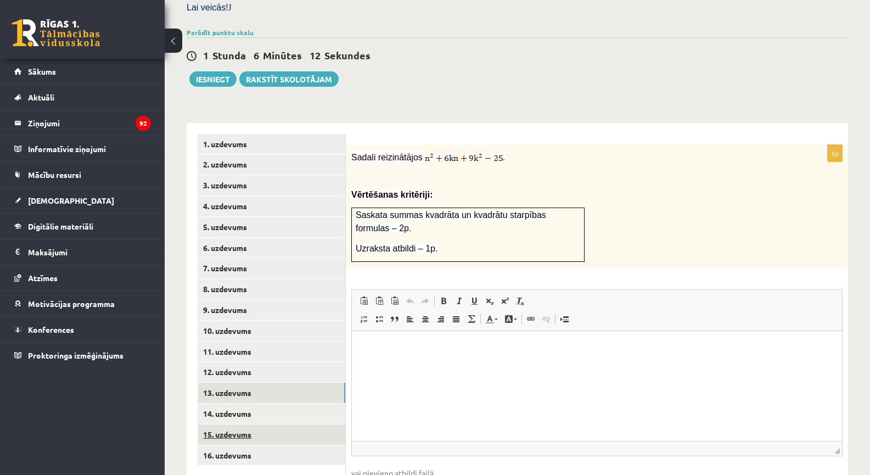
click at [231, 424] on link "15. uzdevums" at bounding box center [272, 434] width 148 height 20
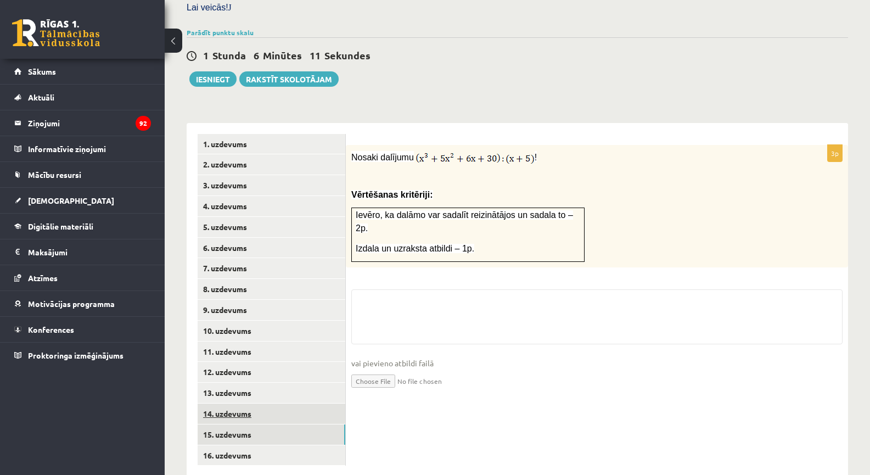
click at [238, 403] on link "14. uzdevums" at bounding box center [272, 413] width 148 height 20
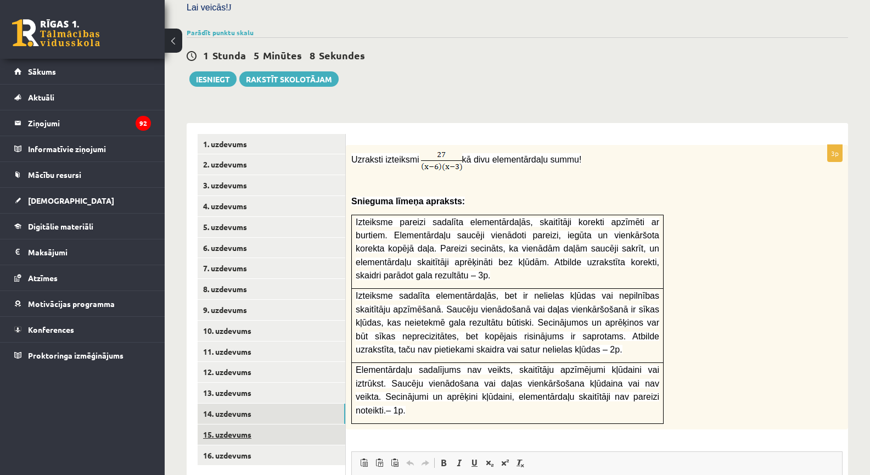
click at [294, 424] on link "15. uzdevums" at bounding box center [272, 434] width 148 height 20
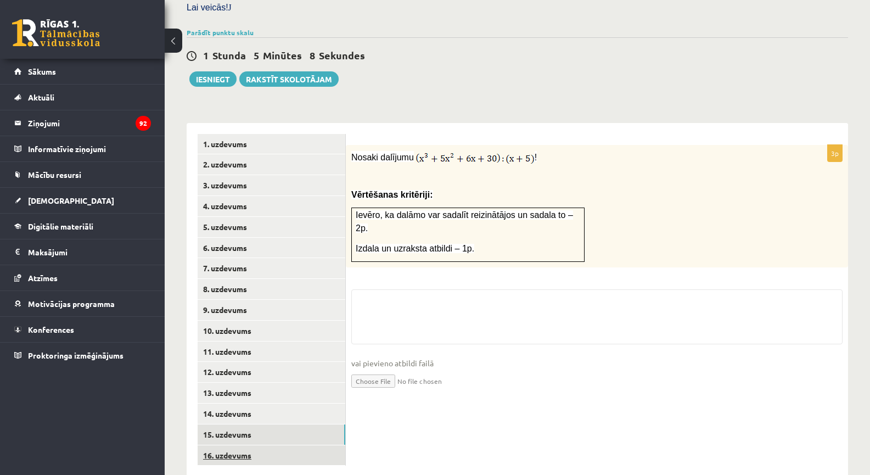
click at [293, 445] on link "16. uzdevums" at bounding box center [272, 455] width 148 height 20
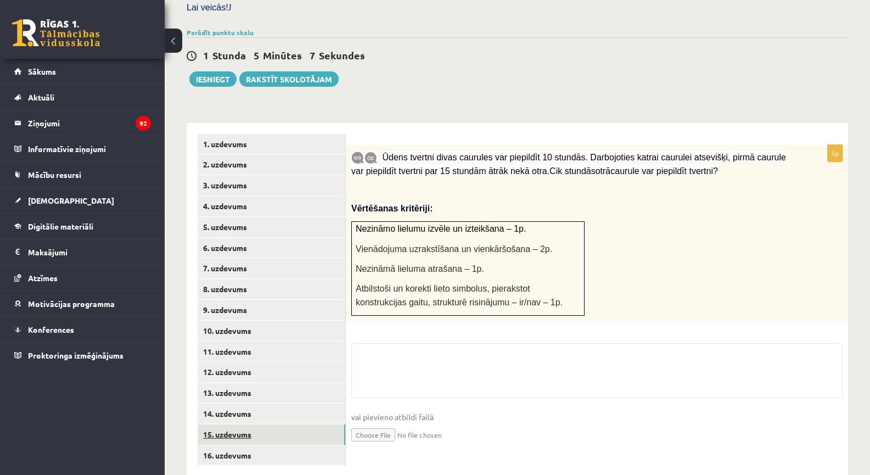
click at [293, 424] on link "15. uzdevums" at bounding box center [272, 434] width 148 height 20
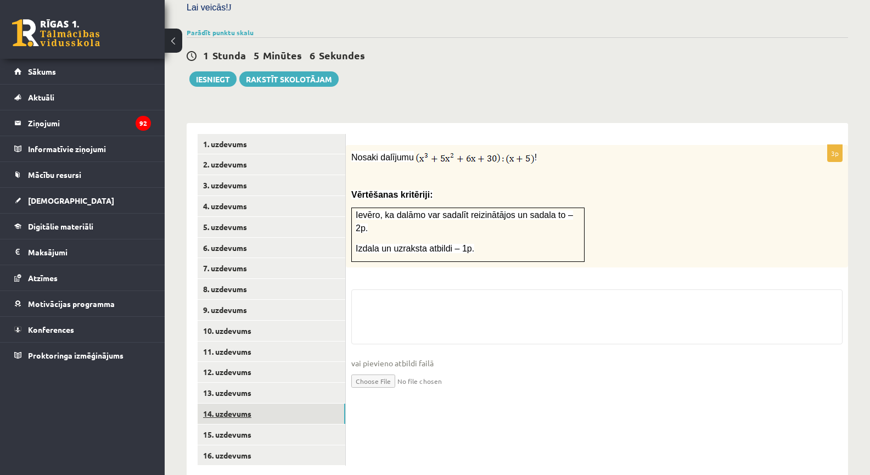
click at [292, 403] on link "14. uzdevums" at bounding box center [272, 413] width 148 height 20
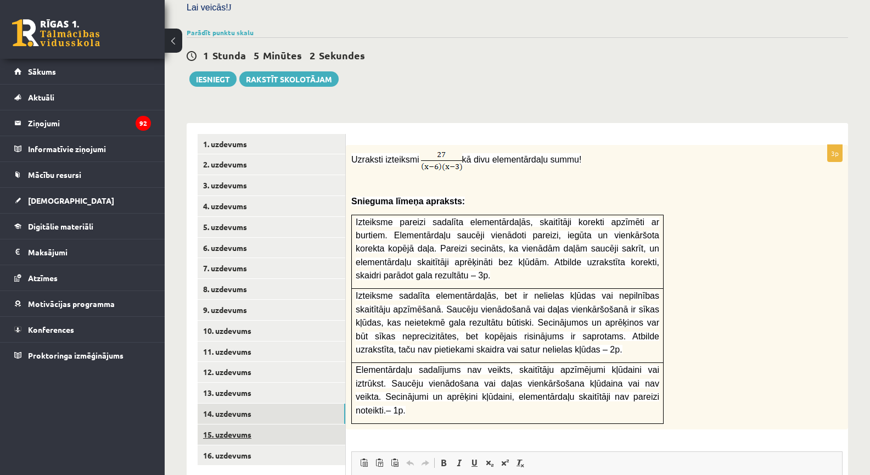
click at [286, 424] on link "15. uzdevums" at bounding box center [272, 434] width 148 height 20
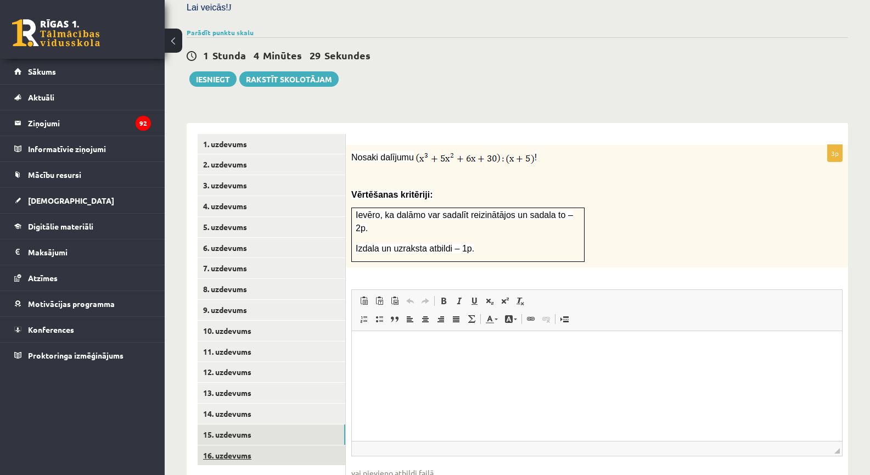
click at [255, 445] on link "16. uzdevums" at bounding box center [272, 455] width 148 height 20
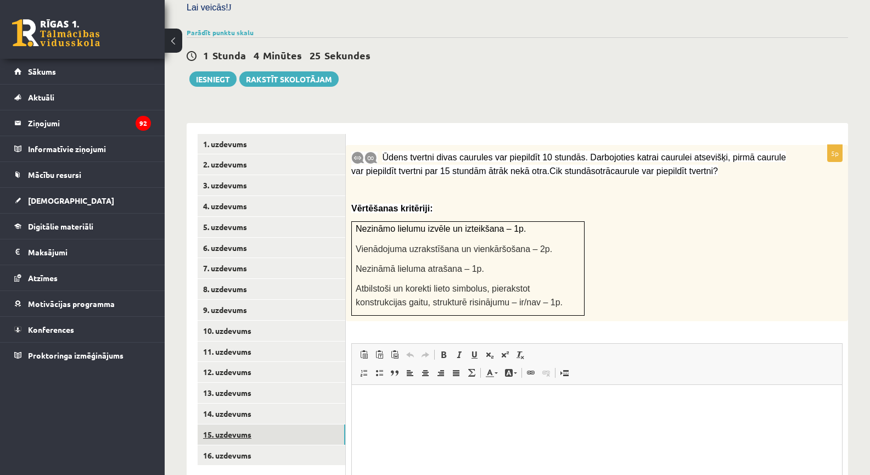
click at [257, 424] on link "15. uzdevums" at bounding box center [272, 434] width 148 height 20
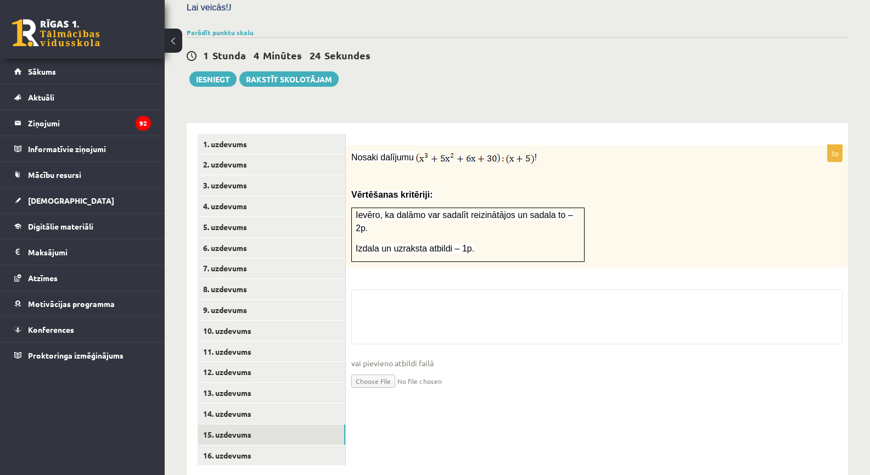
click at [266, 399] on ul "1. uzdevums 2. uzdevums 3. uzdevums 4. uzdevums 5. uzdevums 6. uzdevums 7. uzde…" at bounding box center [272, 300] width 148 height 332
click at [268, 403] on link "14. uzdevums" at bounding box center [272, 413] width 148 height 20
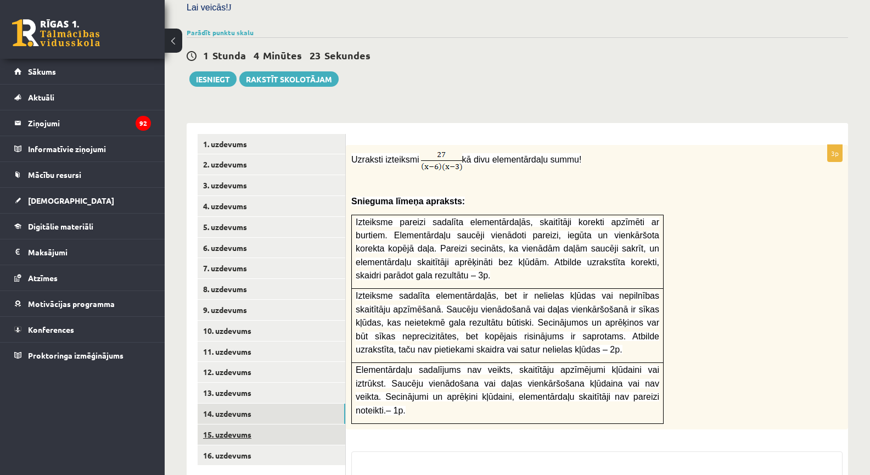
click at [259, 424] on link "15. uzdevums" at bounding box center [272, 434] width 148 height 20
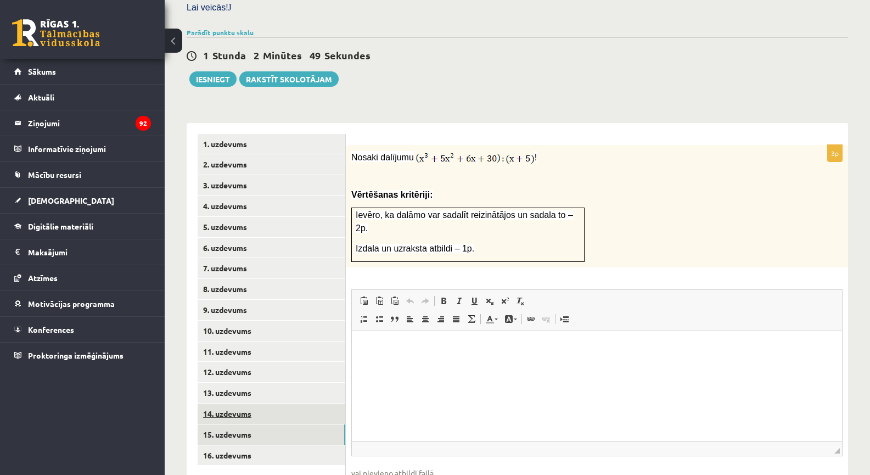
click at [233, 403] on link "14. uzdevums" at bounding box center [272, 413] width 148 height 20
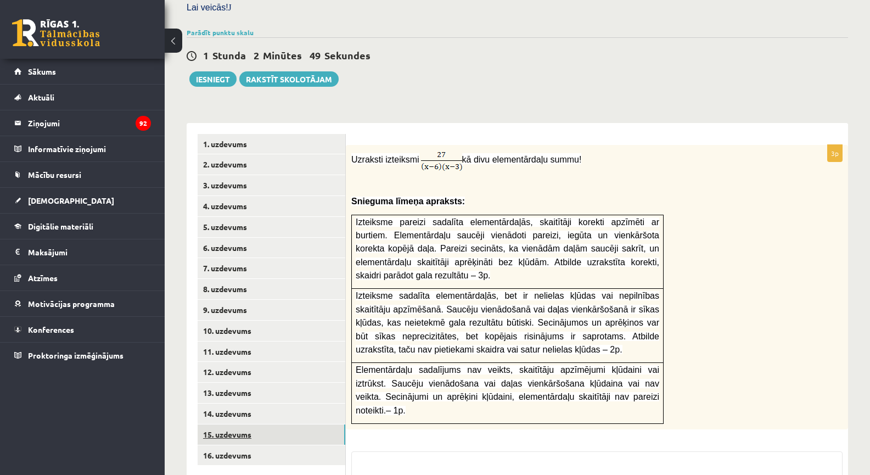
click at [239, 424] on link "15. uzdevums" at bounding box center [272, 434] width 148 height 20
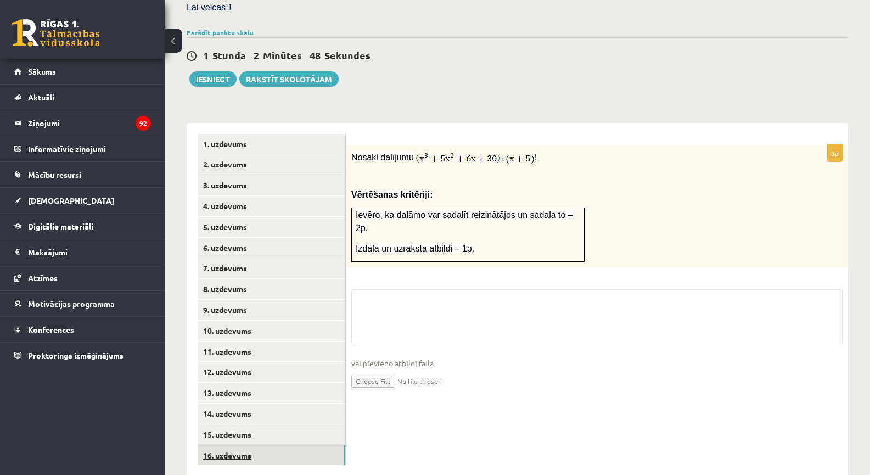
click at [244, 445] on link "16. uzdevums" at bounding box center [272, 455] width 148 height 20
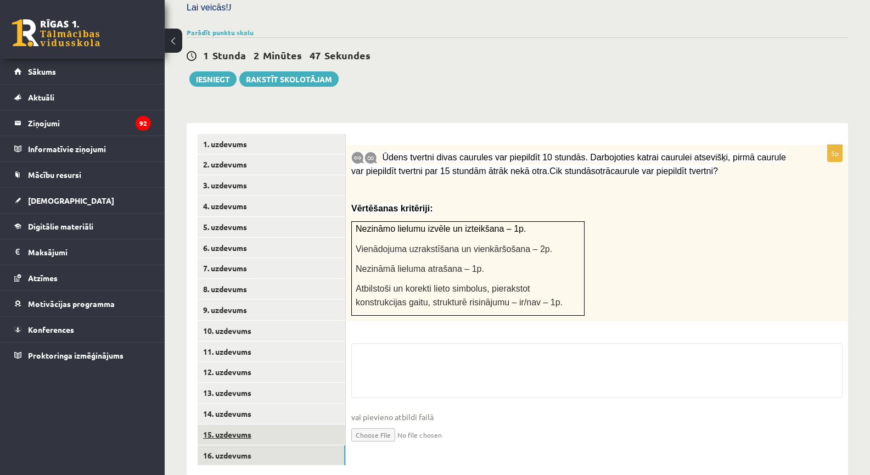
click at [256, 424] on link "15. uzdevums" at bounding box center [272, 434] width 148 height 20
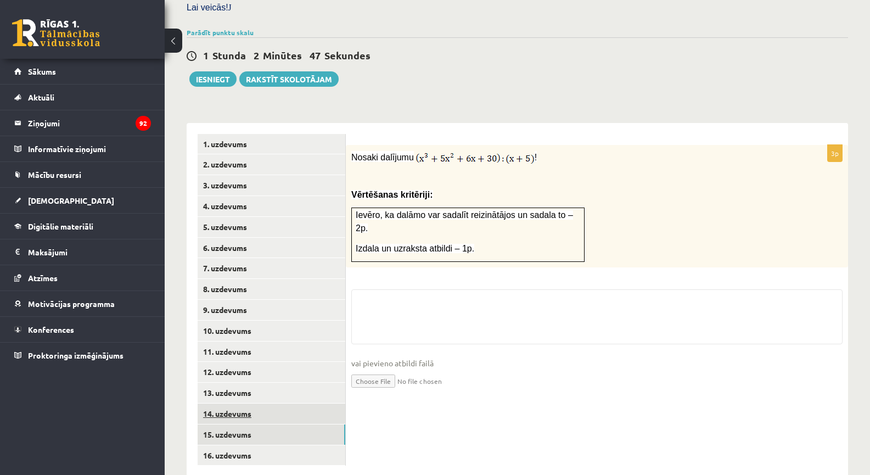
click at [255, 403] on link "14. uzdevums" at bounding box center [272, 413] width 148 height 20
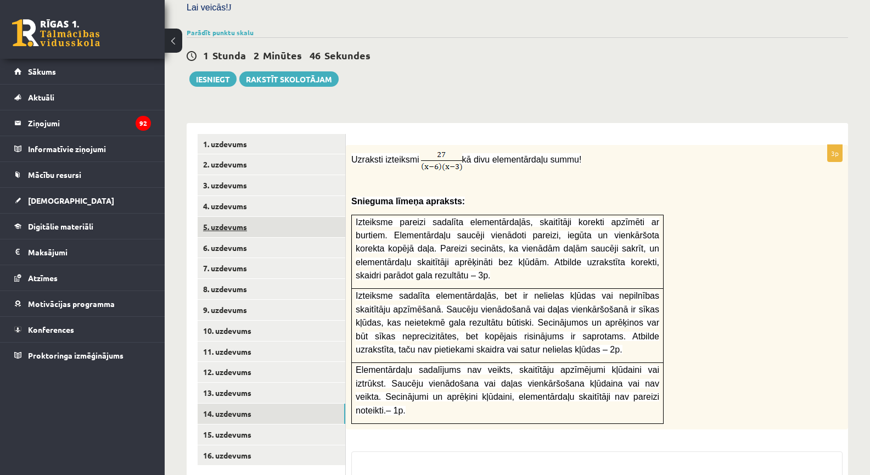
click at [277, 217] on link "5. uzdevums" at bounding box center [272, 227] width 148 height 20
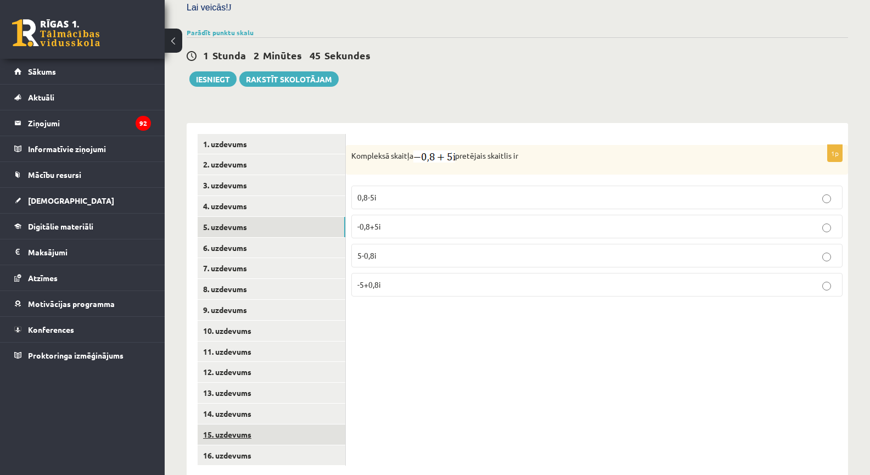
click at [270, 424] on link "15. uzdevums" at bounding box center [272, 434] width 148 height 20
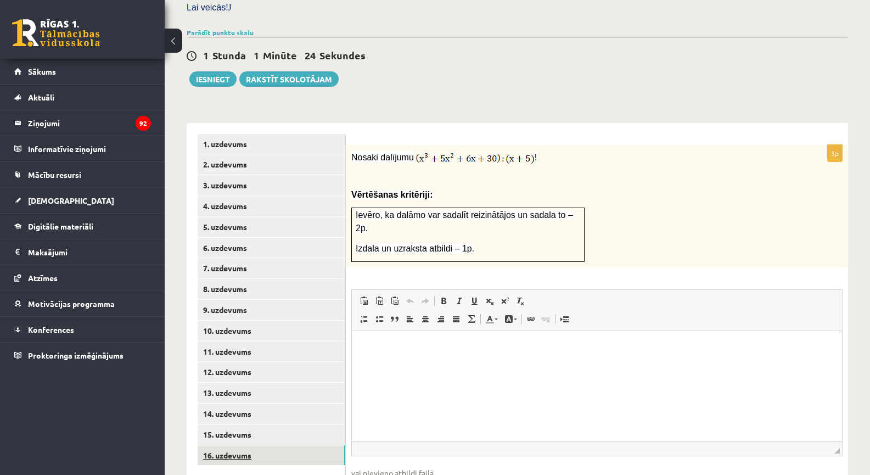
click at [240, 445] on link "16. uzdevums" at bounding box center [272, 455] width 148 height 20
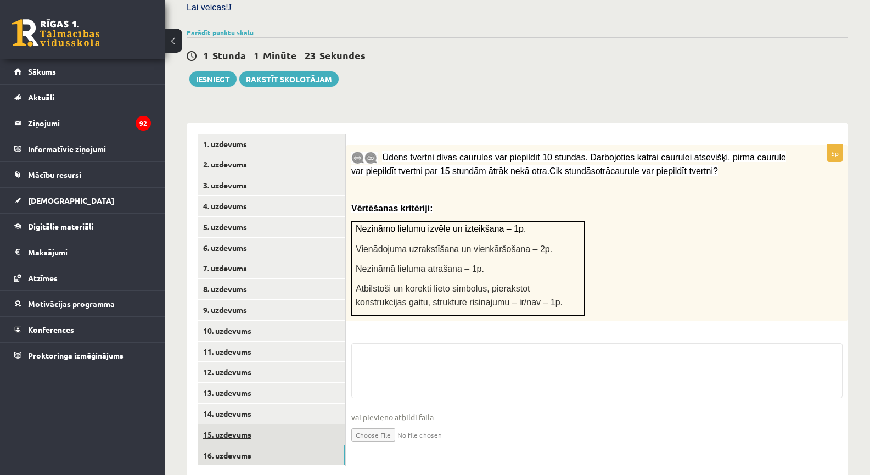
click at [241, 424] on link "15. uzdevums" at bounding box center [272, 434] width 148 height 20
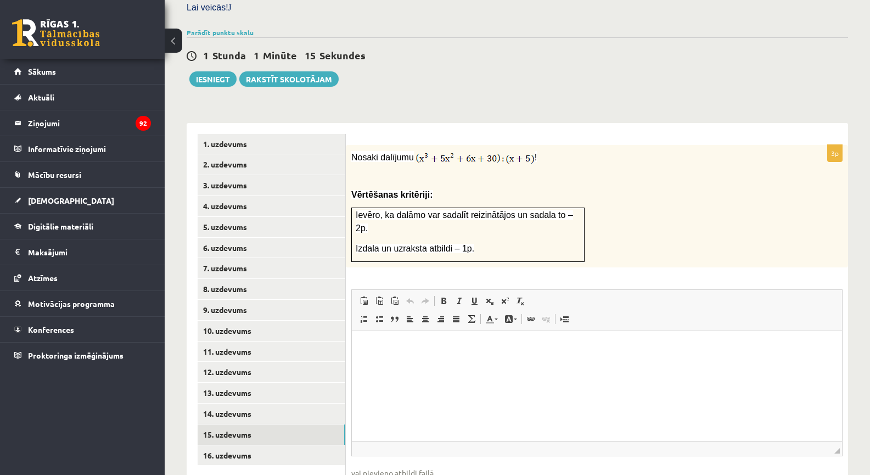
click at [543, 175] on div "Nosaki dalījumu ! Vērtēšanas kritēriji: Ievēro, ka dalāmo var sadalīt reizinātā…" at bounding box center [597, 206] width 502 height 123
drag, startPoint x: 542, startPoint y: 171, endPoint x: 494, endPoint y: 148, distance: 53.2
click at [494, 170] on p at bounding box center [569, 175] width 436 height 11
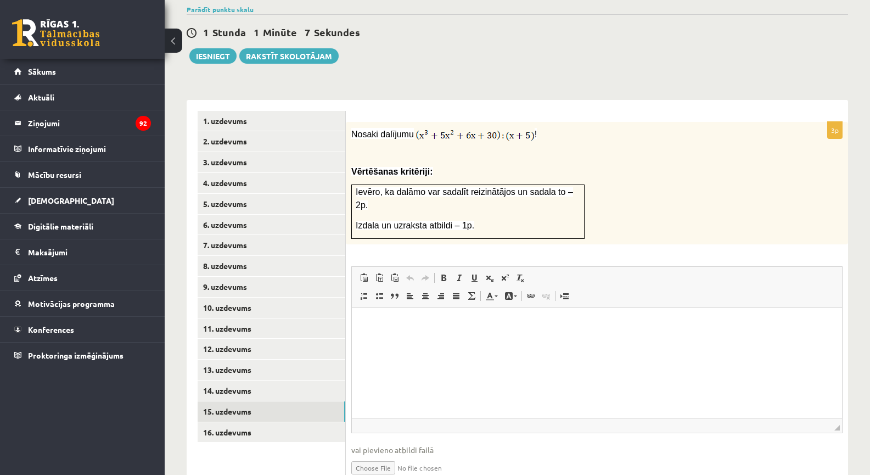
scroll to position [348, 0]
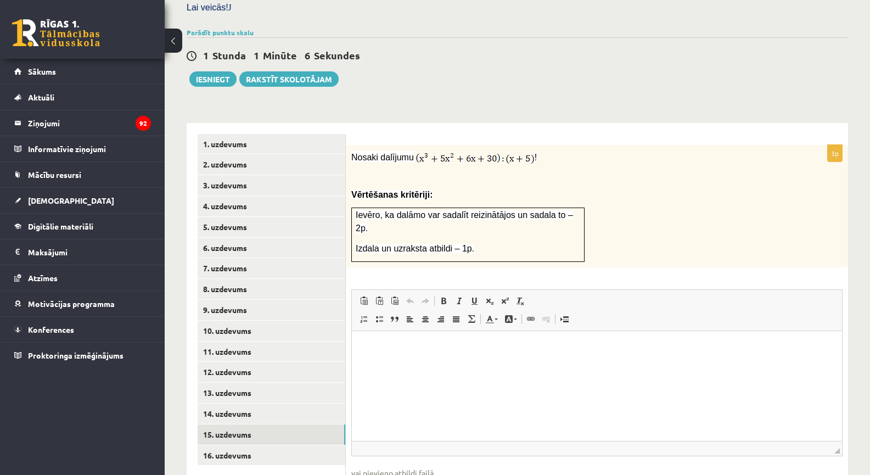
click at [406, 210] on span "Ievēro, ka dalāmo var sadalīt reizinātājos un sadala to – 2p." at bounding box center [464, 221] width 217 height 22
click at [440, 210] on span "Ievēro, ka dalāmo var sadalīt reizinātājos un sadala to – 2p." at bounding box center [464, 221] width 217 height 22
click at [247, 279] on link "8. uzdevums" at bounding box center [272, 289] width 148 height 20
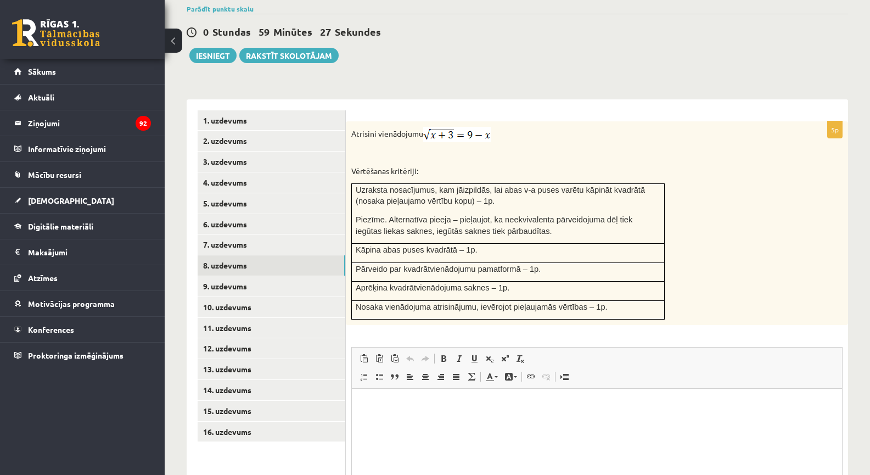
scroll to position [482, 0]
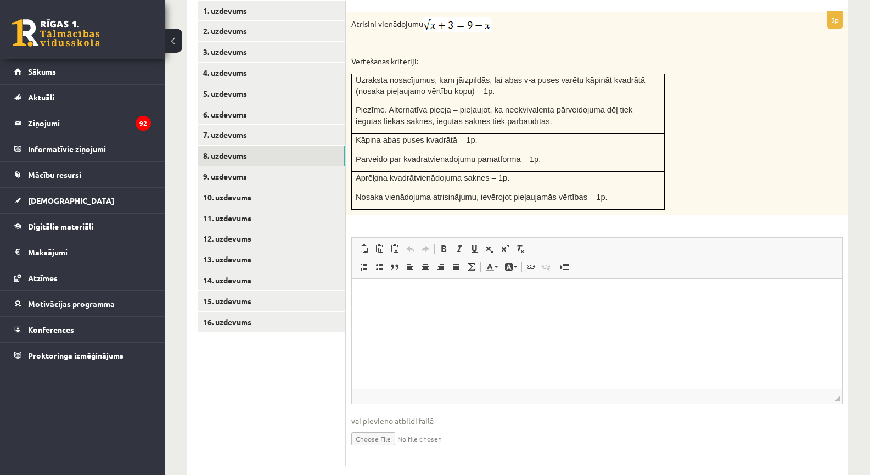
type input "**********"
click at [398, 449] on link "Iesniegtā atbilde" at bounding box center [380, 455] width 59 height 12
click at [246, 166] on link "9. uzdevums" at bounding box center [272, 176] width 148 height 20
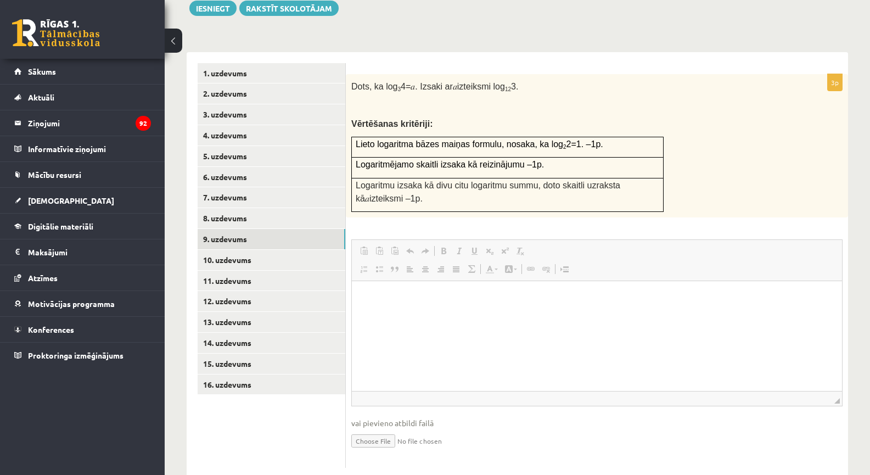
scroll to position [0, 0]
type input "**********"
click at [285, 250] on link "10. uzdevums" at bounding box center [272, 260] width 148 height 20
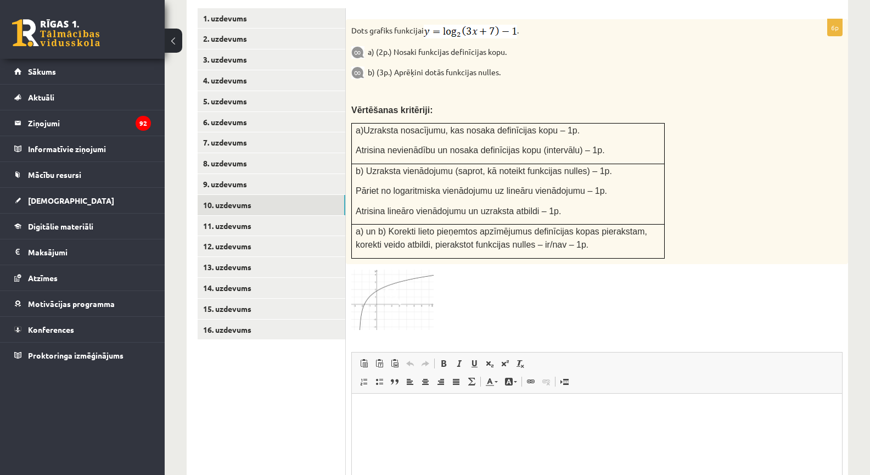
scroll to position [584, 0]
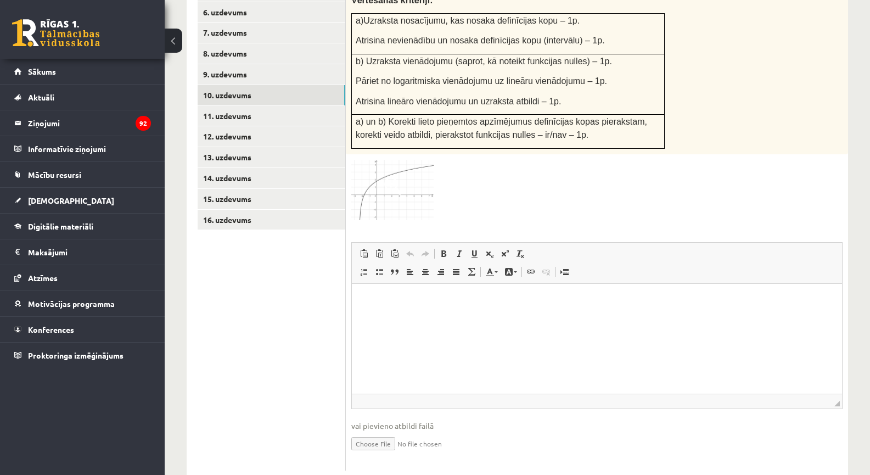
type input "**********"
click at [304, 106] on link "11. uzdevums" at bounding box center [272, 116] width 148 height 20
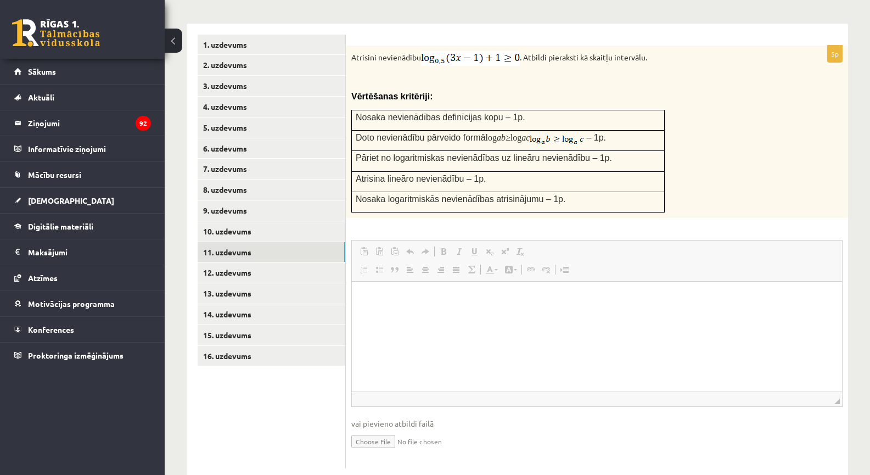
scroll to position [0, 0]
type input "**********"
click at [265, 262] on link "12. uzdevums" at bounding box center [272, 272] width 148 height 20
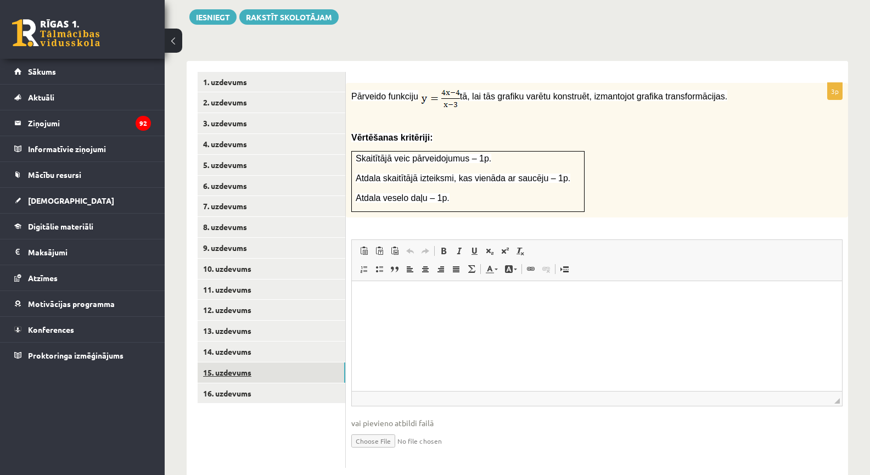
click at [291, 362] on link "15. uzdevums" at bounding box center [272, 372] width 148 height 20
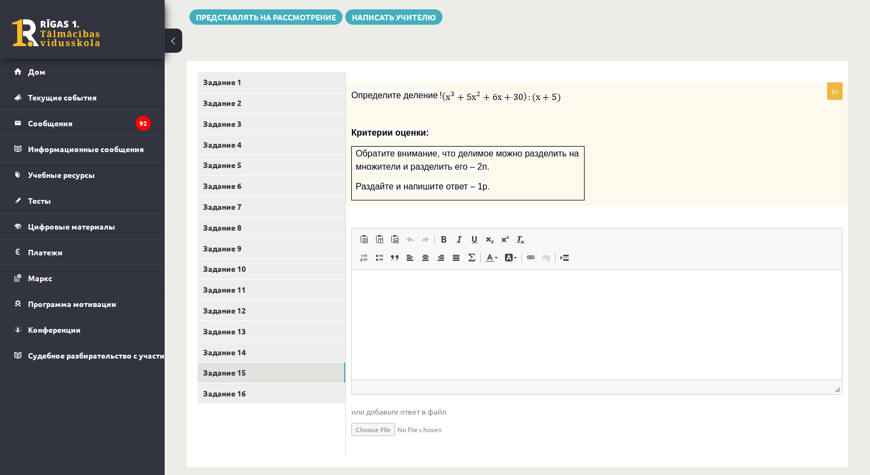
scroll to position [385, 0]
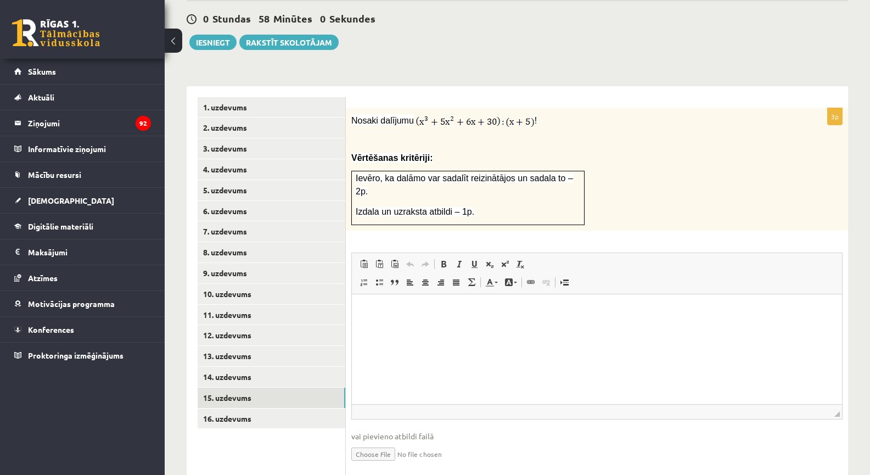
click at [427, 171] on td "Ievēro, ka dalāmo var sadalīt reizinātājos un sadala to – 2p. Izdala un uzrakst…" at bounding box center [468, 198] width 233 height 54
drag, startPoint x: 613, startPoint y: 115, endPoint x: 502, endPoint y: 139, distance: 114.5
click at [399, 108] on div "Nosaki dalījumu ! Vērtēšanas kritēriji: Ievēro, ka dalāmo var sadalīt reizinātā…" at bounding box center [597, 169] width 502 height 123
click at [397, 116] on span "Nosaki dalījumu" at bounding box center [382, 120] width 63 height 9
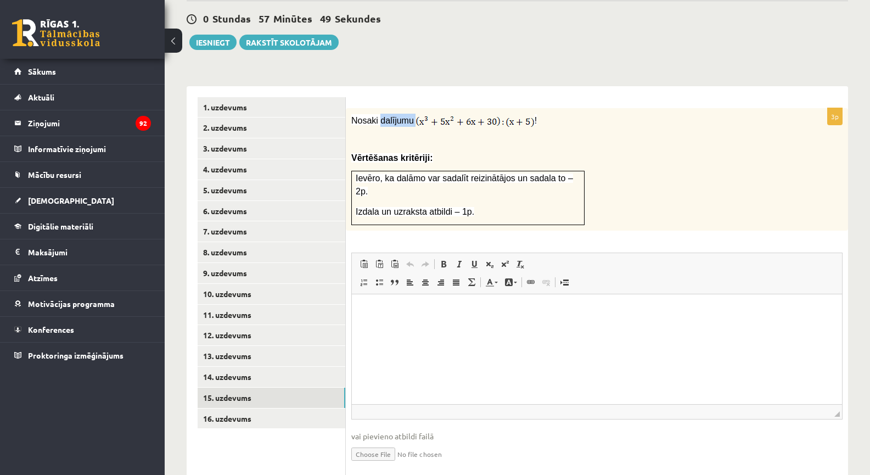
copy p "dalījumu"
click at [372, 116] on span "Nosaki dalījumu" at bounding box center [382, 120] width 63 height 9
click at [387, 116] on span "Nosaki dalījumu" at bounding box center [382, 120] width 63 height 9
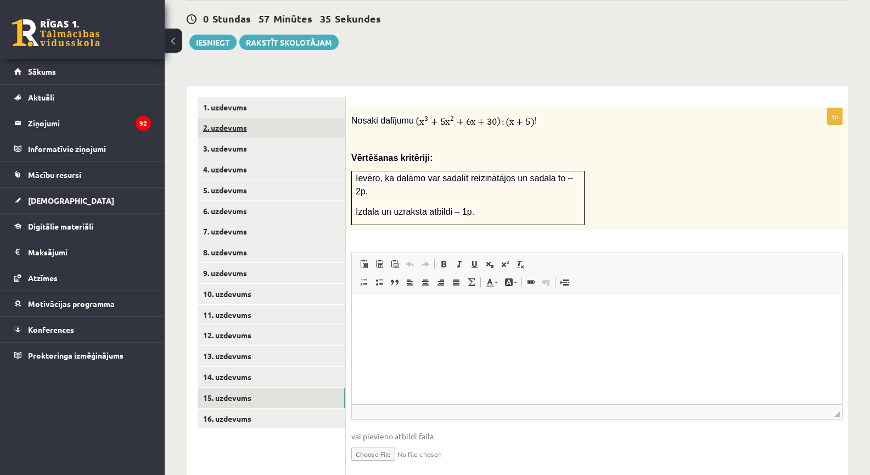
drag, startPoint x: 407, startPoint y: 93, endPoint x: 342, endPoint y: 93, distance: 65.3
click at [342, 93] on div "**********" at bounding box center [517, 289] width 661 height 406
click at [376, 116] on span "Nosaki dalījumu" at bounding box center [382, 120] width 63 height 9
drag, startPoint x: 352, startPoint y: 94, endPoint x: 408, endPoint y: 95, distance: 56.0
click at [408, 116] on span "Nosaki dalījumu" at bounding box center [382, 120] width 63 height 9
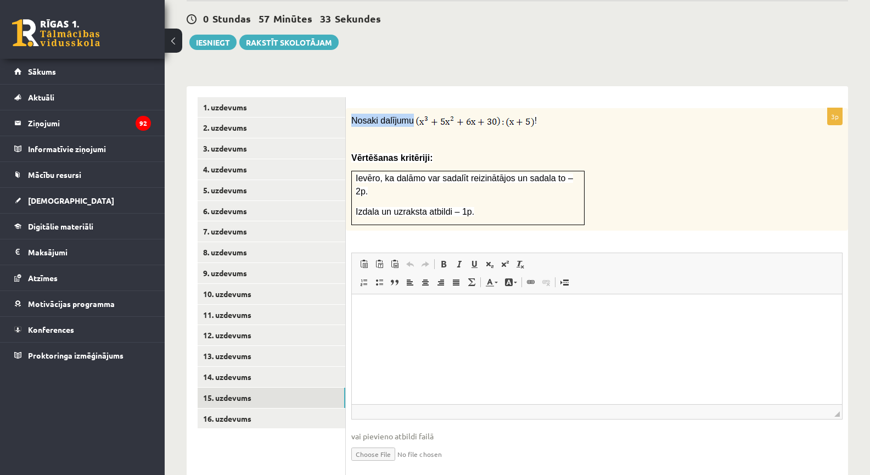
copy span "Nosaki dalījumu"
click at [477, 133] on p at bounding box center [569, 138] width 436 height 11
click at [240, 367] on link "14. uzdevums" at bounding box center [272, 377] width 148 height 20
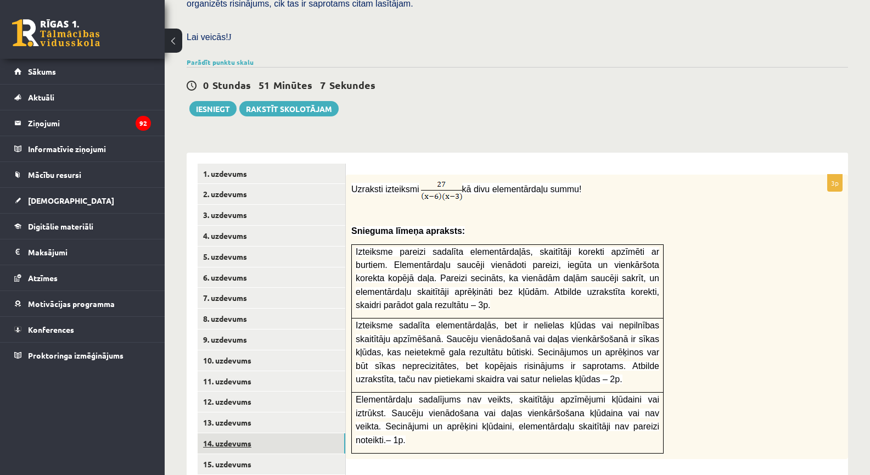
scroll to position [430, 0]
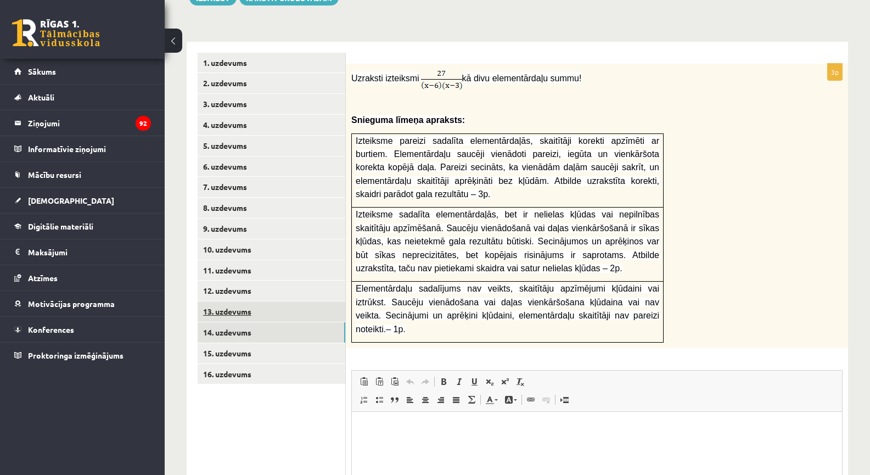
click at [283, 301] on link "13. uzdevums" at bounding box center [272, 311] width 148 height 20
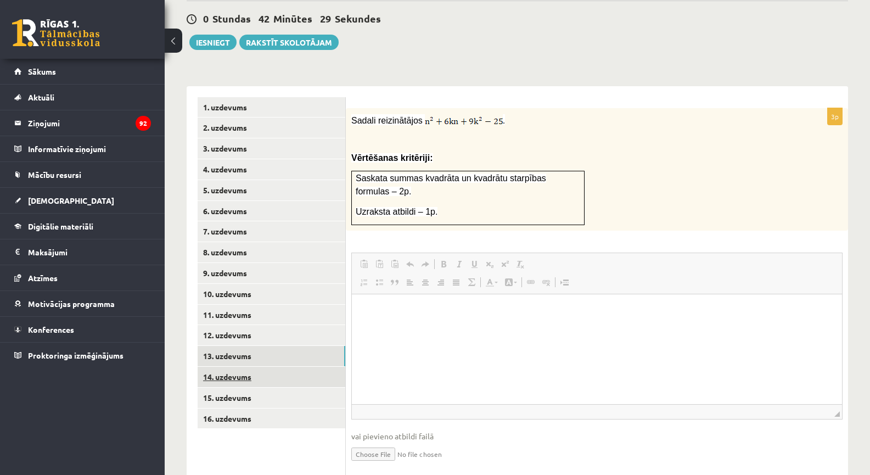
scroll to position [0, 0]
click at [286, 367] on link "14. uzdevums" at bounding box center [272, 377] width 148 height 20
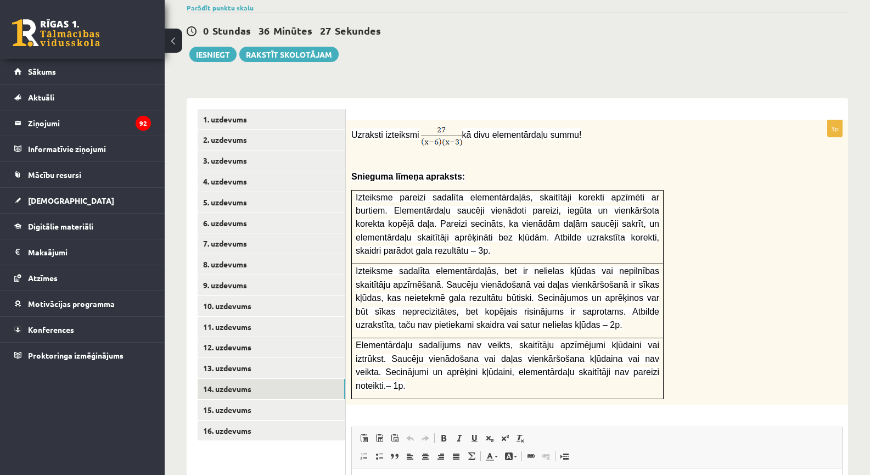
scroll to position [374, 0]
click at [302, 420] on link "16. uzdevums" at bounding box center [272, 430] width 148 height 20
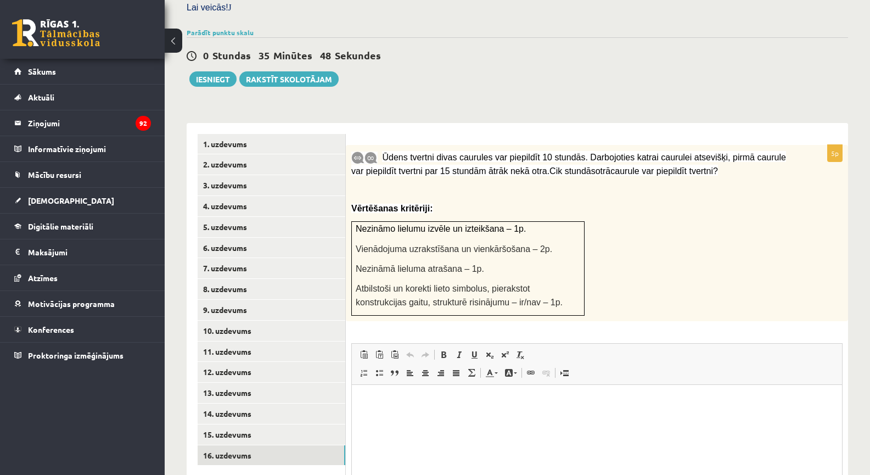
scroll to position [0, 0]
click at [273, 382] on link "13. uzdevums" at bounding box center [272, 392] width 148 height 20
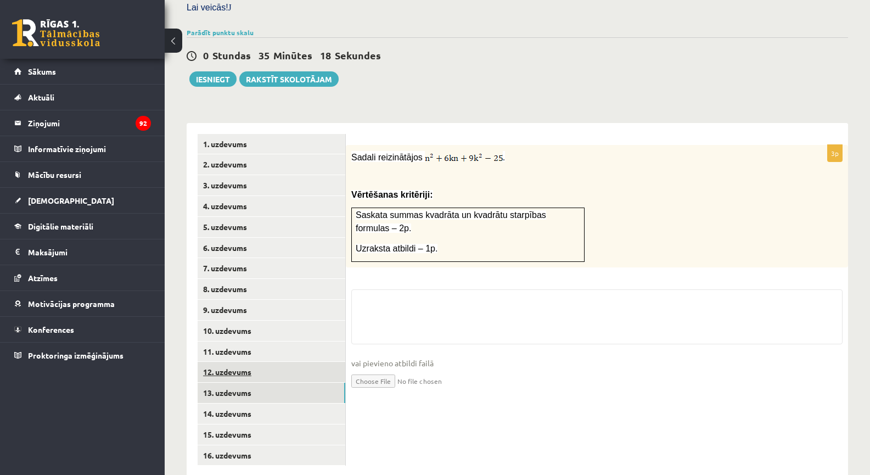
click at [273, 362] on link "12. uzdevums" at bounding box center [272, 372] width 148 height 20
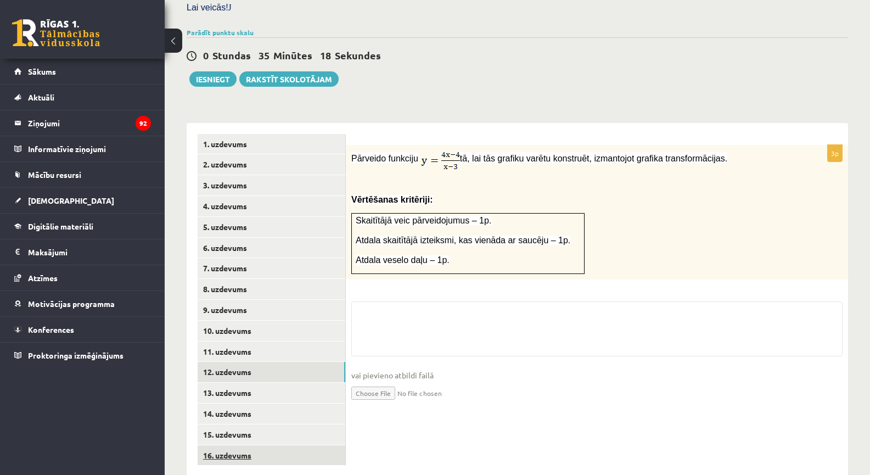
click at [305, 445] on link "16. uzdevums" at bounding box center [272, 455] width 148 height 20
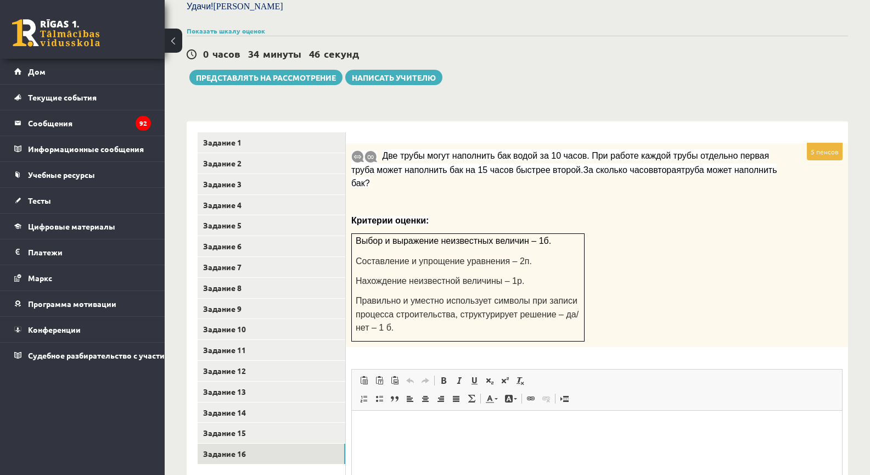
scroll to position [371, 0]
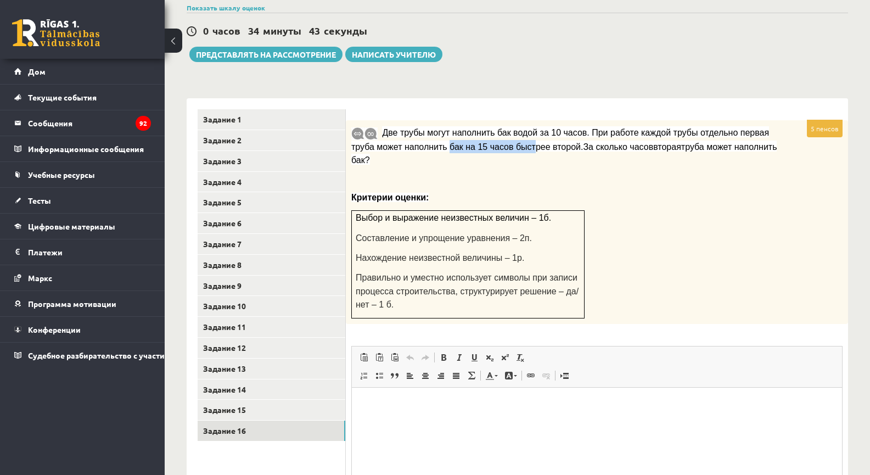
drag, startPoint x: 395, startPoint y: 147, endPoint x: 474, endPoint y: 148, distance: 79.6
click at [472, 149] on font "Две трубы могут наполнить бак водой за 10 часов. При работе каждой трубы отдель…" at bounding box center [560, 139] width 418 height 23
click at [479, 147] on font "Две трубы могут наполнить бак водой за 10 часов. При работе каждой трубы отдель…" at bounding box center [560, 139] width 418 height 23
drag, startPoint x: 560, startPoint y: 147, endPoint x: 498, endPoint y: 148, distance: 62.0
click at [498, 148] on font "Две трубы могут наполнить бак водой за 10 часов. При работе каждой трубы отдель…" at bounding box center [560, 139] width 418 height 23
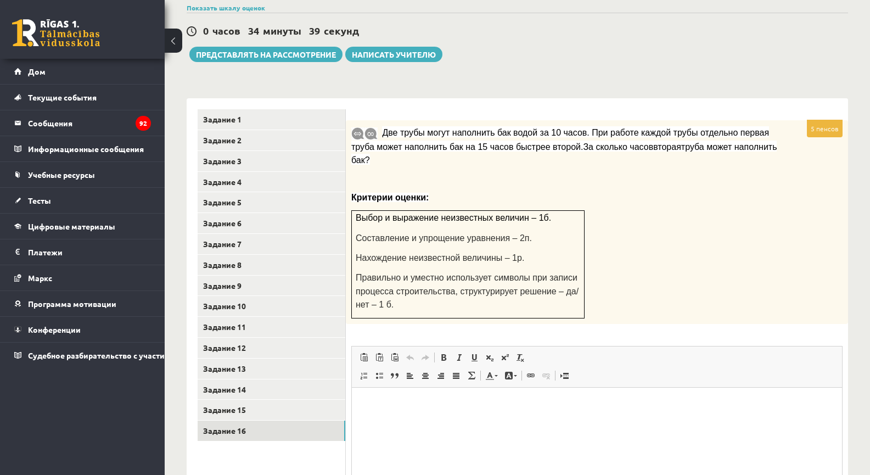
drag, startPoint x: 485, startPoint y: 145, endPoint x: 473, endPoint y: 148, distance: 12.4
click at [473, 148] on font "Две трубы могут наполнить бак водой за 10 часов. При работе каждой трубы отдель…" at bounding box center [560, 139] width 418 height 23
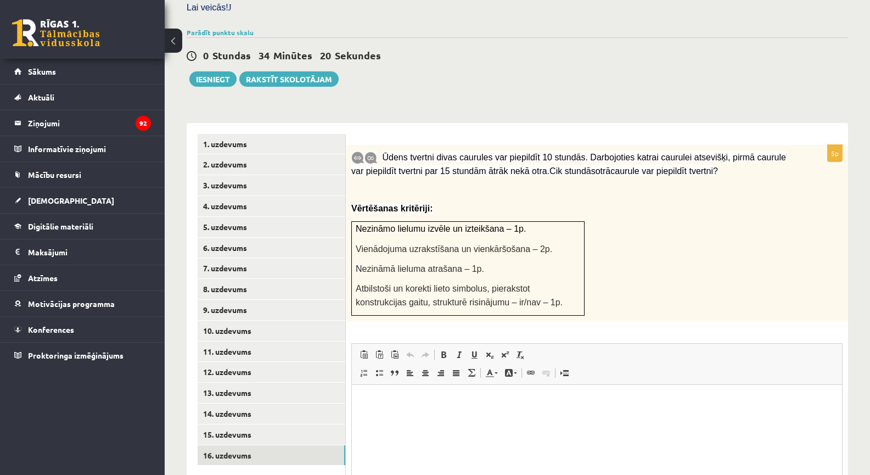
click at [521, 123] on div "5p Ūdens tvertni divas caurules var piepildīt 10 stundās. Darbojoties katrai ca…" at bounding box center [597, 353] width 502 height 460
drag, startPoint x: 524, startPoint y: 123, endPoint x: 414, endPoint y: 140, distance: 111.1
click at [414, 153] on span "Ūdens tvertni divas caurules var piepildīt 10 stundās. Darbojoties katrai cauru…" at bounding box center [568, 164] width 435 height 23
drag, startPoint x: 426, startPoint y: 150, endPoint x: 449, endPoint y: 151, distance: 23.6
click at [449, 151] on p "Ūdens tvertni divas caurules var piepildīt 10 stundās. Darbojoties katrai cauru…" at bounding box center [569, 163] width 436 height 27
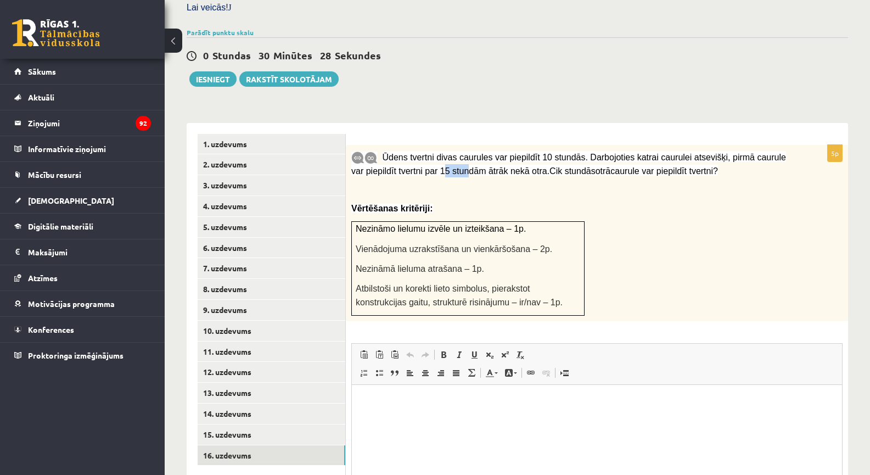
click at [449, 151] on p "Ūdens tvertni divas caurules var piepildīt 10 stundās. Darbojoties katrai cauru…" at bounding box center [569, 163] width 436 height 27
click at [501, 153] on span "Ūdens tvertni divas caurules var piepildīt 10 stundās. Darbojoties katrai cauru…" at bounding box center [568, 164] width 435 height 23
click at [450, 153] on span "Ūdens tvertni divas caurules var piepildīt 10 stundās. Darbojoties katrai cauru…" at bounding box center [568, 164] width 435 height 23
click at [459, 153] on span "Ūdens tvertni divas caurules var piepildīt 10 stundās. Darbojoties katrai cauru…" at bounding box center [568, 164] width 435 height 23
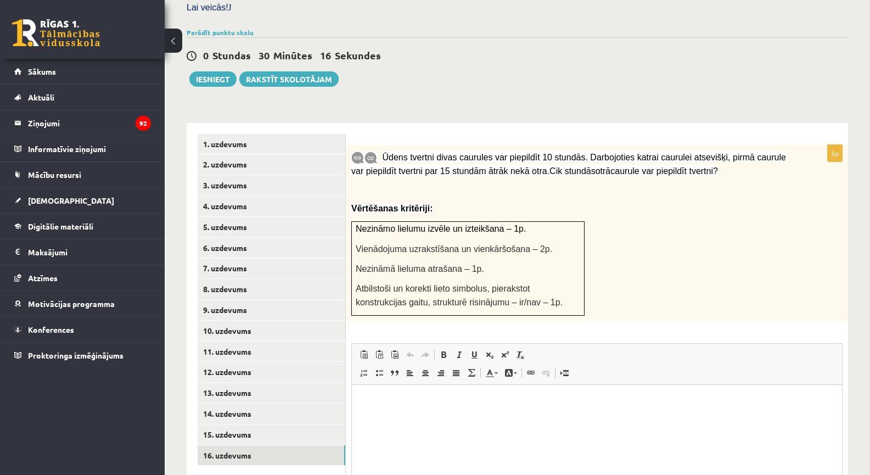
click at [481, 152] on p "Ūdens tvertni divas caurules var piepildīt 10 stundās. Darbojoties katrai cauru…" at bounding box center [569, 163] width 436 height 27
click at [522, 153] on div "Ūdens tvertni divas caurules var piepildīt 10 stundās. Darbojoties katrai cauru…" at bounding box center [597, 233] width 502 height 177
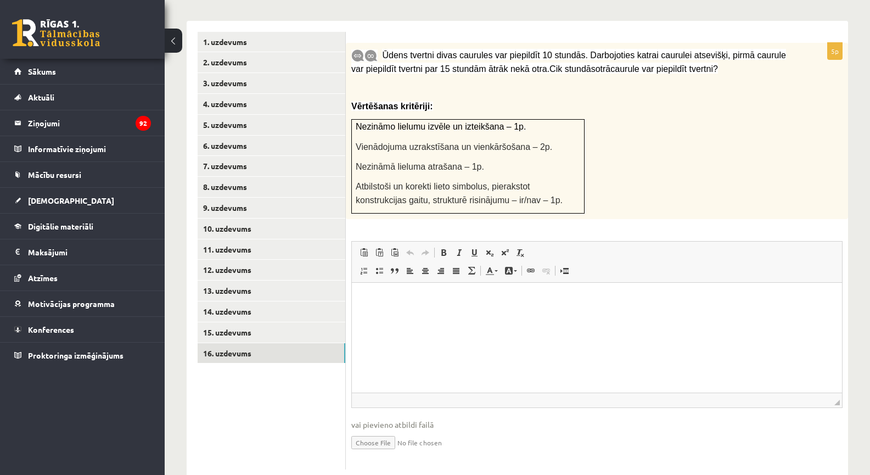
scroll to position [322, 0]
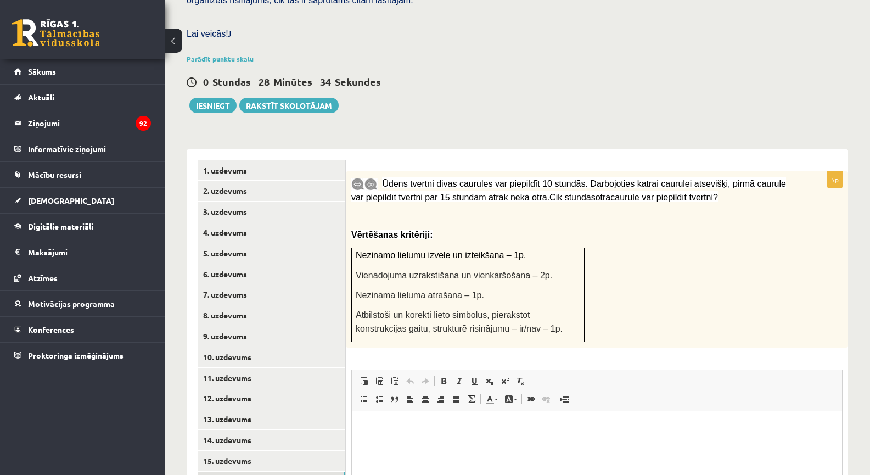
click at [478, 210] on p at bounding box center [569, 215] width 436 height 11
drag, startPoint x: 536, startPoint y: 173, endPoint x: 561, endPoint y: 170, distance: 25.5
click at [561, 179] on span "Ūdens tvertni divas caurules var piepildīt 10 stundās. Darbojoties katrai cauru…" at bounding box center [568, 190] width 435 height 23
click at [580, 179] on span "Ūdens tvertni divas caurules var piepildīt 10 stundās. Darbojoties katrai cauru…" at bounding box center [568, 190] width 435 height 23
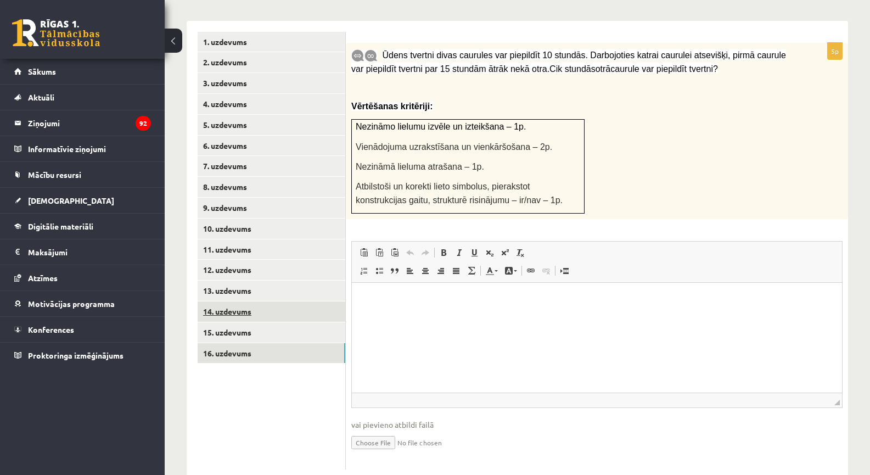
click at [285, 301] on link "14. uzdevums" at bounding box center [272, 311] width 148 height 20
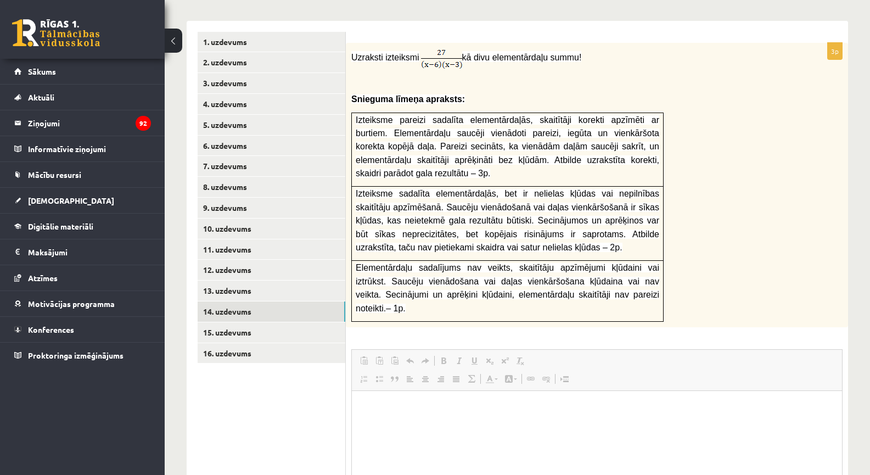
scroll to position [0, 0]
click at [275, 280] on link "13. uzdevums" at bounding box center [272, 290] width 148 height 20
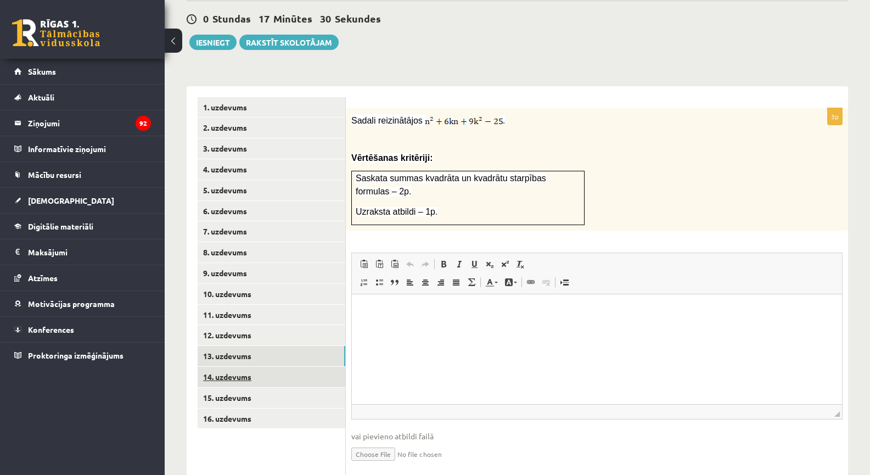
click at [278, 367] on link "14. uzdevums" at bounding box center [272, 377] width 148 height 20
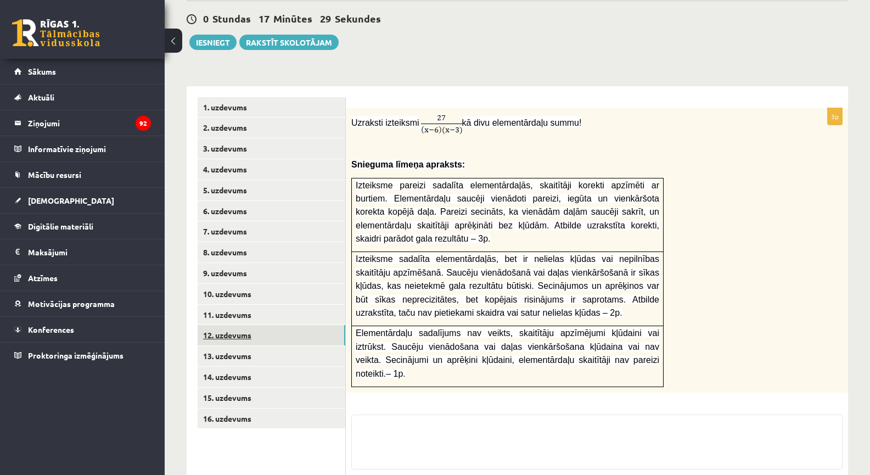
click at [268, 325] on link "12. uzdevums" at bounding box center [272, 335] width 148 height 20
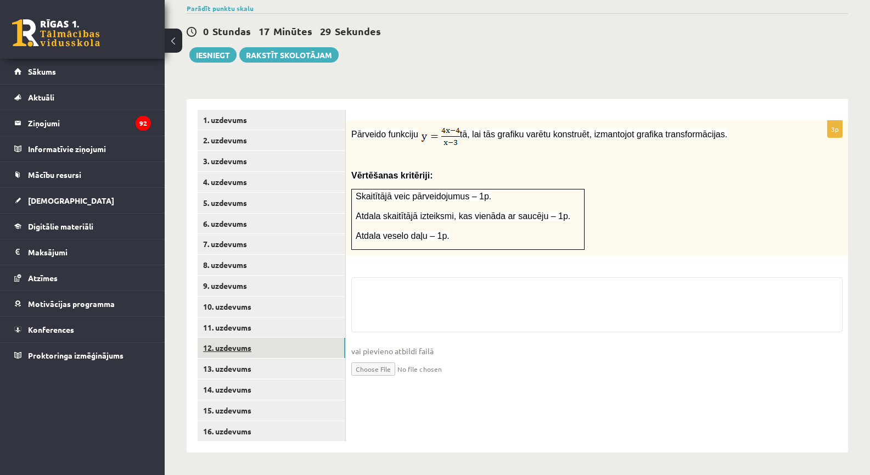
scroll to position [348, 0]
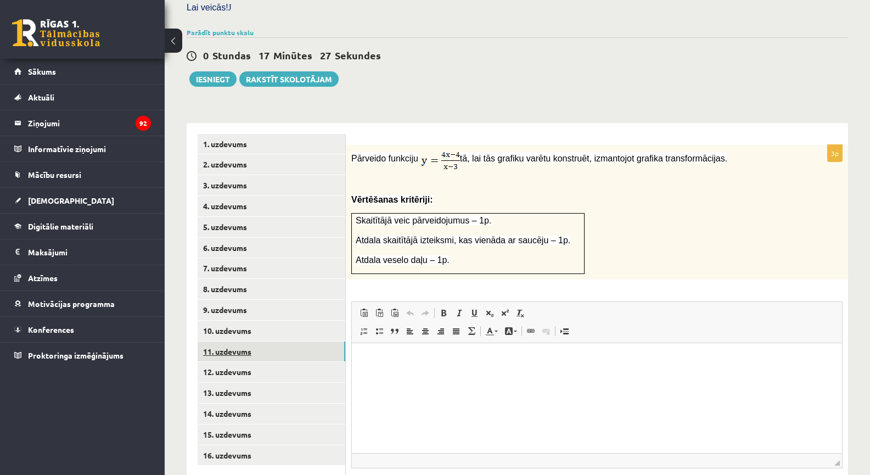
click at [275, 341] on link "11. uzdevums" at bounding box center [272, 351] width 148 height 20
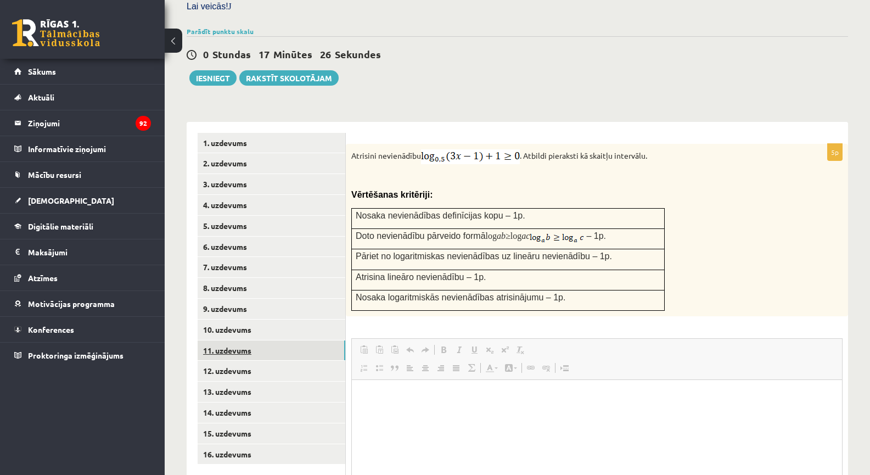
scroll to position [0, 0]
click at [291, 319] on link "10. uzdevums" at bounding box center [272, 329] width 148 height 20
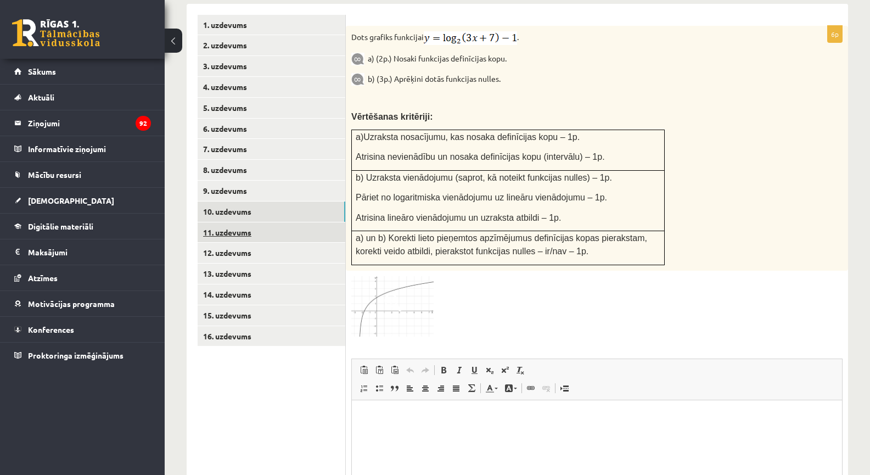
click at [249, 222] on link "11. uzdevums" at bounding box center [272, 232] width 148 height 20
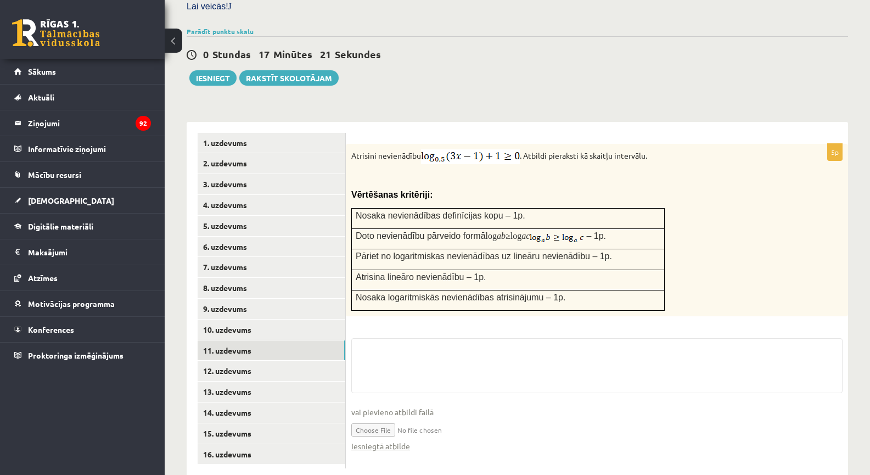
scroll to position [459, 0]
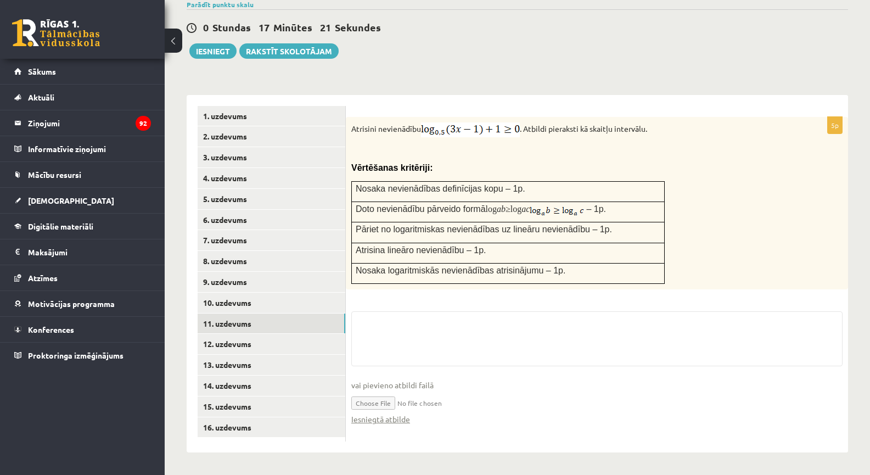
click at [275, 348] on ul "1. uzdevums 2. uzdevums 3. uzdevums 4. uzdevums 5. uzdevums 6. uzdevums 7. uzde…" at bounding box center [272, 274] width 148 height 336
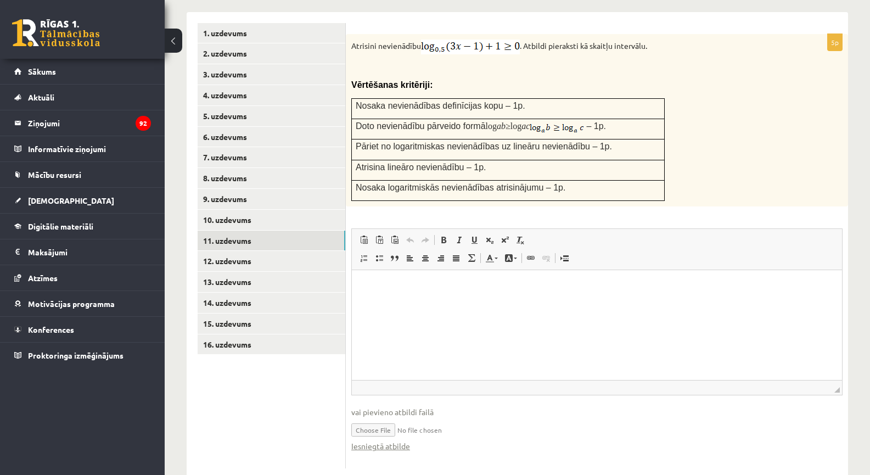
scroll to position [0, 0]
click at [260, 251] on link "12. uzdevums" at bounding box center [272, 261] width 148 height 20
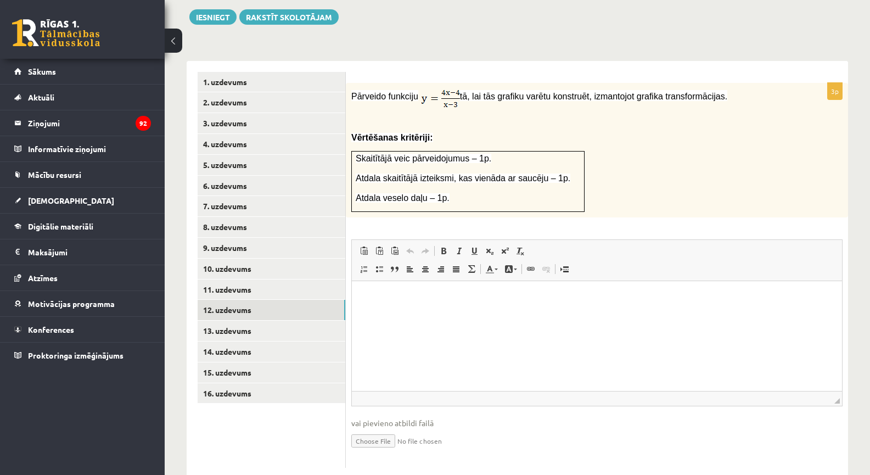
type input "**********"
click at [286, 320] on link "13. uzdevums" at bounding box center [272, 330] width 148 height 20
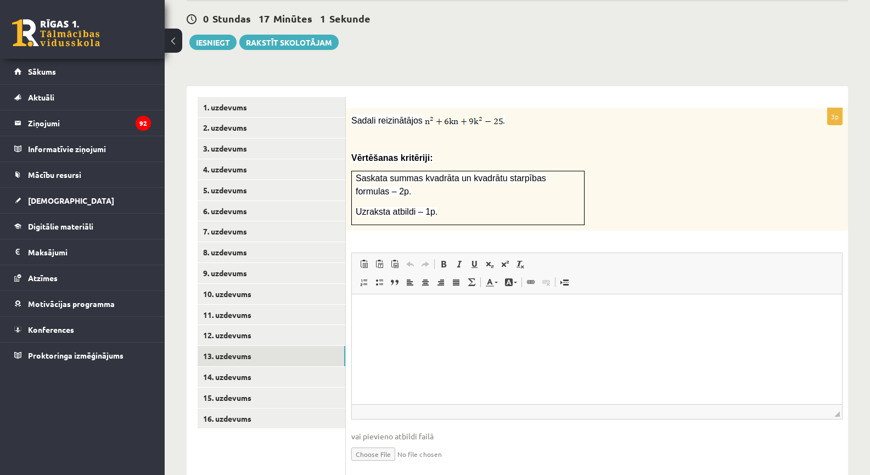
type input "**********"
click at [395, 464] on link "Iesniegtā atbilde" at bounding box center [380, 470] width 59 height 12
click at [301, 367] on link "14. uzdevums" at bounding box center [272, 377] width 148 height 20
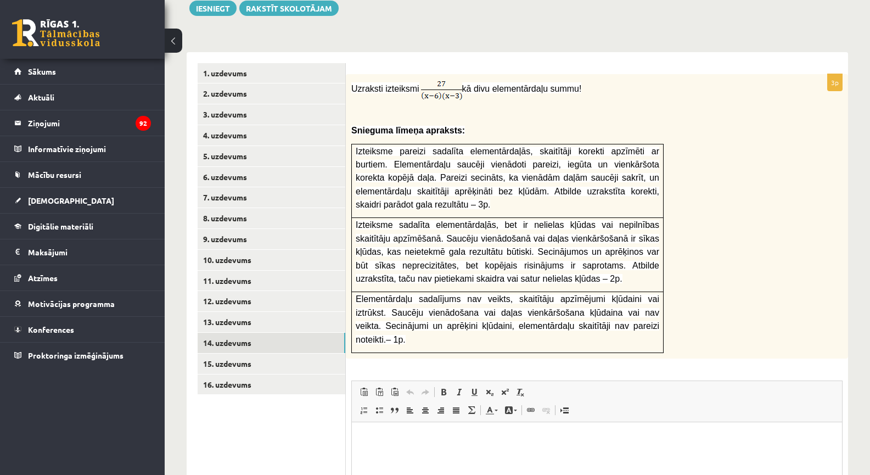
scroll to position [529, 0]
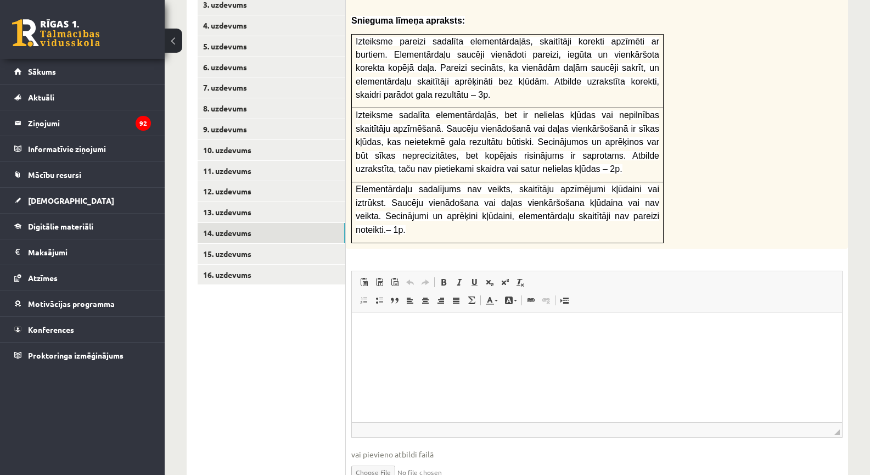
type input "**********"
click at [281, 244] on link "15. uzdevums" at bounding box center [272, 254] width 148 height 20
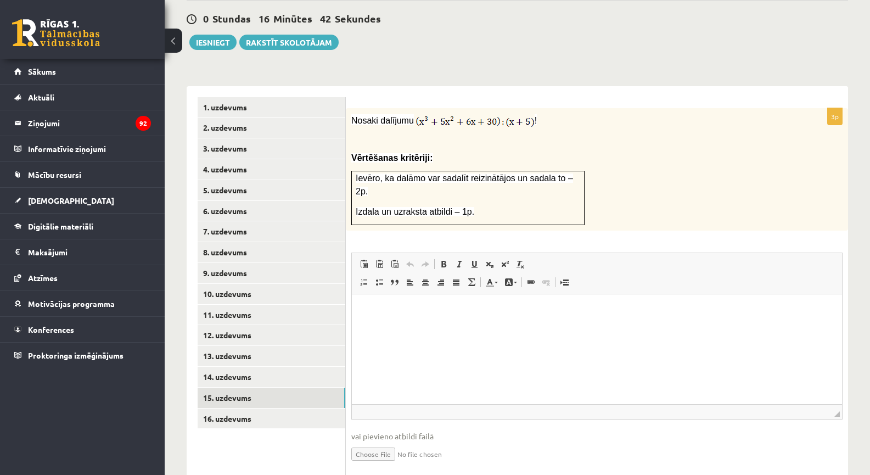
scroll to position [0, 0]
type input "**********"
click at [405, 464] on link "Iesniegtā atbilde" at bounding box center [380, 470] width 59 height 12
click at [255, 408] on link "16. uzdevums" at bounding box center [272, 418] width 148 height 20
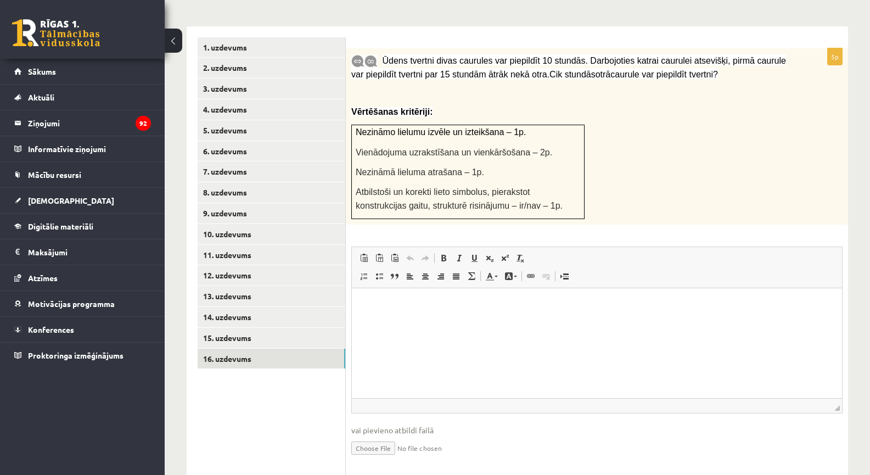
scroll to position [450, 0]
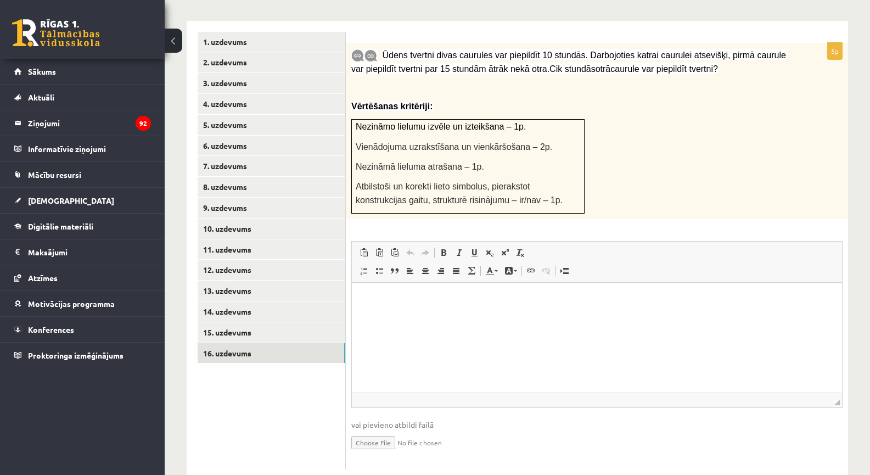
type input "**********"
drag, startPoint x: 295, startPoint y: 367, endPoint x: 308, endPoint y: 355, distance: 17.1
click at [295, 367] on ul "1. uzdevums 2. uzdevums 3. uzdevums 4. uzdevums 5. uzdevums 6. uzdevums 7. uzde…" at bounding box center [272, 256] width 148 height 449
click at [254, 177] on link "8. uzdevums" at bounding box center [272, 187] width 148 height 20
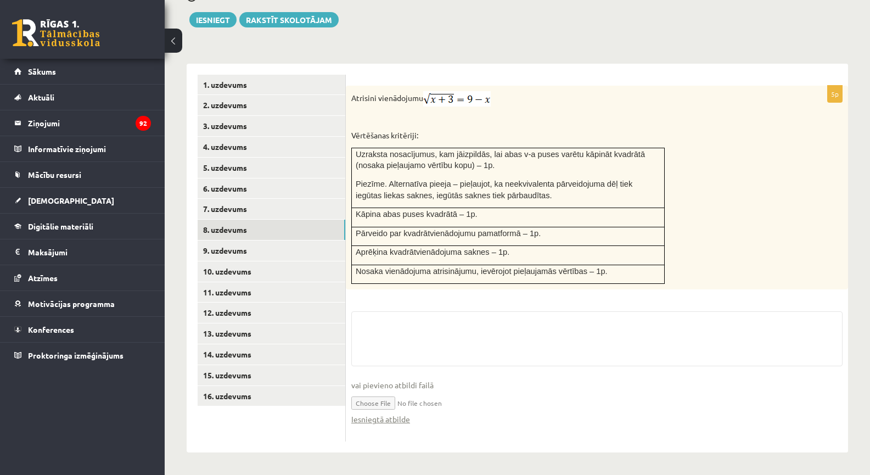
click at [385, 418] on fieldset "vai pievieno atbildi failā Iesniegtā atbilde" at bounding box center [596, 373] width 491 height 125
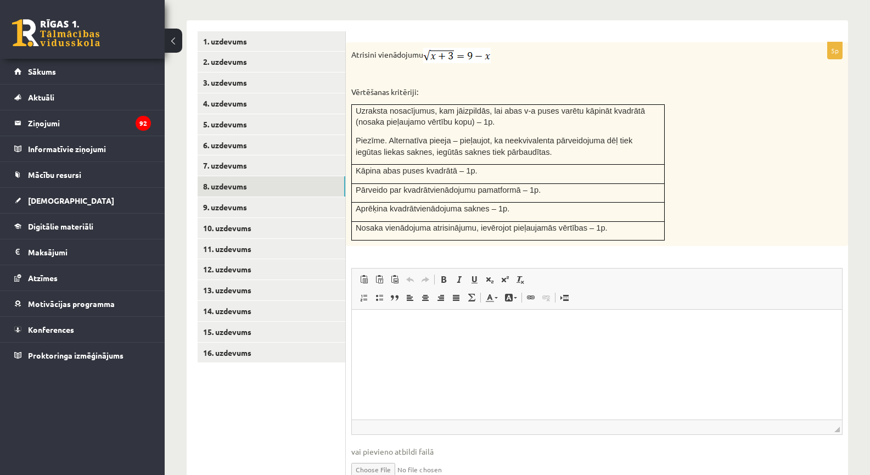
scroll to position [493, 0]
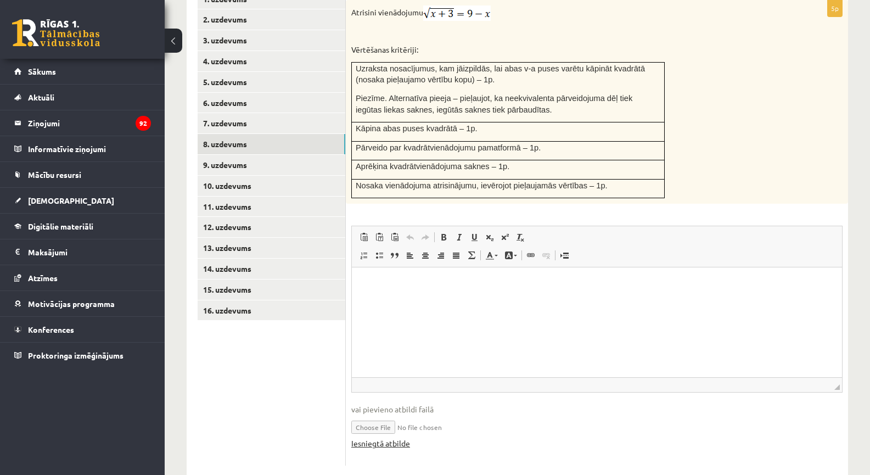
click at [398, 437] on link "Iesniegtā atbilde" at bounding box center [380, 443] width 59 height 12
click at [244, 155] on link "9. uzdevums" at bounding box center [272, 165] width 148 height 20
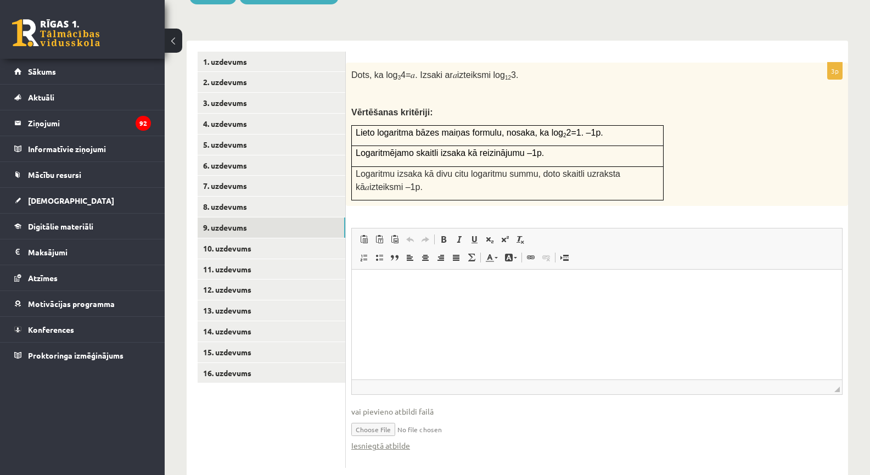
scroll to position [0, 0]
click at [399, 440] on link "Iesniegtā atbilde" at bounding box center [380, 446] width 59 height 12
click at [260, 300] on link "13. uzdevums" at bounding box center [272, 310] width 148 height 20
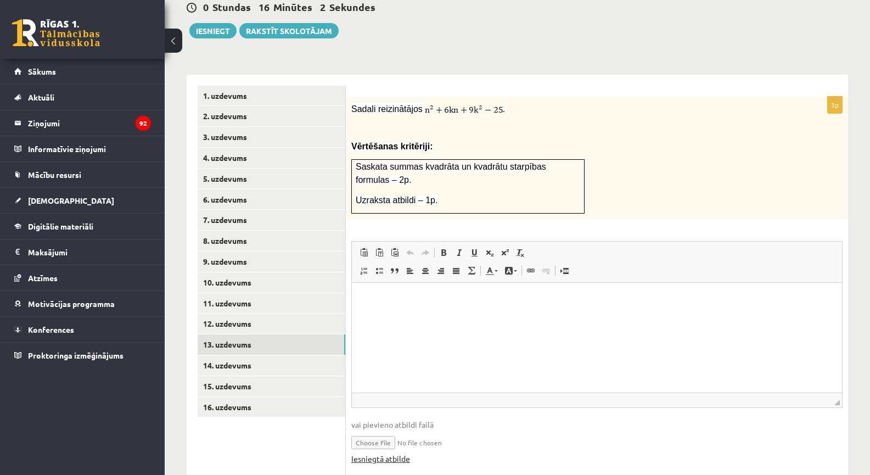
click at [396, 453] on link "Iesniegtā atbilde" at bounding box center [380, 459] width 59 height 12
click at [272, 397] on link "16. uzdevums" at bounding box center [272, 407] width 148 height 20
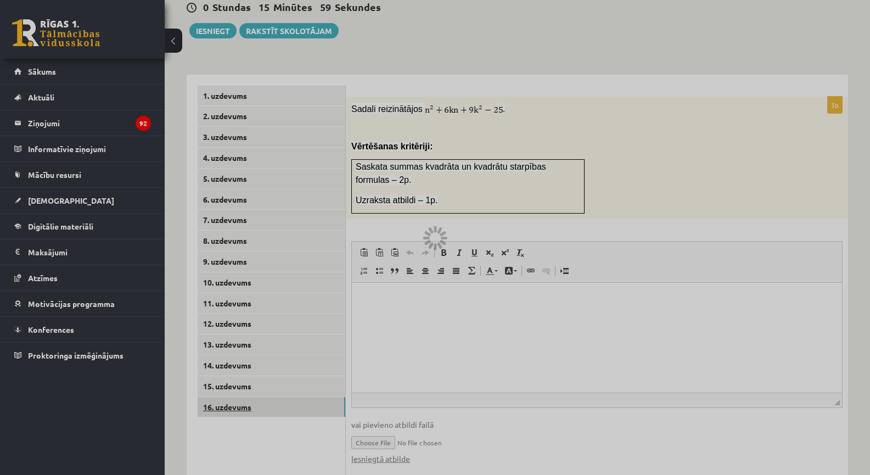
scroll to position [352, 0]
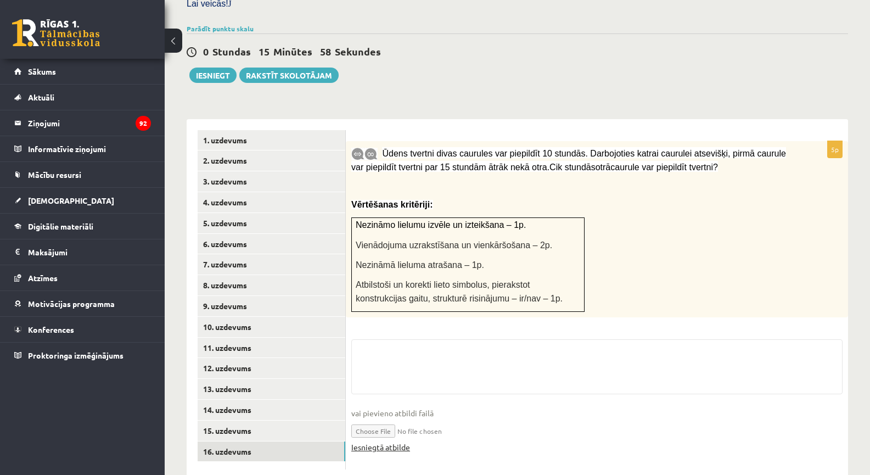
click at [368, 441] on link "Iesniegtā atbilde" at bounding box center [380, 447] width 59 height 12
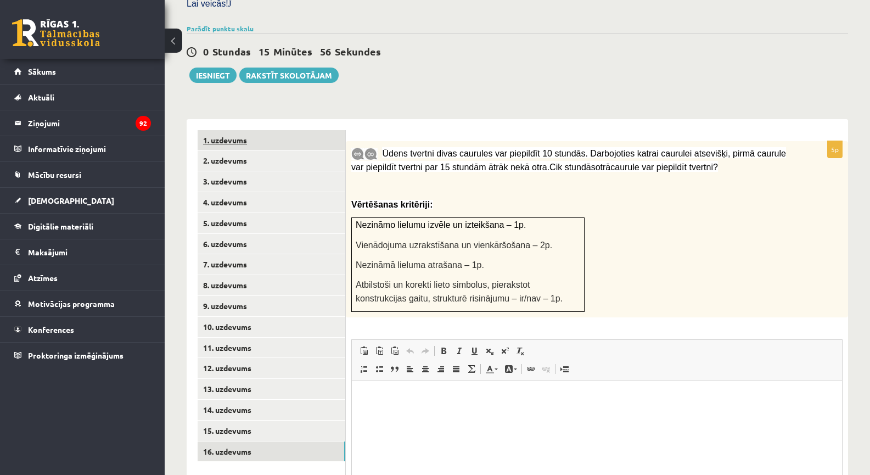
scroll to position [224, 0]
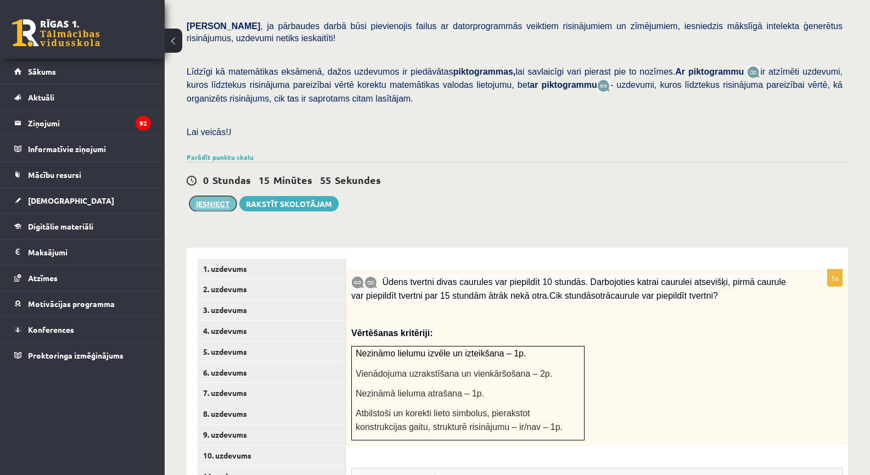
click at [214, 196] on button "Iesniegt" at bounding box center [212, 203] width 47 height 15
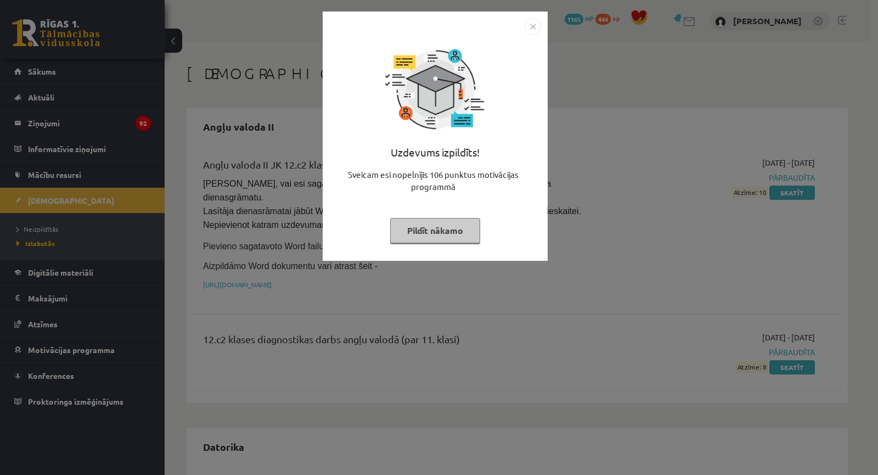
click at [634, 168] on div "Uzdevums izpildīts! Sveicam esi nopelnījis 106 punktus motivācijas programmā Pi…" at bounding box center [439, 237] width 878 height 475
